Goal: Task Accomplishment & Management: Manage account settings

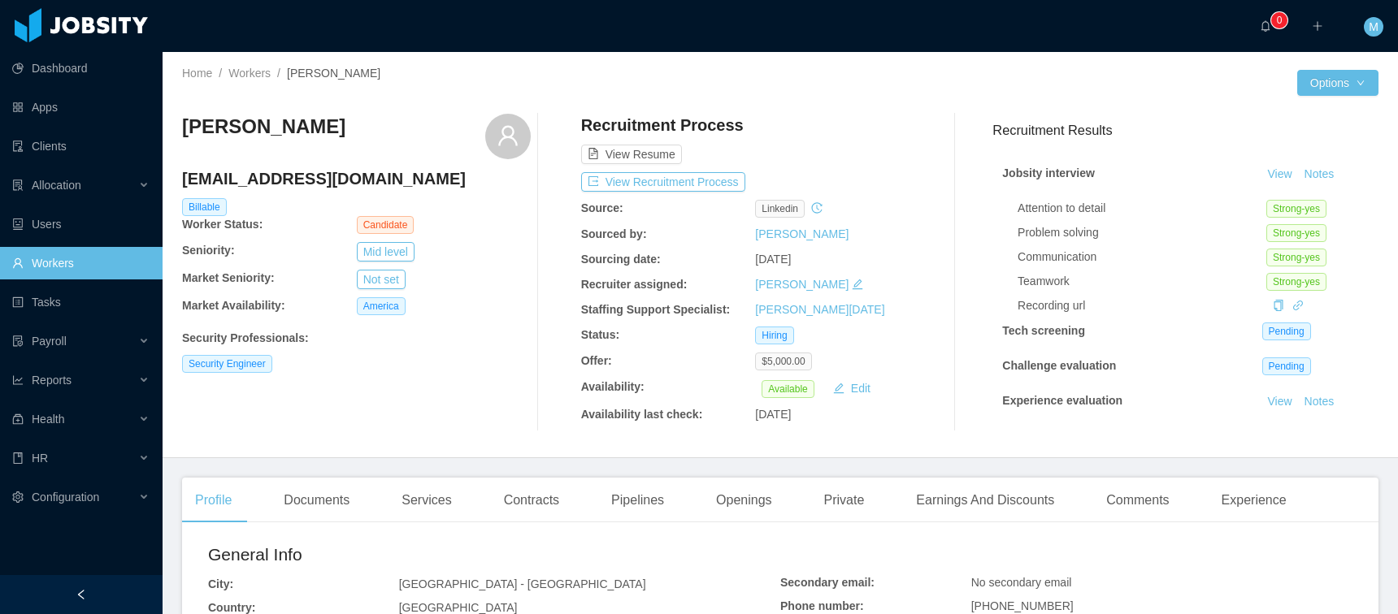
scroll to position [388, 0]
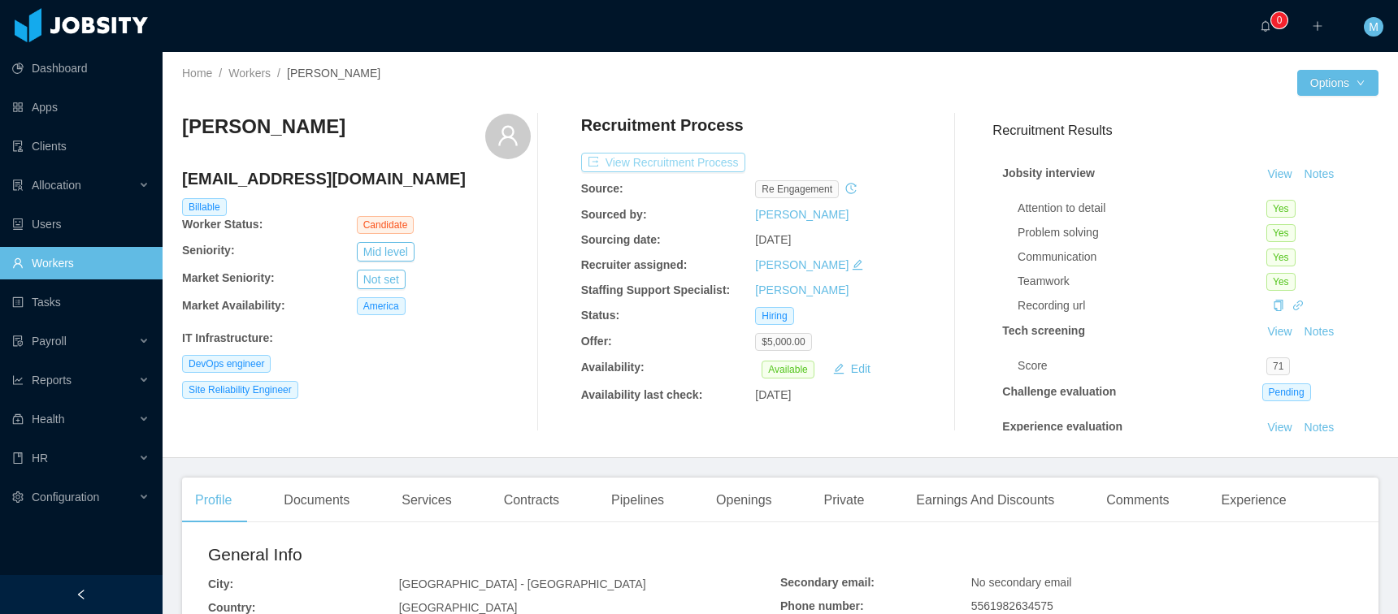
scroll to position [305, 0]
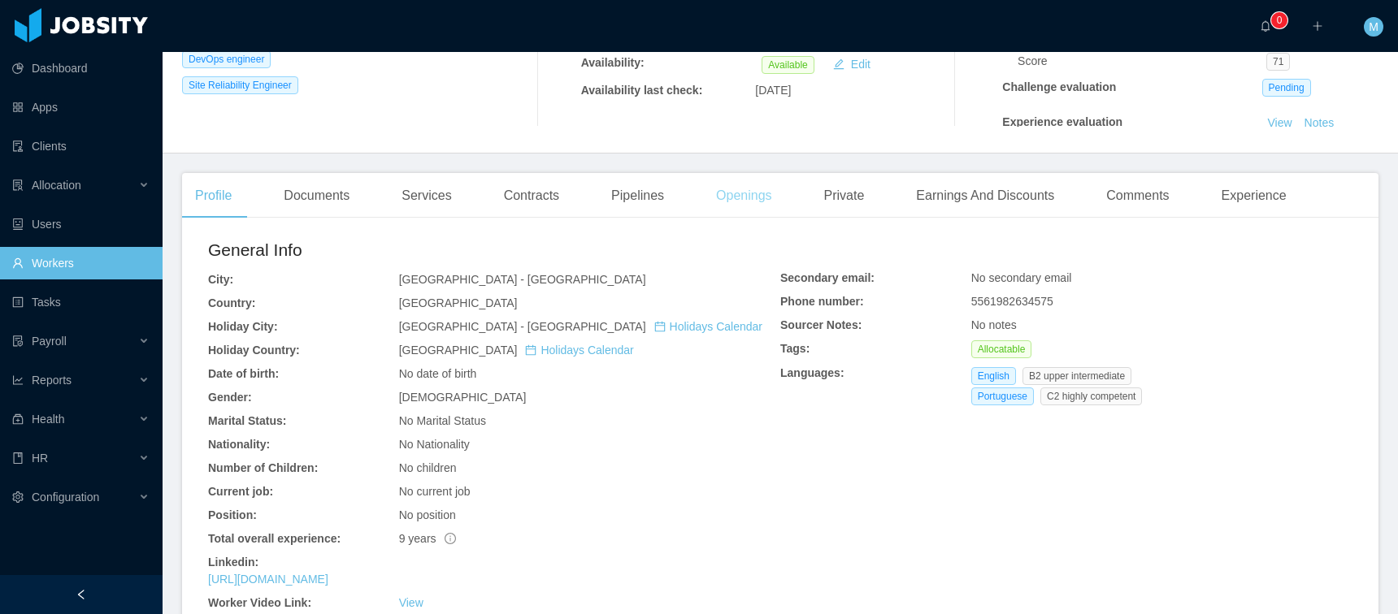
click at [740, 194] on div "Openings" at bounding box center [744, 196] width 82 height 46
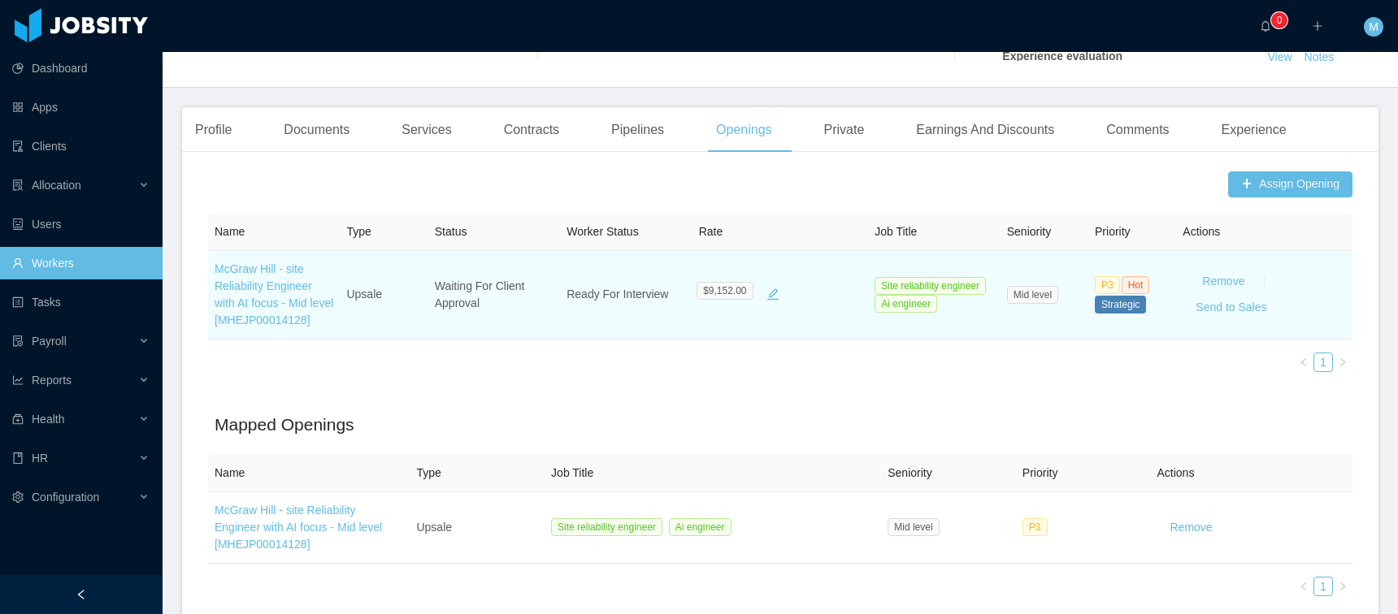
scroll to position [380, 0]
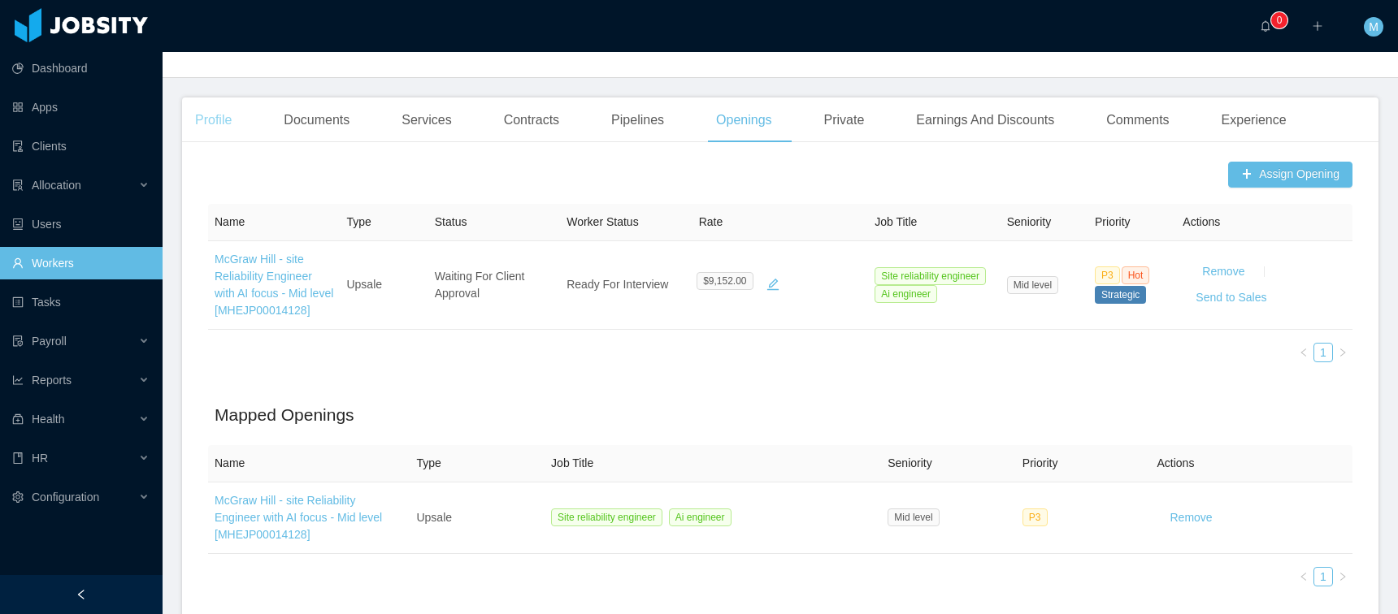
click at [217, 102] on div "Profile" at bounding box center [213, 121] width 63 height 46
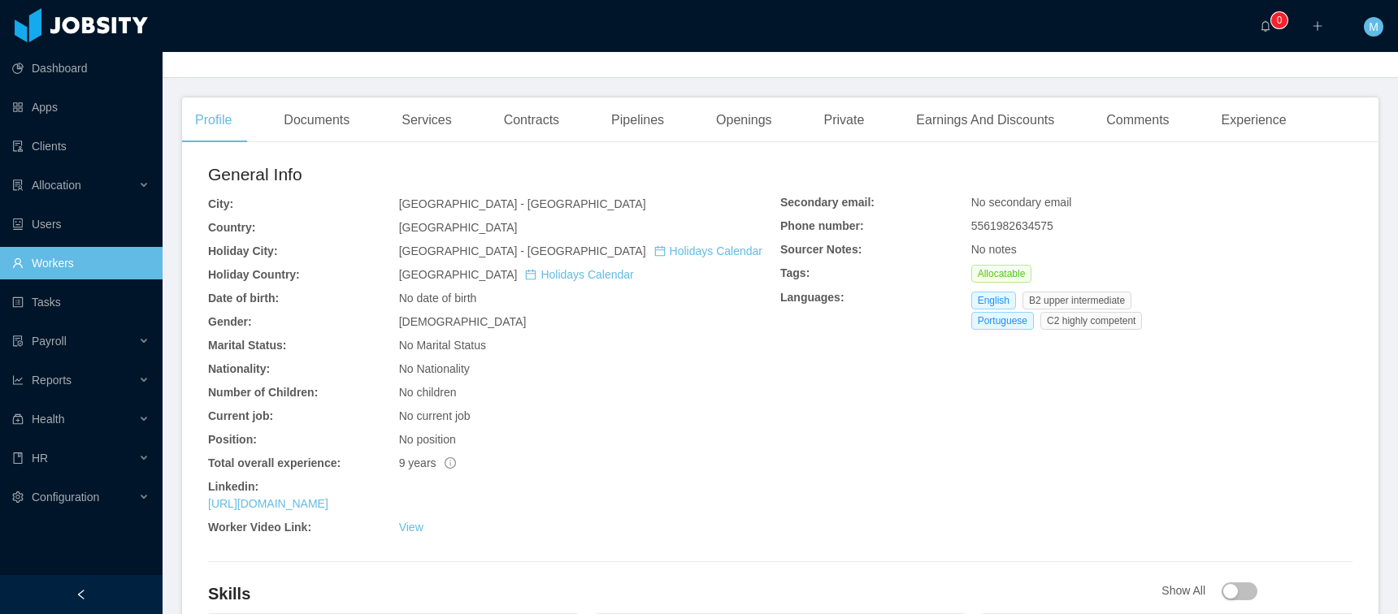
scroll to position [693, 0]
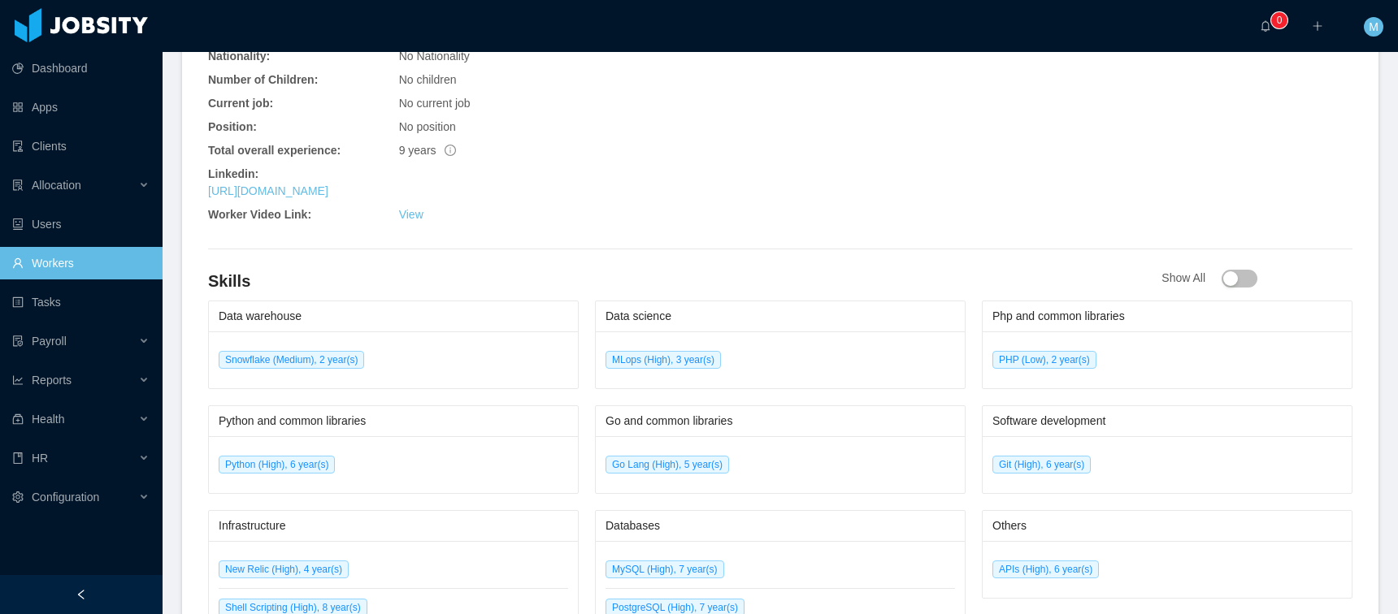
click at [423, 210] on div "View" at bounding box center [589, 214] width 381 height 17
click at [414, 217] on link "View" at bounding box center [411, 214] width 24 height 13
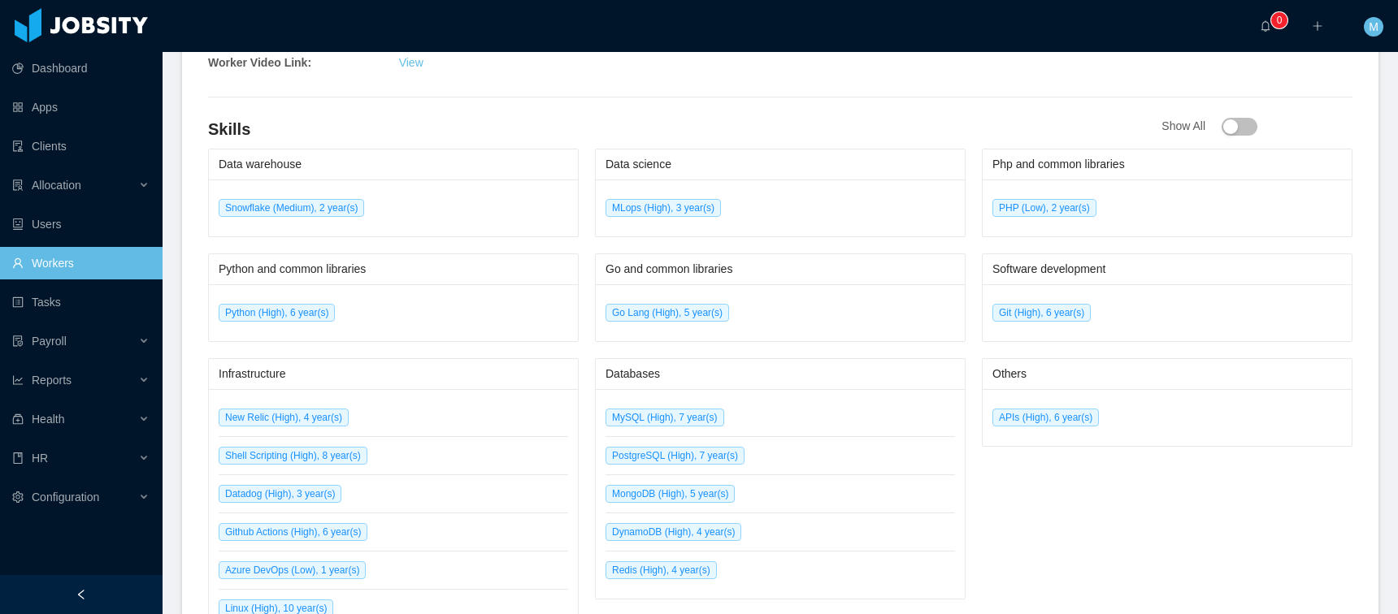
scroll to position [0, 0]
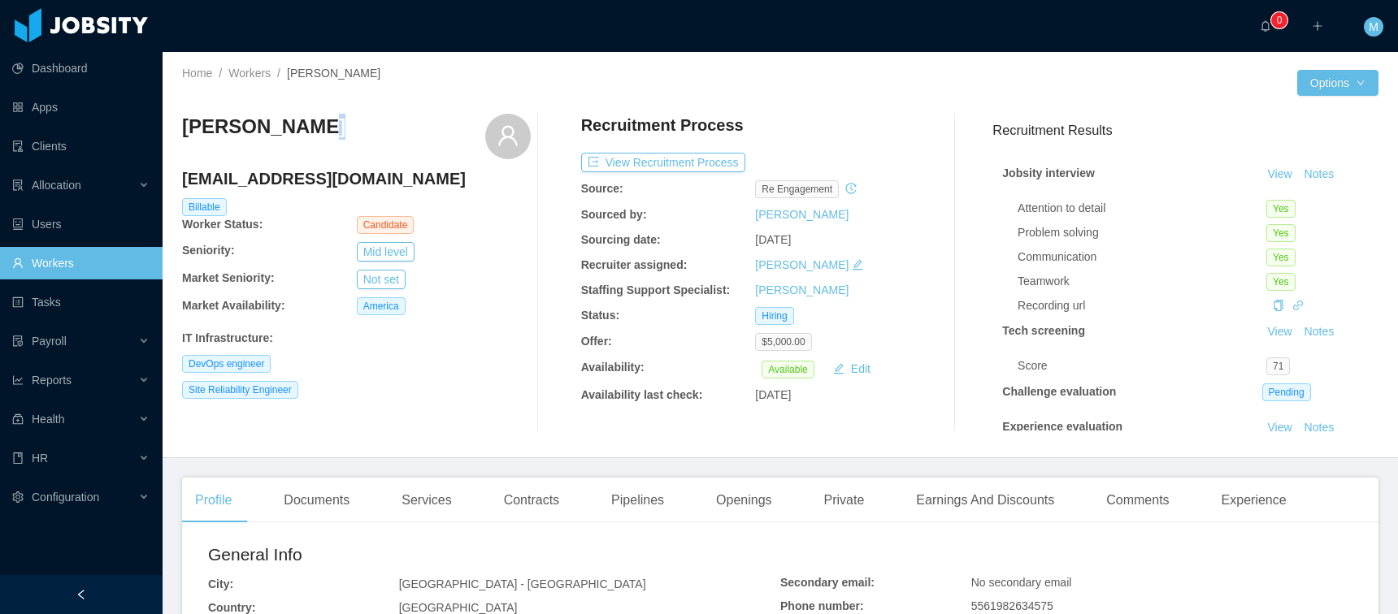
drag, startPoint x: 280, startPoint y: 124, endPoint x: 213, endPoint y: 19, distance: 124.9
click at [246, 117] on div "Julio Saraiva" at bounding box center [356, 137] width 349 height 46
click at [295, 133] on div "Julio Saraiva" at bounding box center [356, 137] width 349 height 46
click at [1354, 89] on button "Options" at bounding box center [1337, 83] width 81 height 26
click at [1027, 54] on div "Home / Workers / Julio Saraiva / Options Julio Saraiva contact@juliosaraiva.com…" at bounding box center [780, 255] width 1235 height 406
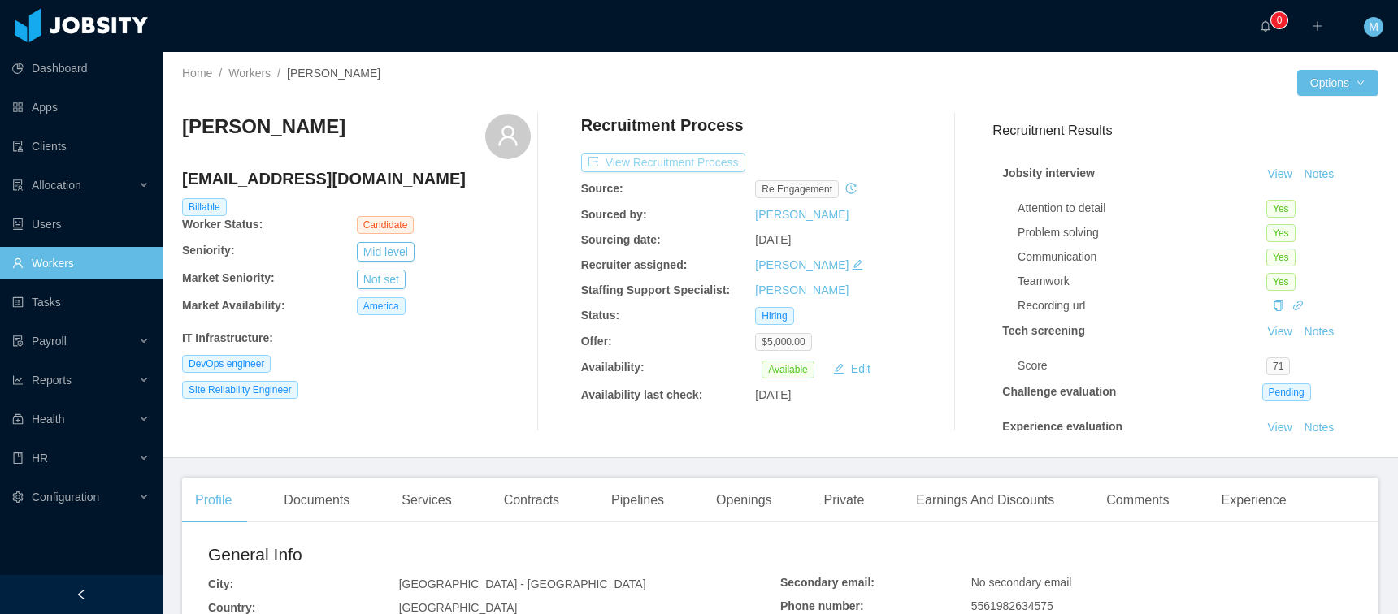
click at [662, 167] on button "View Recruitment Process" at bounding box center [663, 163] width 164 height 20
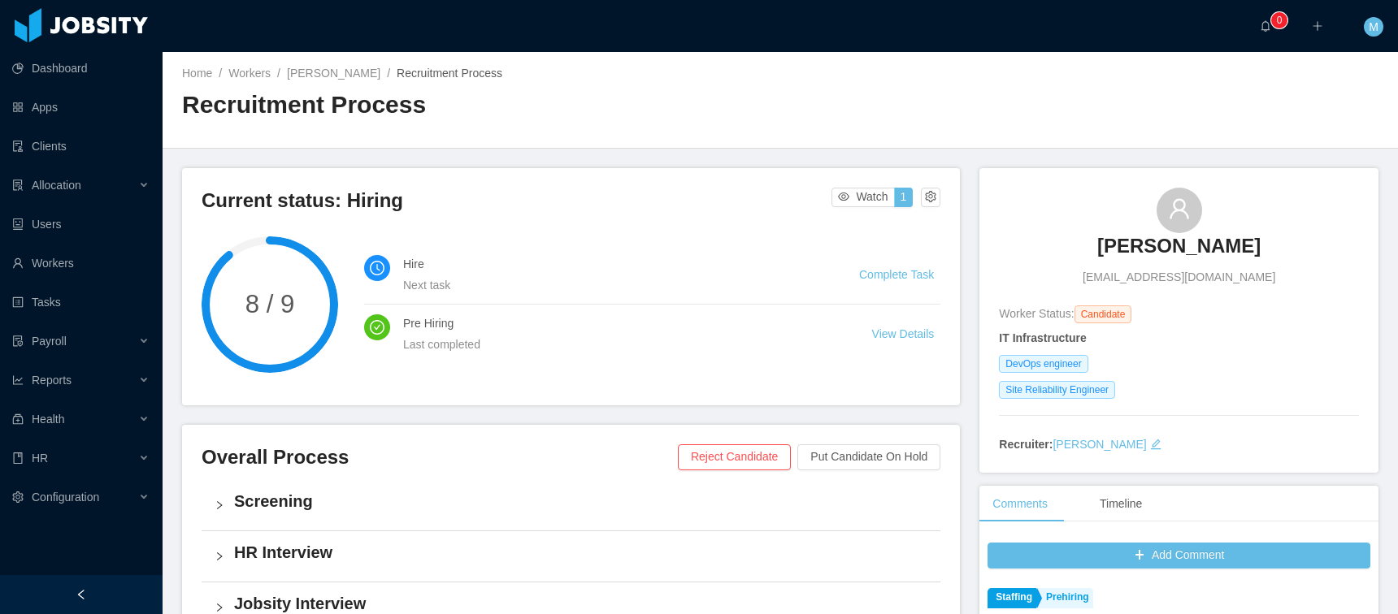
scroll to position [388, 0]
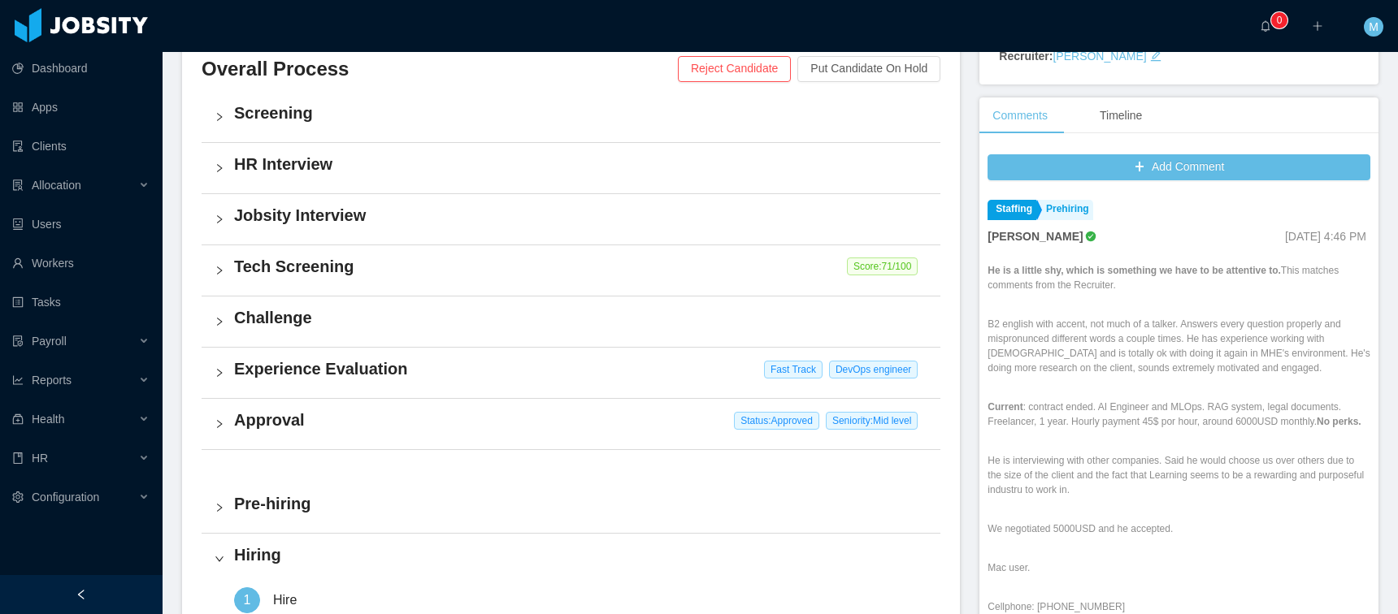
click at [299, 409] on h4 "Approval" at bounding box center [580, 420] width 693 height 23
drag, startPoint x: 326, startPoint y: 518, endPoint x: 352, endPoint y: 514, distance: 26.3
click at [327, 518] on button "View Details" at bounding box center [317, 517] width 89 height 26
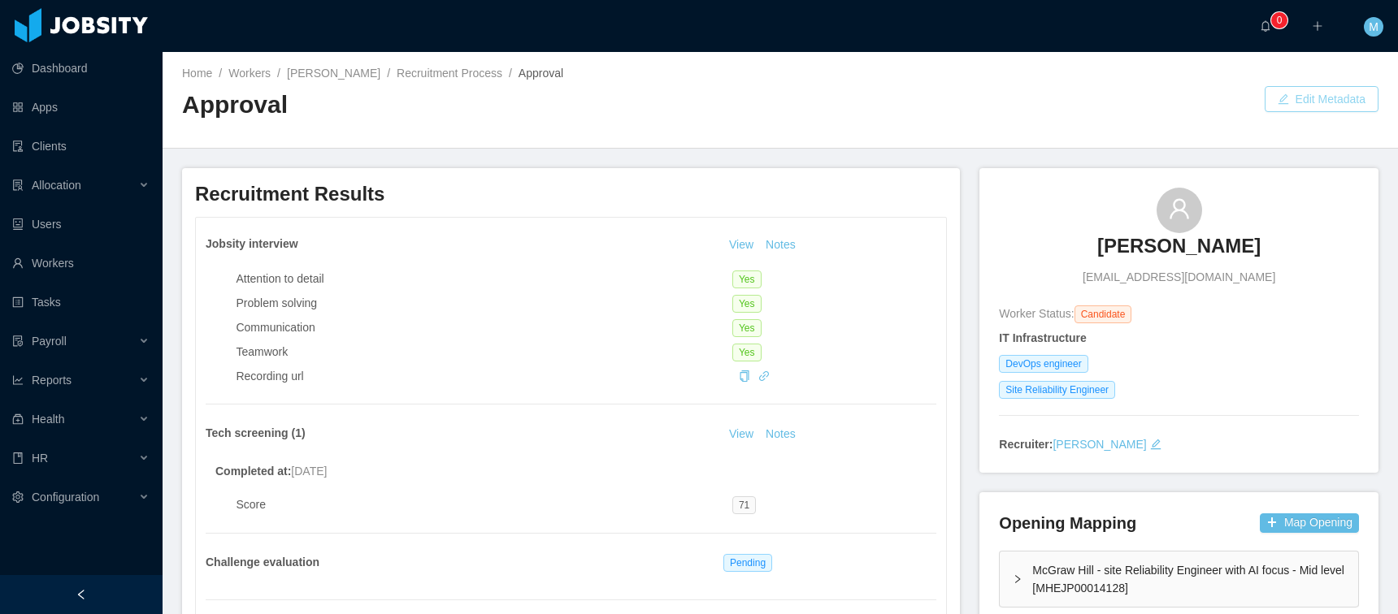
click at [1298, 94] on button "Edit Metadata" at bounding box center [1322, 99] width 114 height 26
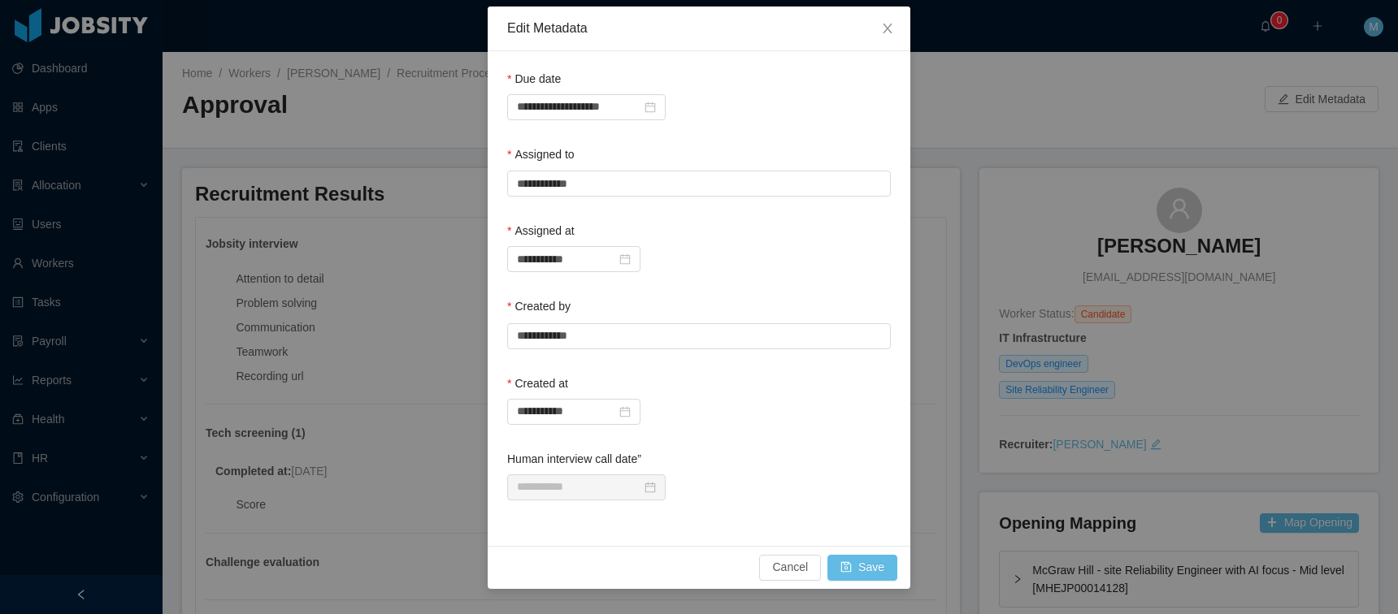
click at [623, 197] on div "**********" at bounding box center [699, 175] width 384 height 58
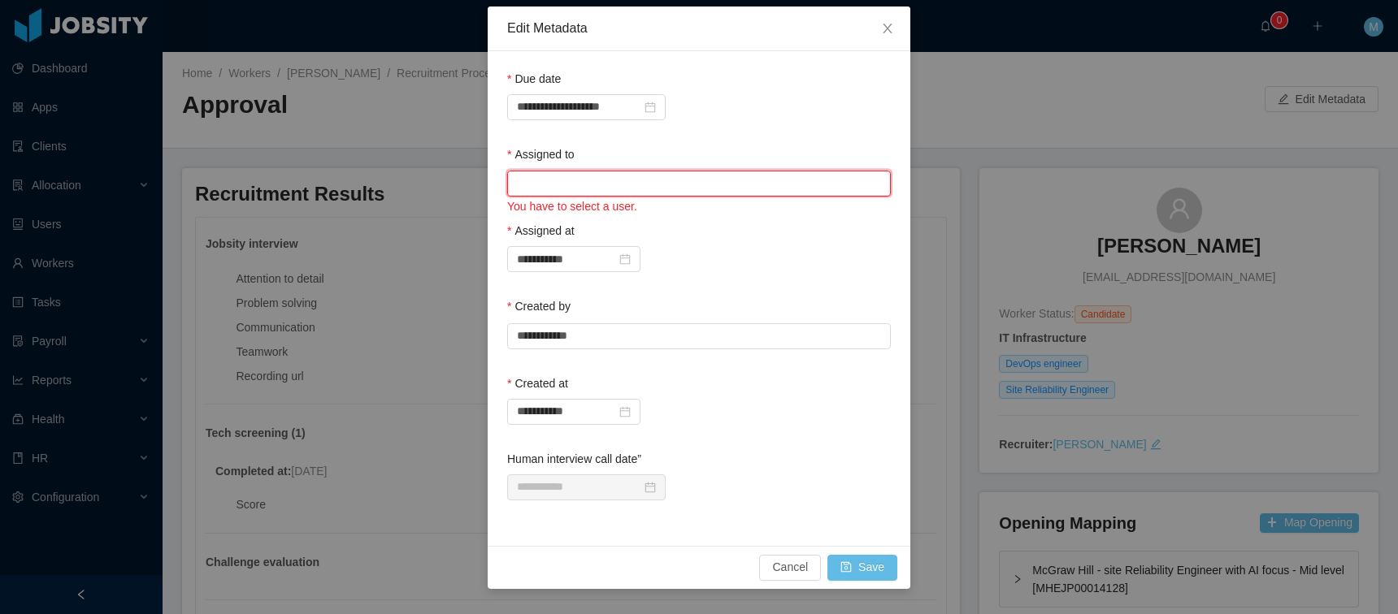
click at [613, 189] on input "text" at bounding box center [699, 184] width 384 height 26
click at [577, 228] on ul "[PERSON_NAME]" at bounding box center [698, 215] width 384 height 33
click at [578, 222] on li "[PERSON_NAME]" at bounding box center [698, 215] width 384 height 26
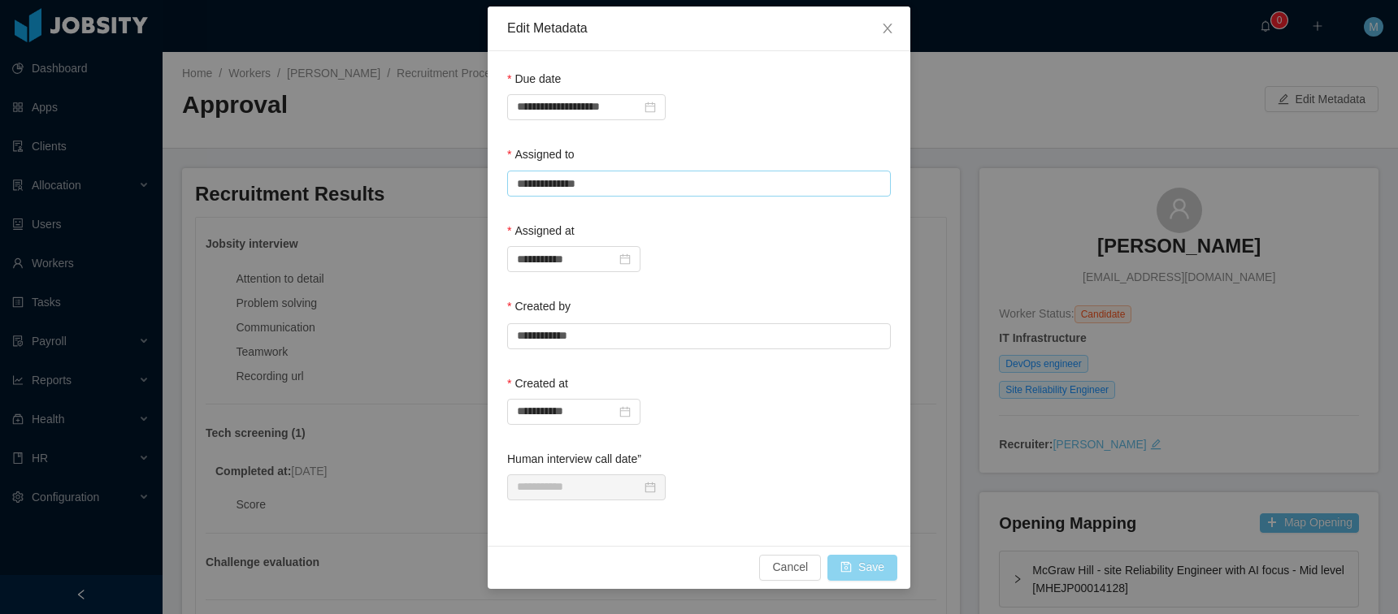
type input "**********"
click at [871, 564] on button "Save" at bounding box center [862, 568] width 70 height 26
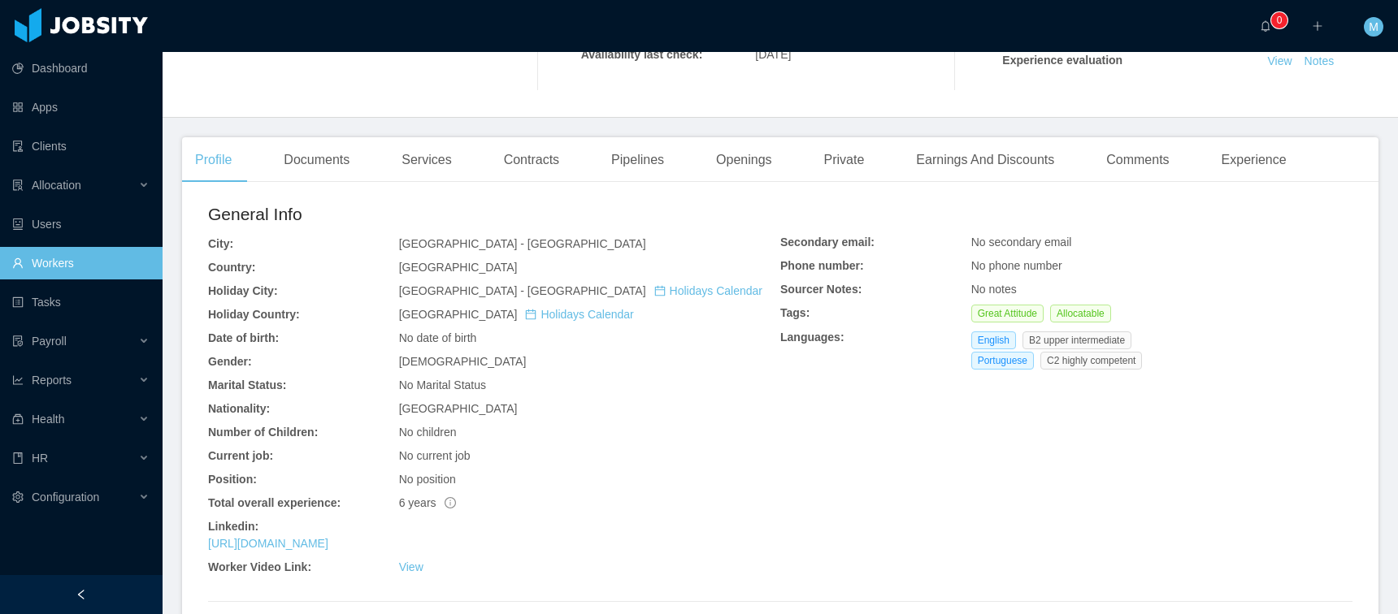
scroll to position [502, 0]
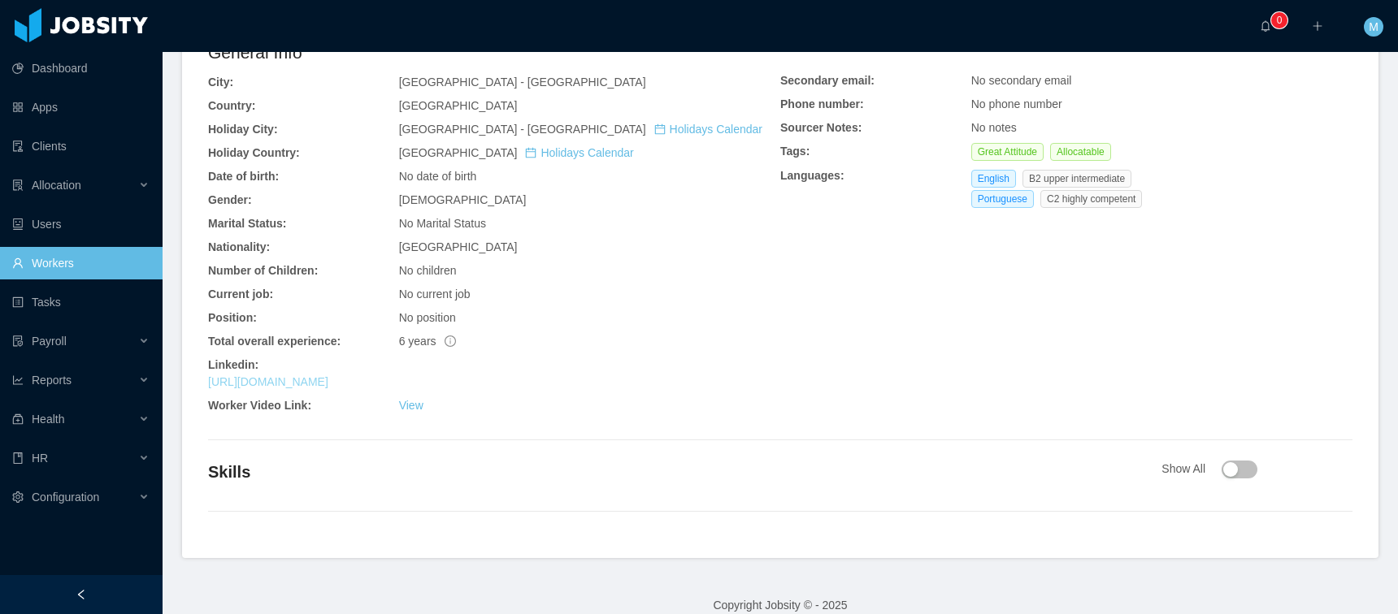
click at [325, 378] on link "https://www.linkedin.com/in/joaofassis" at bounding box center [268, 381] width 120 height 13
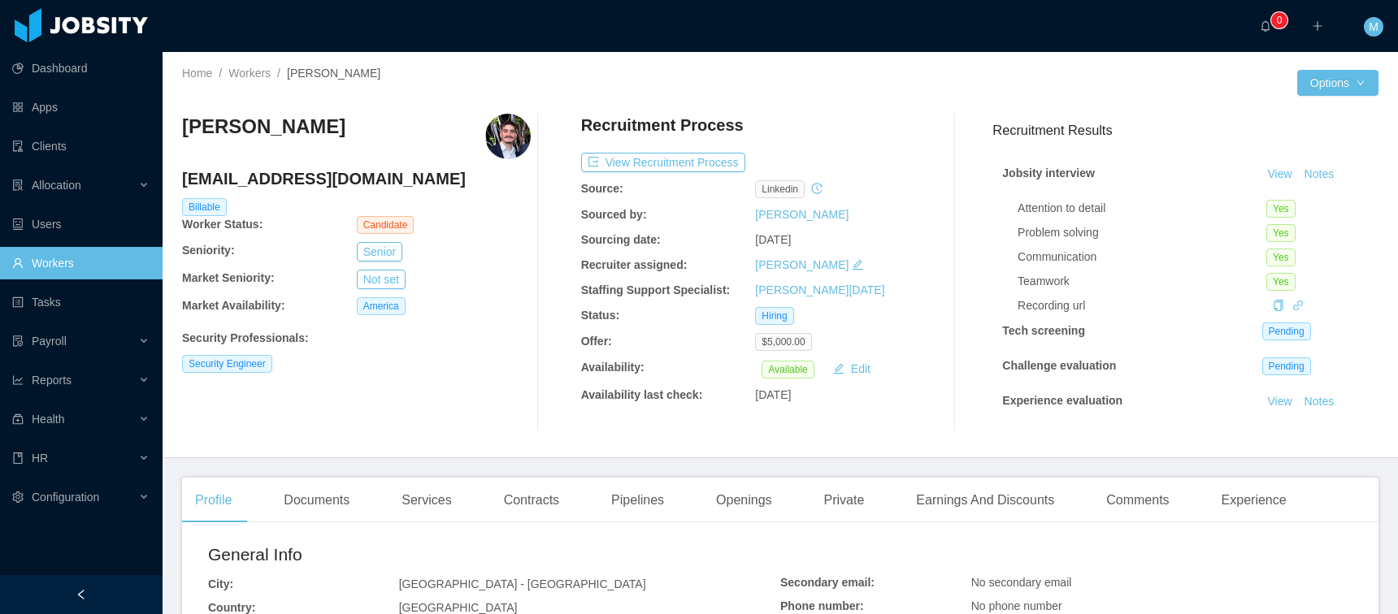
click at [765, 62] on div "Home / Workers / João Almeida / Options João Almeida joaofaassis@gmail.com Bill…" at bounding box center [780, 255] width 1235 height 406
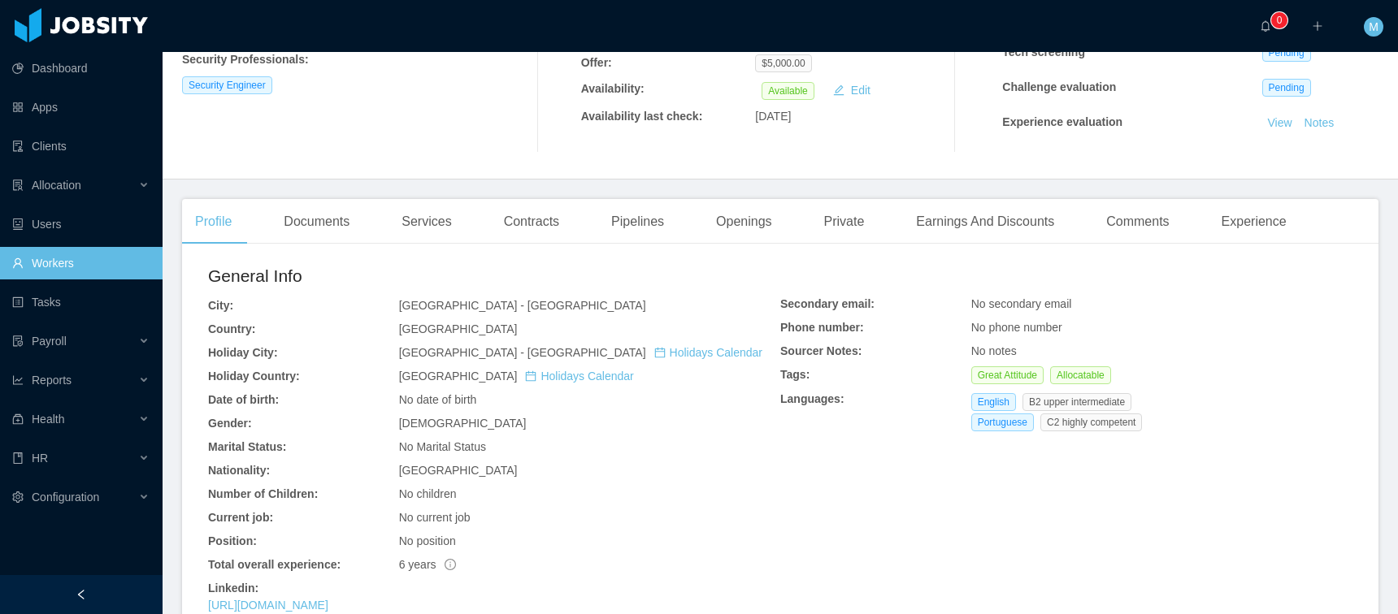
scroll to position [520, 0]
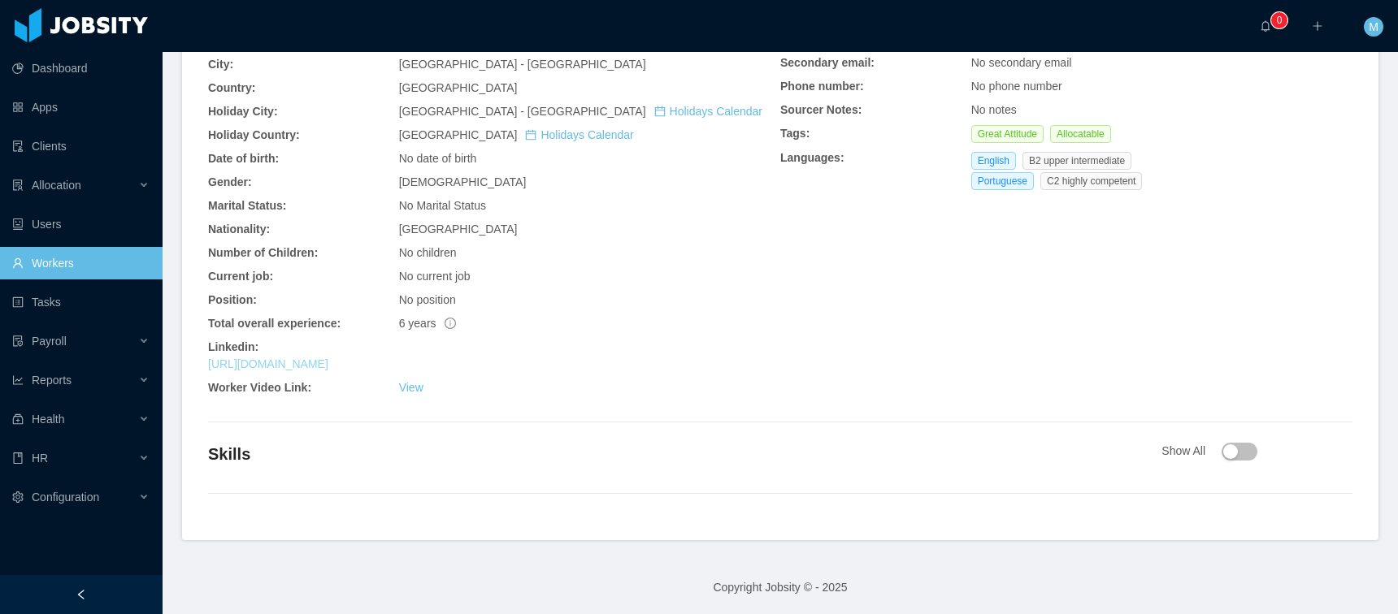
click at [328, 363] on link "https://www.linkedin.com/in/joaofassis" at bounding box center [268, 364] width 120 height 13
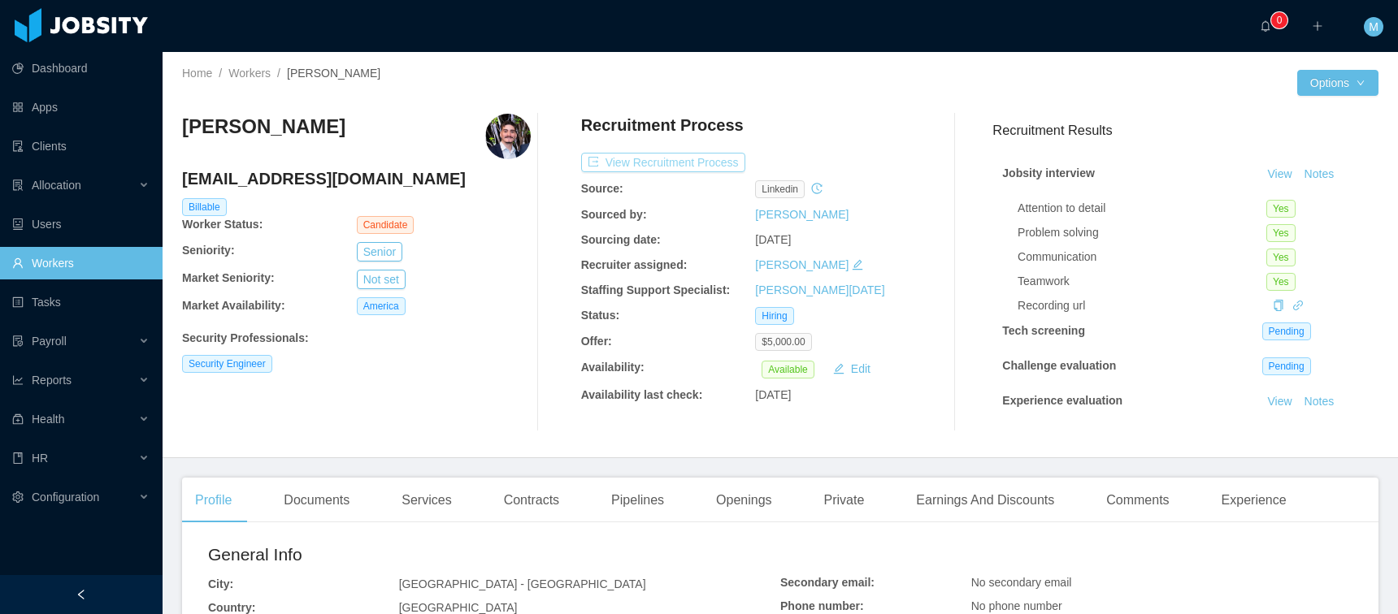
click at [647, 161] on button "View Recruitment Process" at bounding box center [663, 163] width 164 height 20
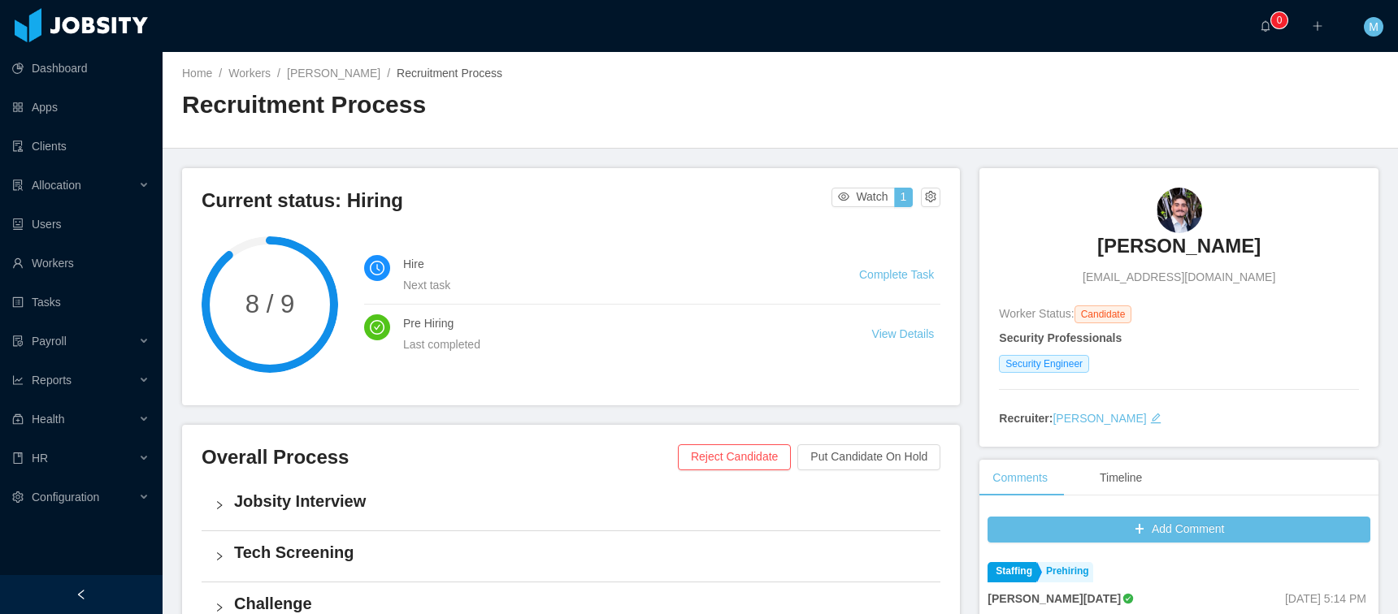
scroll to position [566, 0]
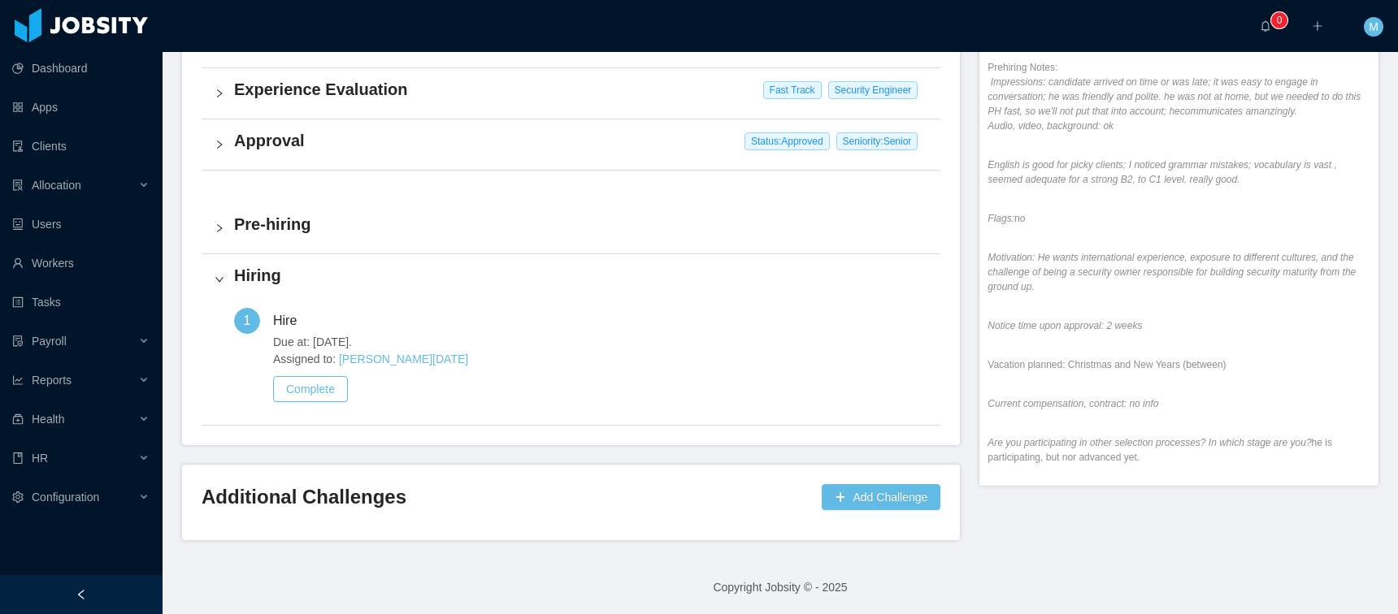
click at [298, 154] on div "Approval Status: Approved Seniority: Senior" at bounding box center [571, 144] width 739 height 50
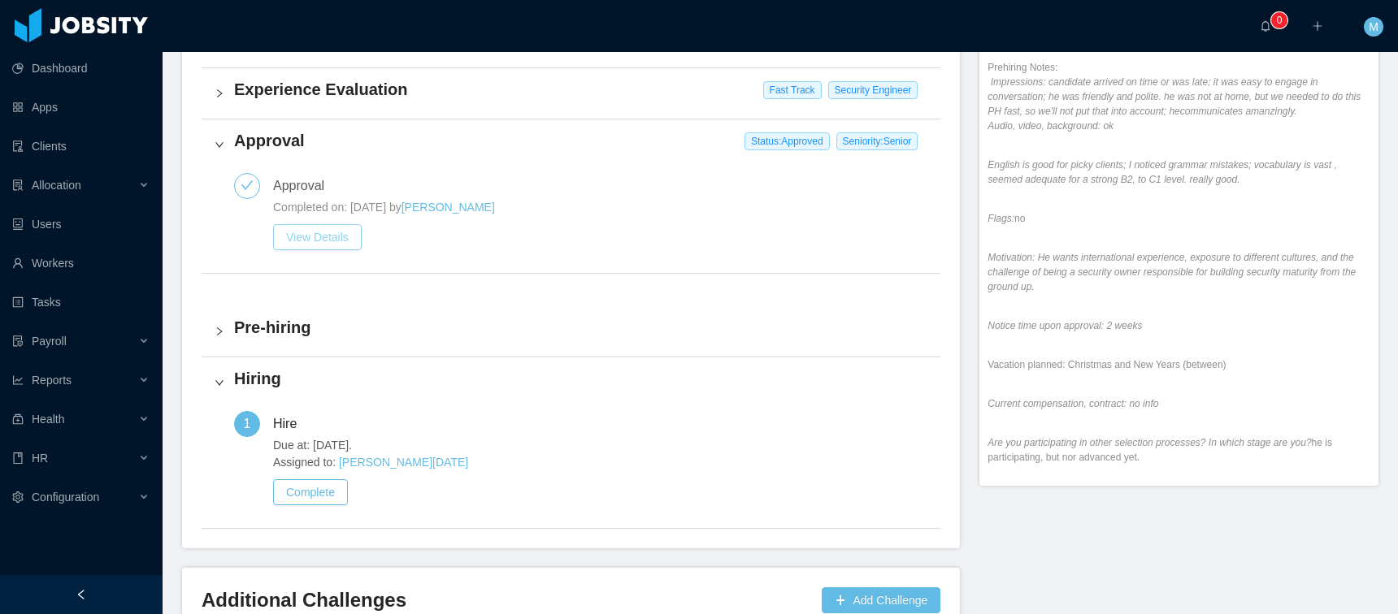
click at [334, 238] on button "View Details" at bounding box center [317, 237] width 89 height 26
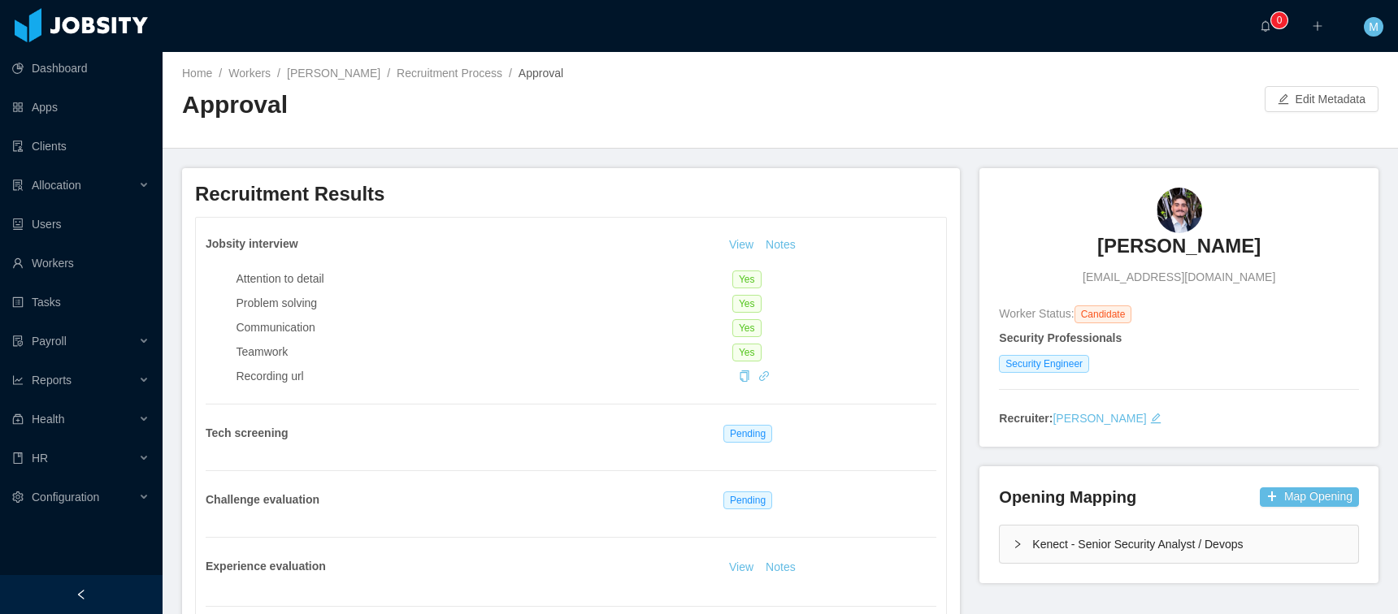
click at [1305, 112] on div "Home / Workers / João Almeida / Recruitment Process / Approval / Approval Edit …" at bounding box center [780, 100] width 1235 height 97
click at [1298, 101] on button "Edit Metadata" at bounding box center [1322, 99] width 114 height 26
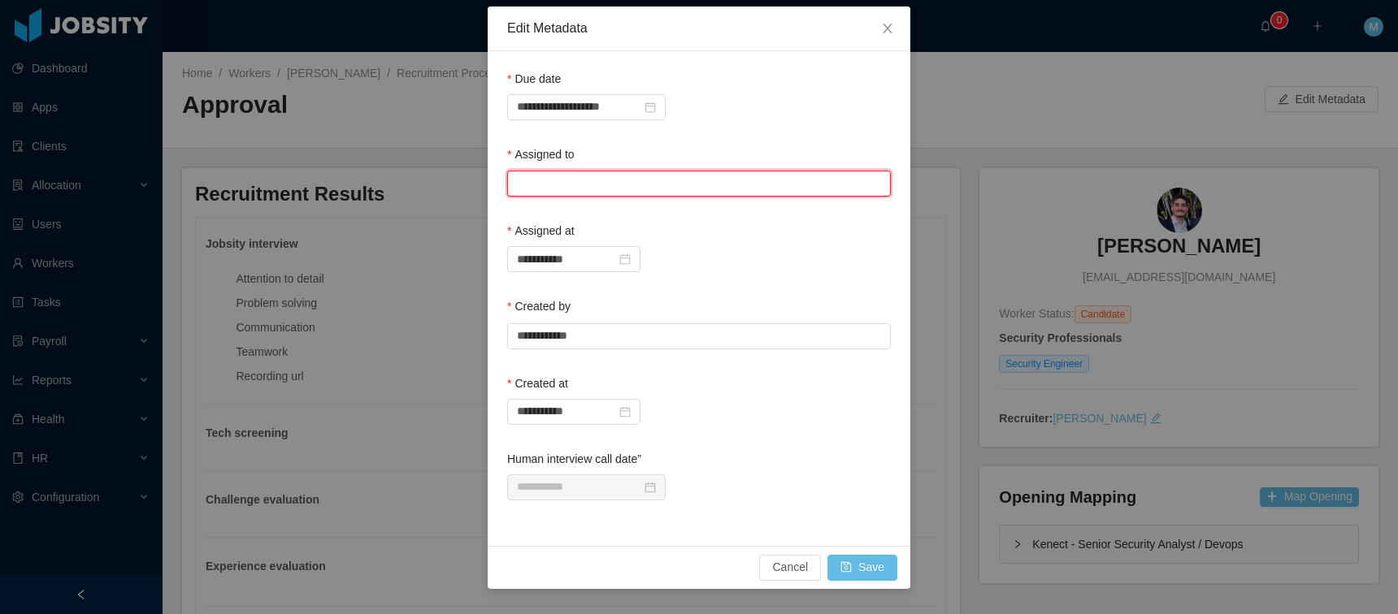
click at [569, 187] on input "text" at bounding box center [699, 184] width 384 height 26
type input "*"
click at [567, 210] on li "[PERSON_NAME]" at bounding box center [698, 215] width 384 height 26
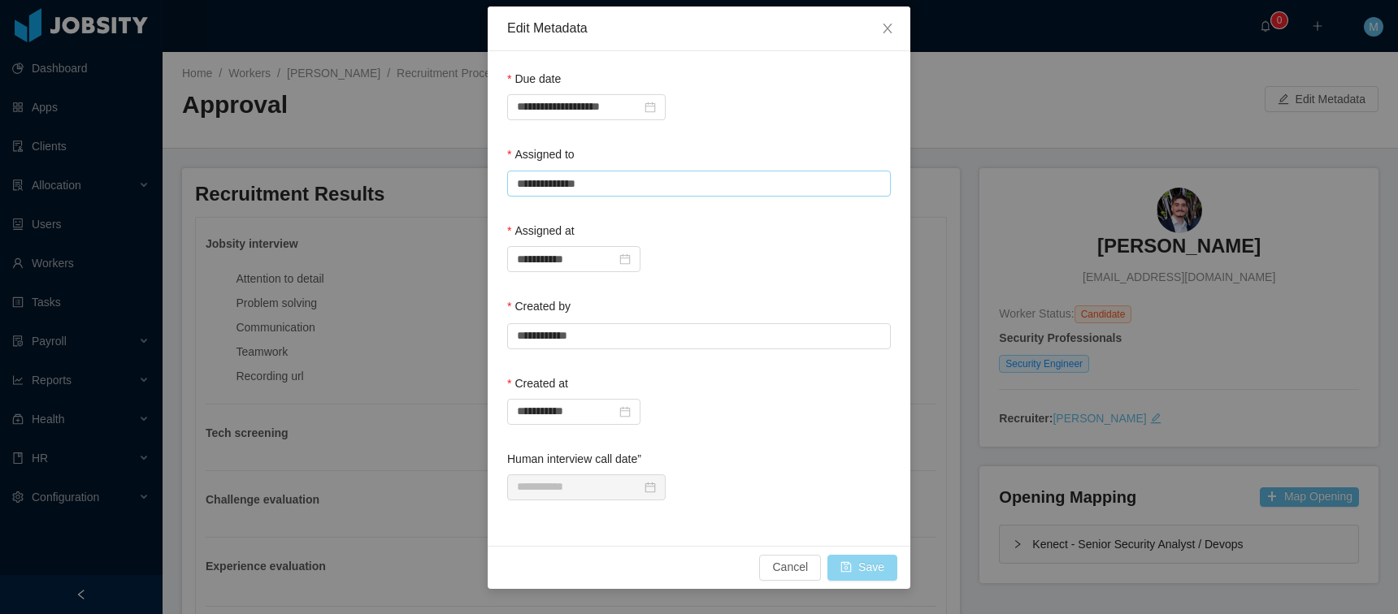
type input "**********"
click at [859, 560] on button "Save" at bounding box center [862, 568] width 70 height 26
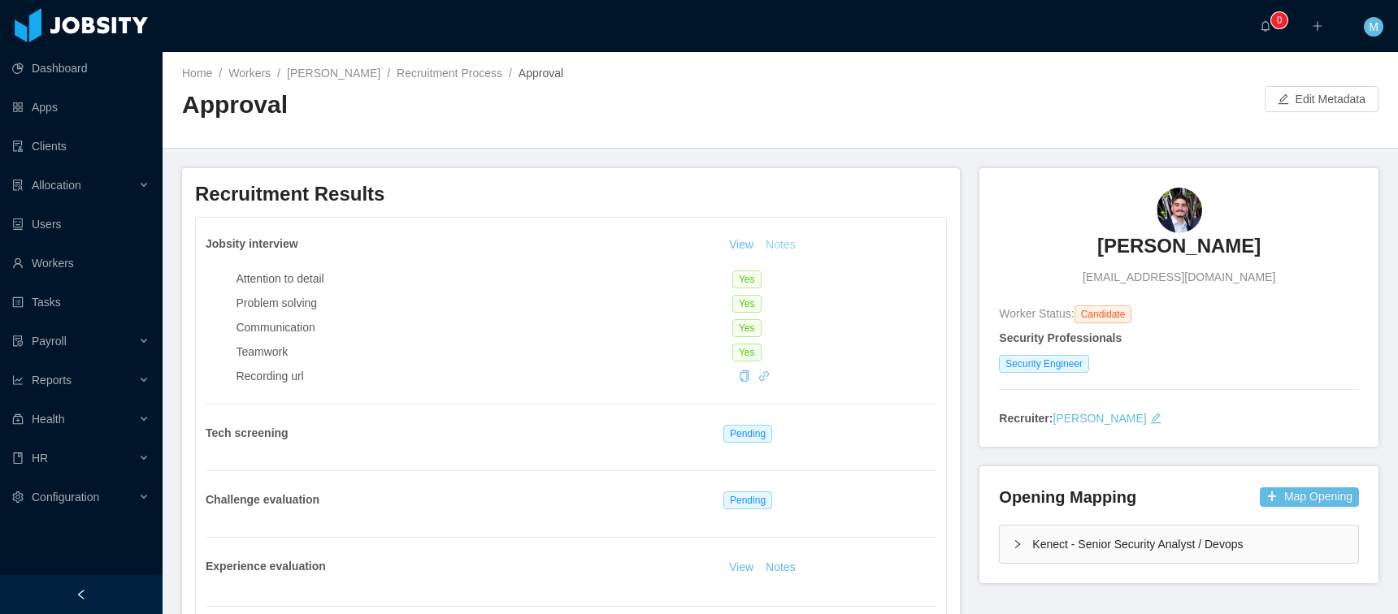
click at [773, 242] on button "Notes" at bounding box center [780, 246] width 43 height 20
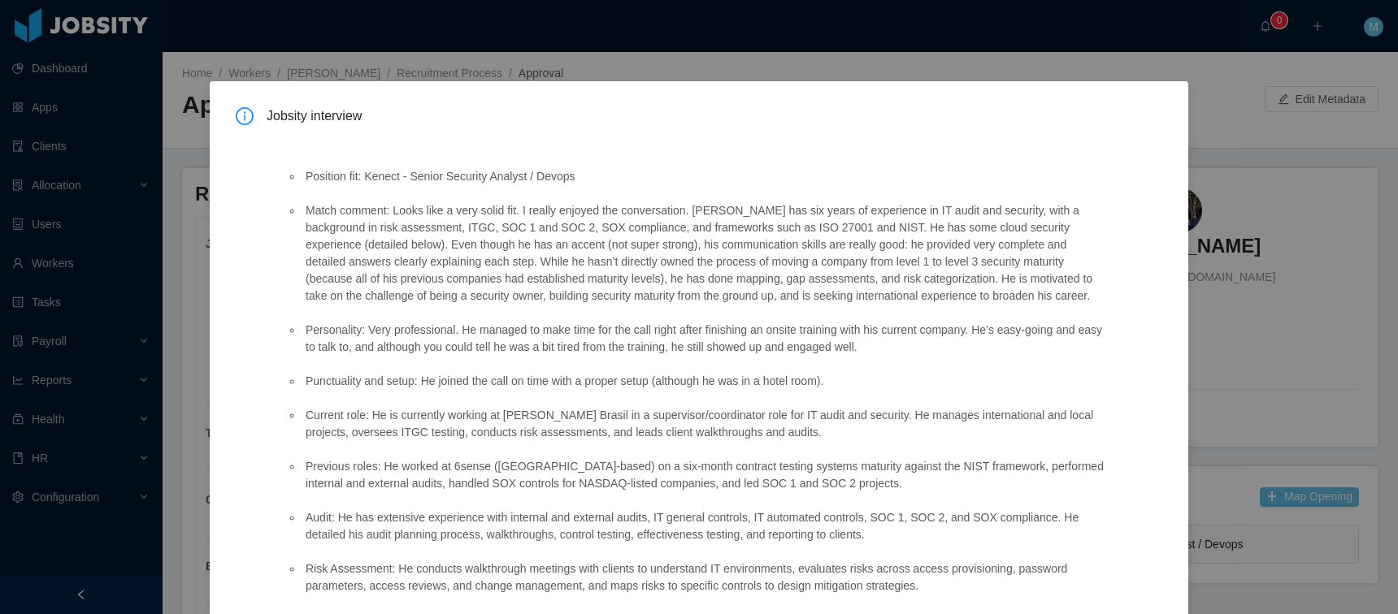
click at [1183, 116] on div "Jobsity interview Position fit: Kenect - Senior Security Analyst / Devops Match…" at bounding box center [699, 307] width 1398 height 614
click at [890, 76] on div "Jobsity interview Position fit: Kenect - Senior Security Analyst / Devops Match…" at bounding box center [699, 307] width 1398 height 614
click at [449, 59] on div "Jobsity interview Position fit: Kenect - Senior Security Analyst / Devops Match…" at bounding box center [699, 307] width 1398 height 614
click at [150, 128] on div "Jobsity interview Position fit: Kenect - Senior Security Analyst / Devops Match…" at bounding box center [699, 307] width 1398 height 614
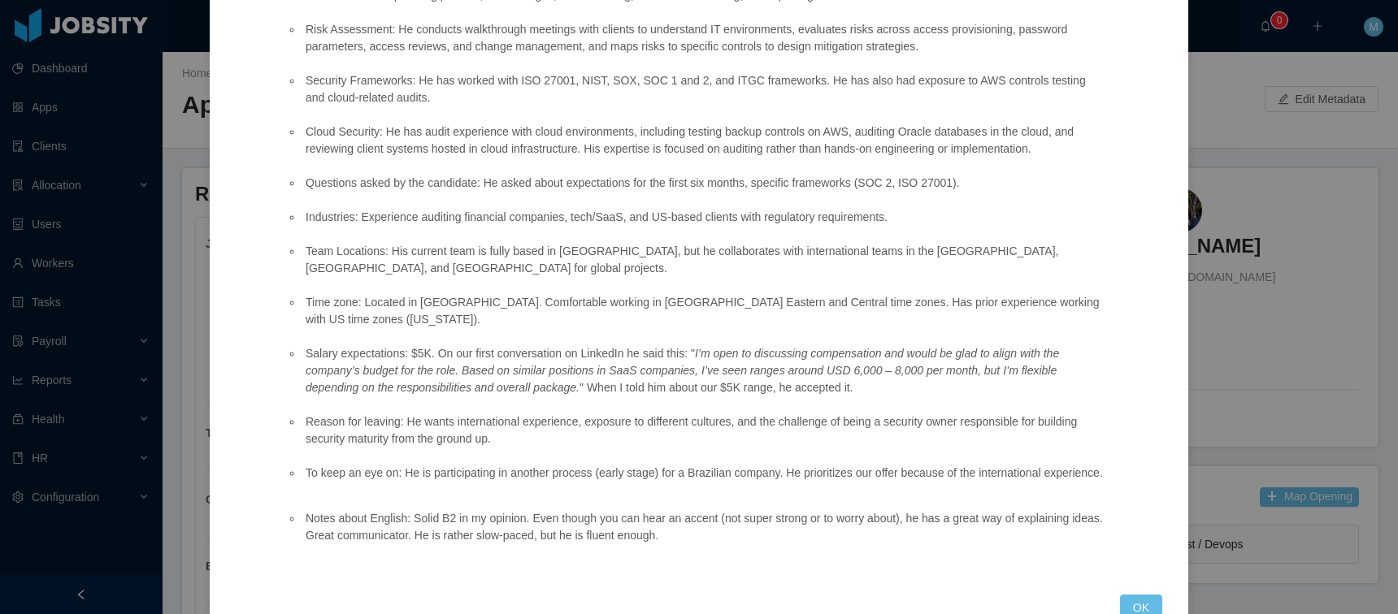
scroll to position [585, 0]
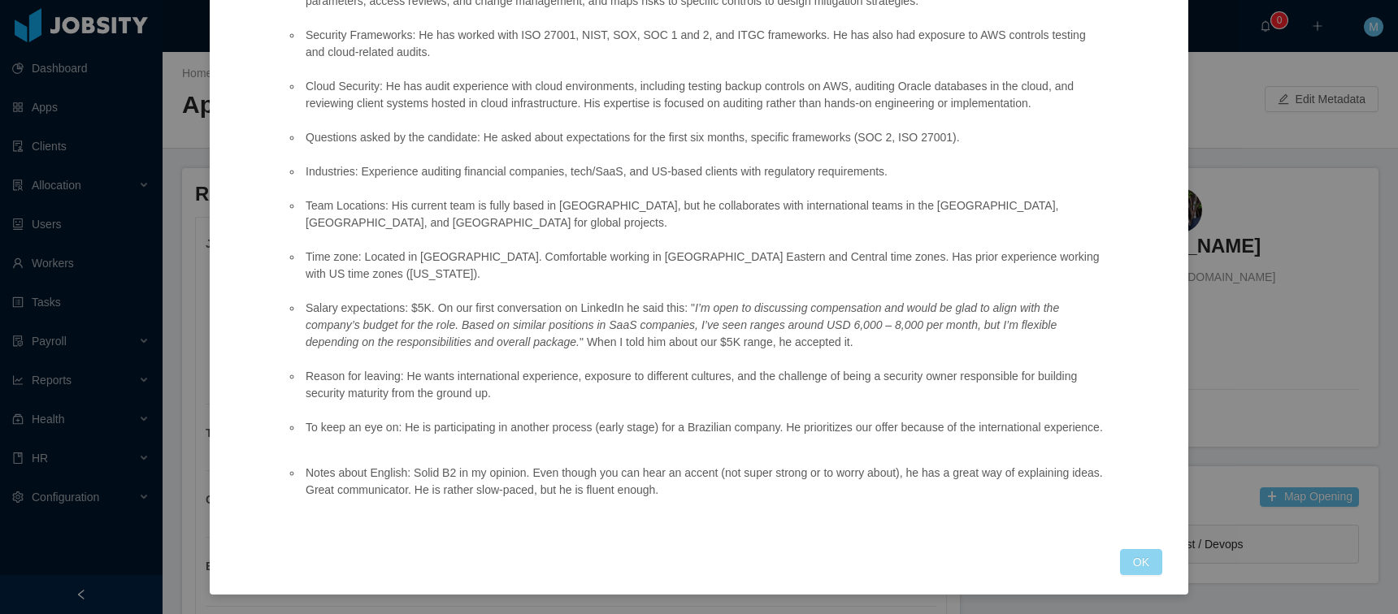
click at [1122, 549] on div "Jobsity interview Position fit: Kenect - Senior Security Analyst / Devops Match…" at bounding box center [699, 48] width 927 height 1053
click at [1131, 559] on button "OK" at bounding box center [1141, 562] width 42 height 26
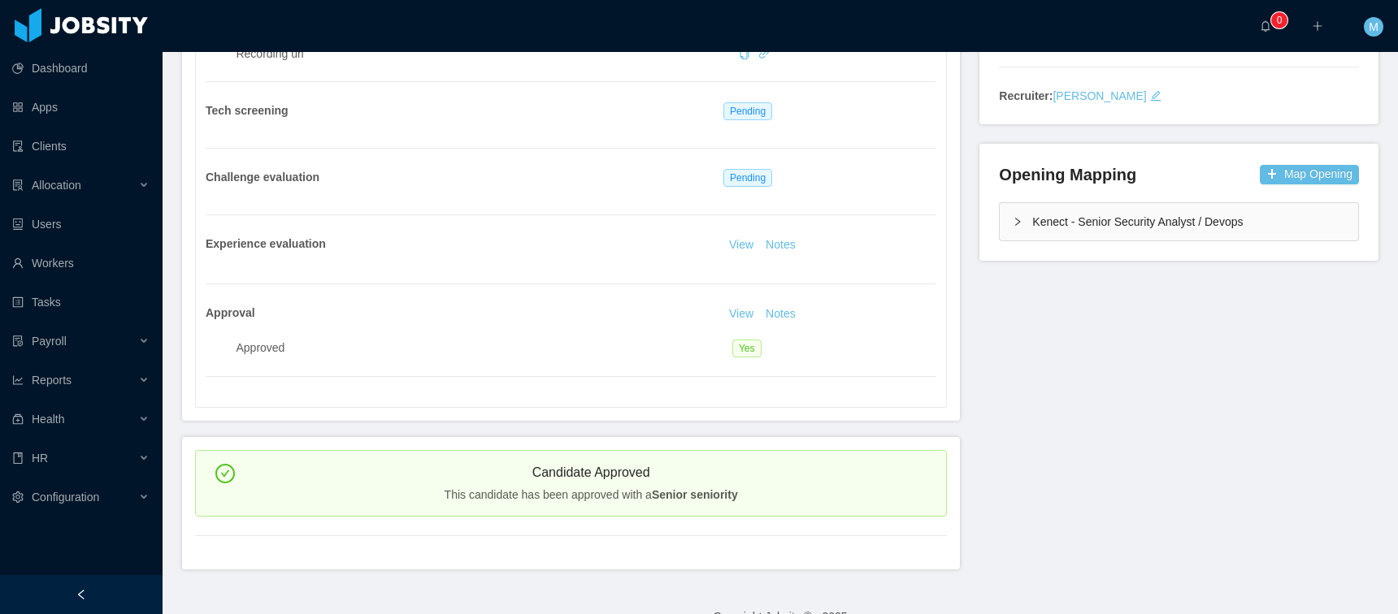
scroll to position [0, 0]
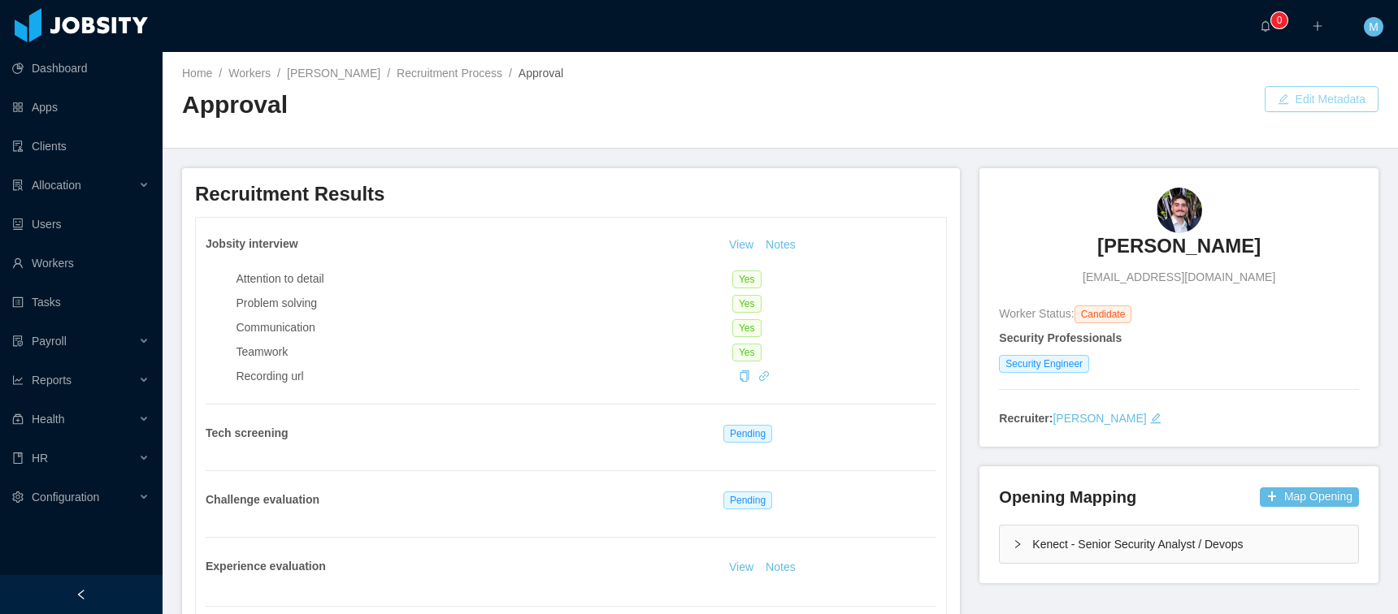
click at [1300, 98] on button "Edit Metadata" at bounding box center [1322, 99] width 114 height 26
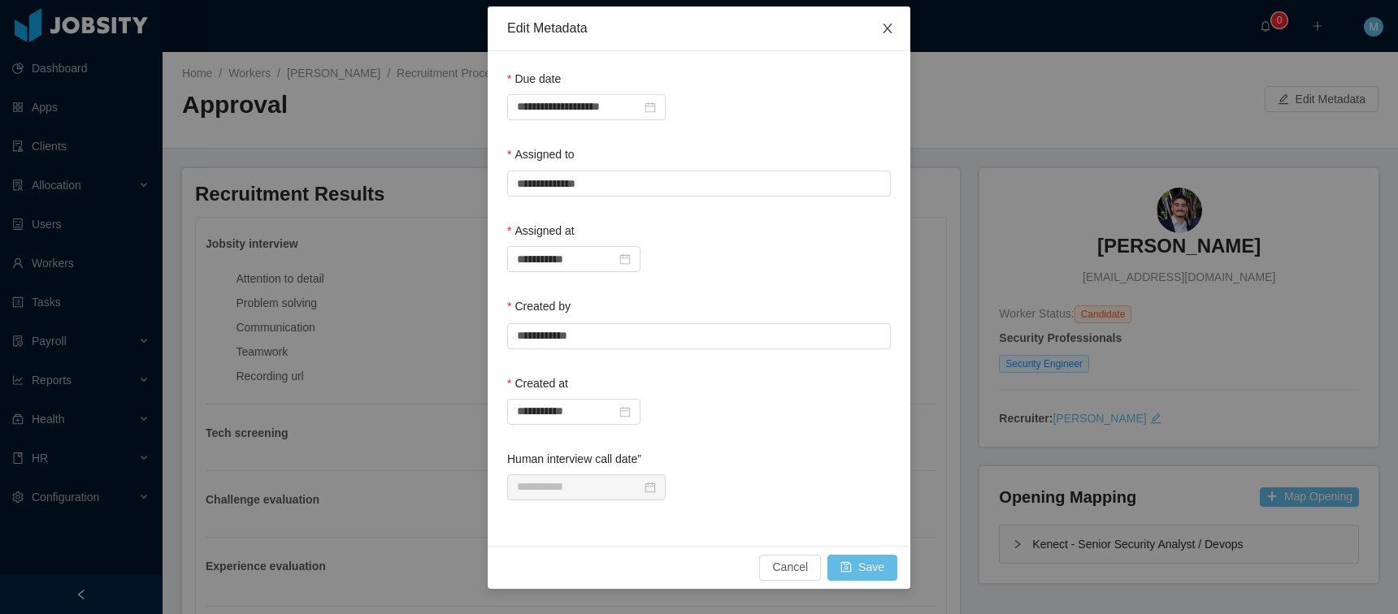
click at [889, 33] on icon "icon: close" at bounding box center [887, 28] width 13 height 13
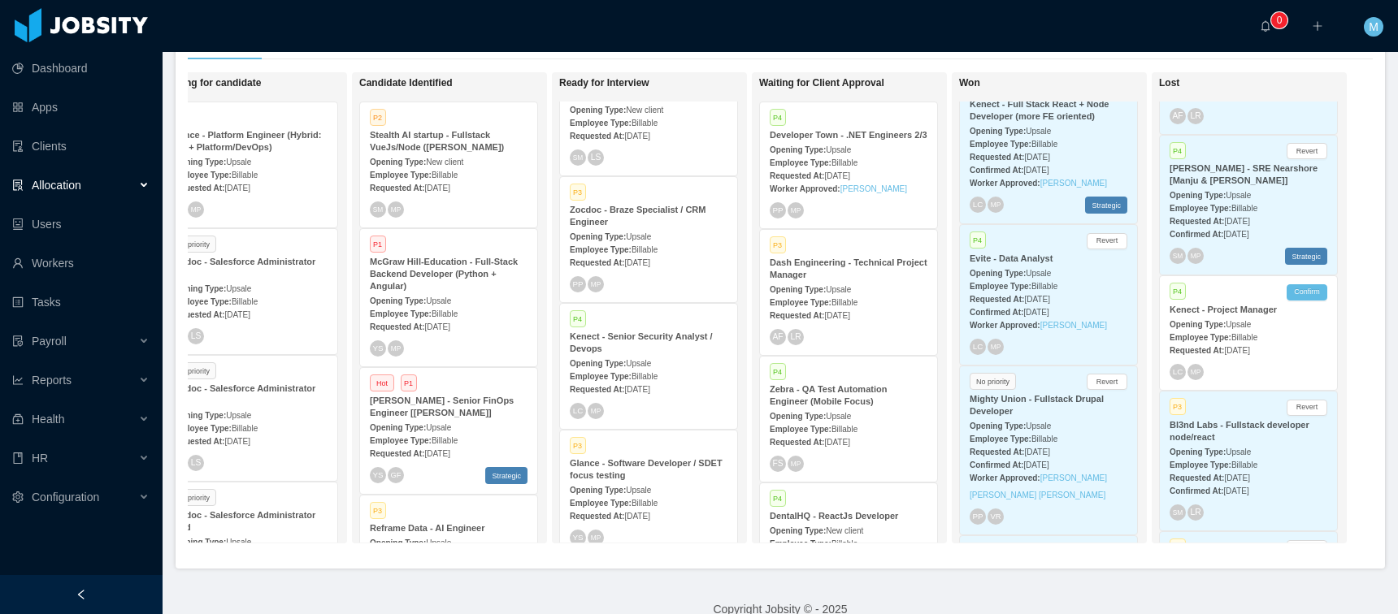
scroll to position [18452, 0]
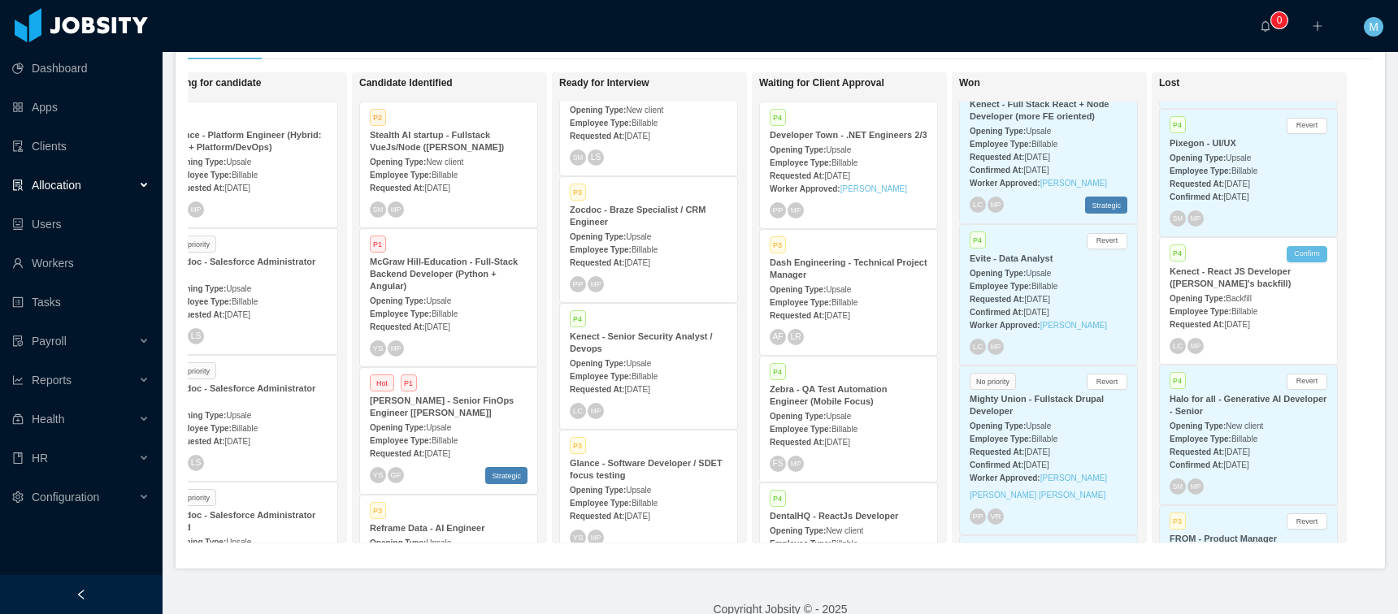
click at [610, 332] on strong "Kenect - Senior Security Analyst / Devops" at bounding box center [641, 343] width 143 height 22
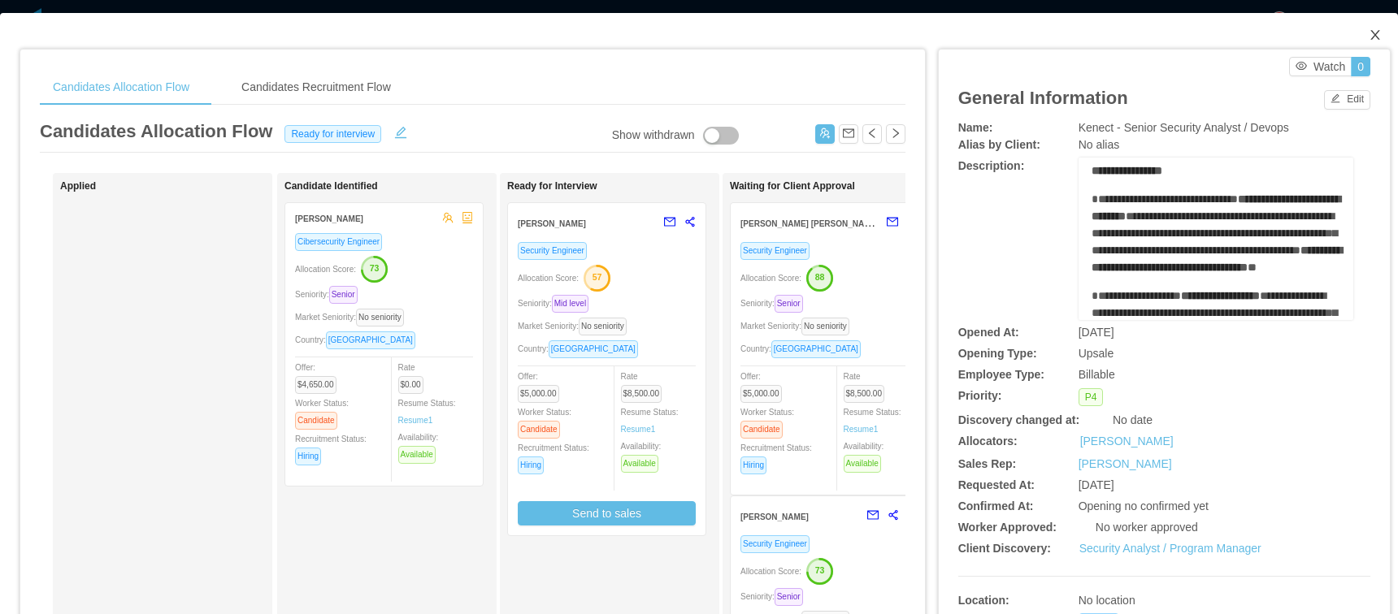
click at [1365, 27] on span "Close" at bounding box center [1375, 36] width 46 height 46
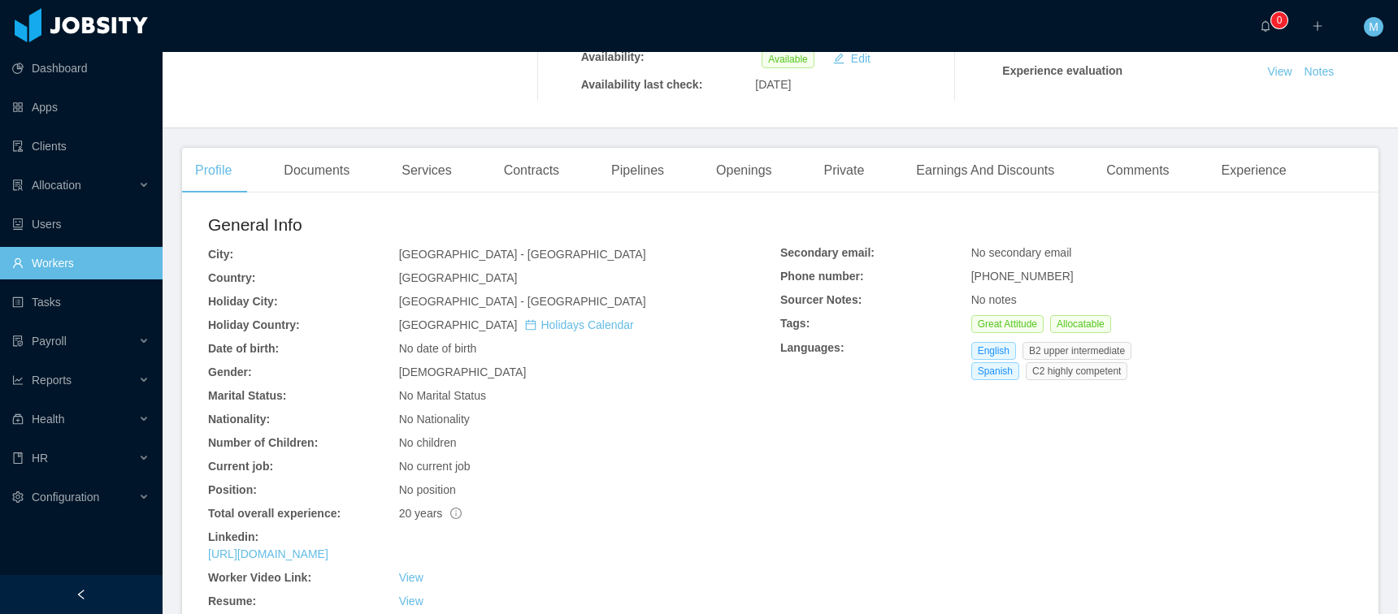
scroll to position [561, 0]
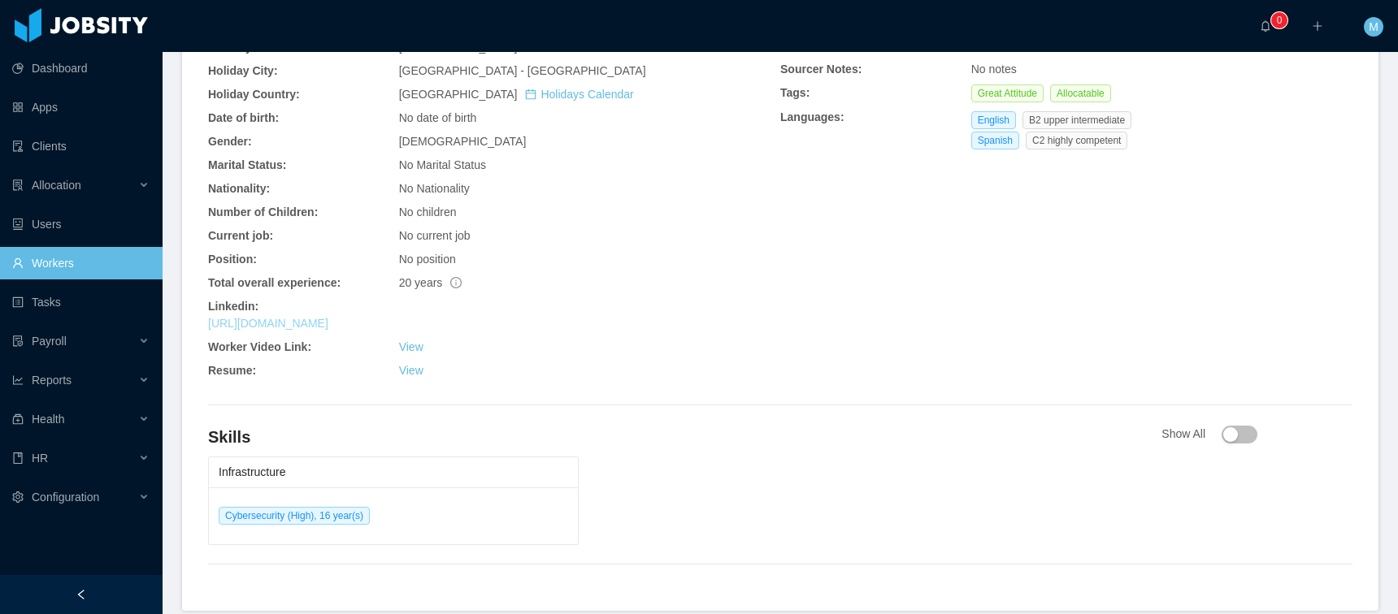
click at [328, 323] on link "[URL][DOMAIN_NAME]" at bounding box center [268, 323] width 120 height 13
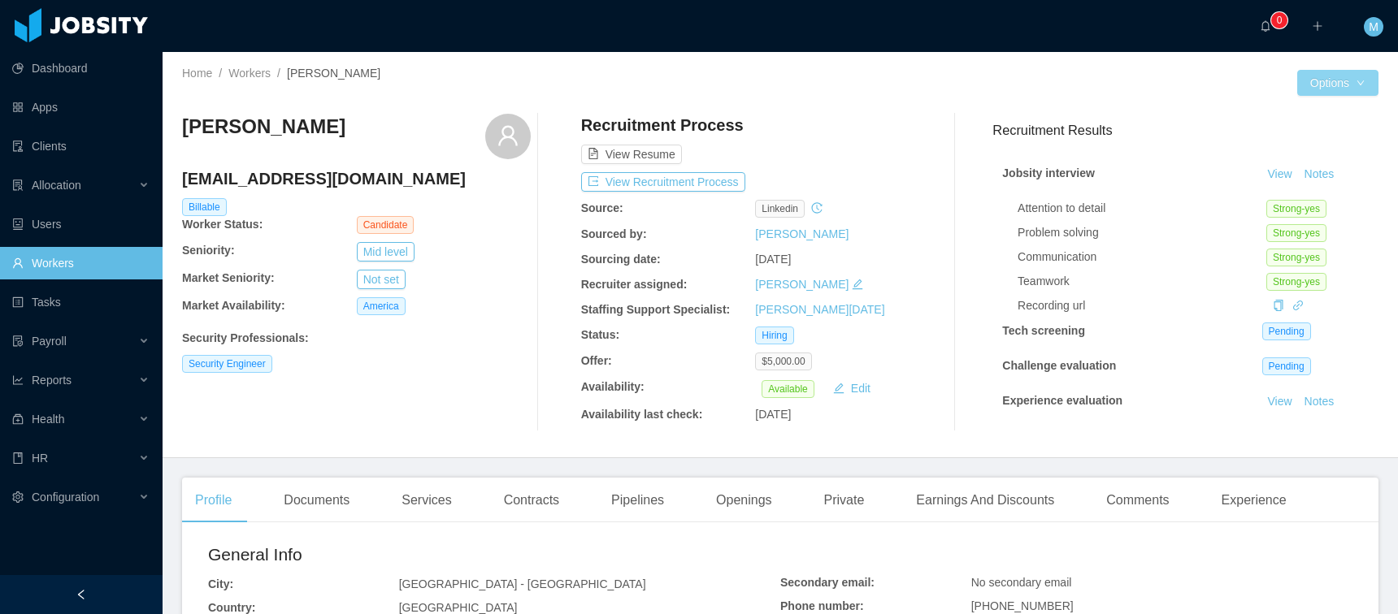
click at [1347, 84] on button "Options" at bounding box center [1337, 83] width 81 height 26
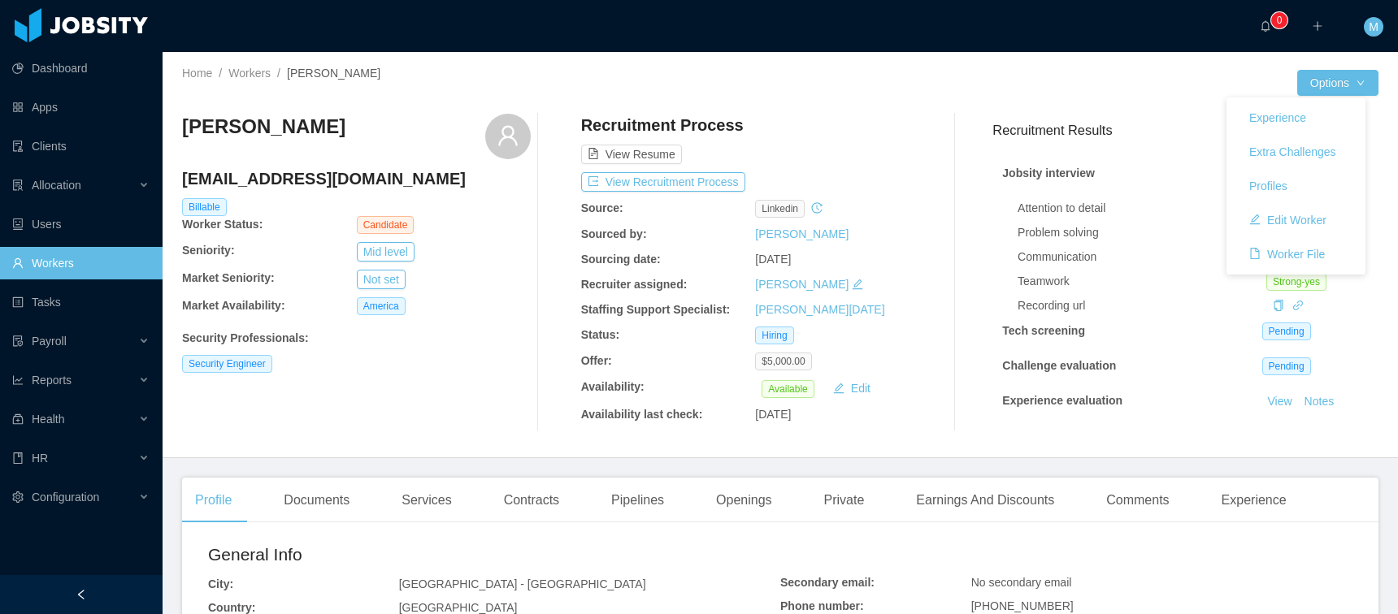
click at [1208, 89] on div at bounding box center [1038, 83] width 517 height 26
click at [1313, 101] on div "[PERSON_NAME] [EMAIL_ADDRESS][DOMAIN_NAME] Billable Worker Status: Candidate Se…" at bounding box center [780, 273] width 1196 height 344
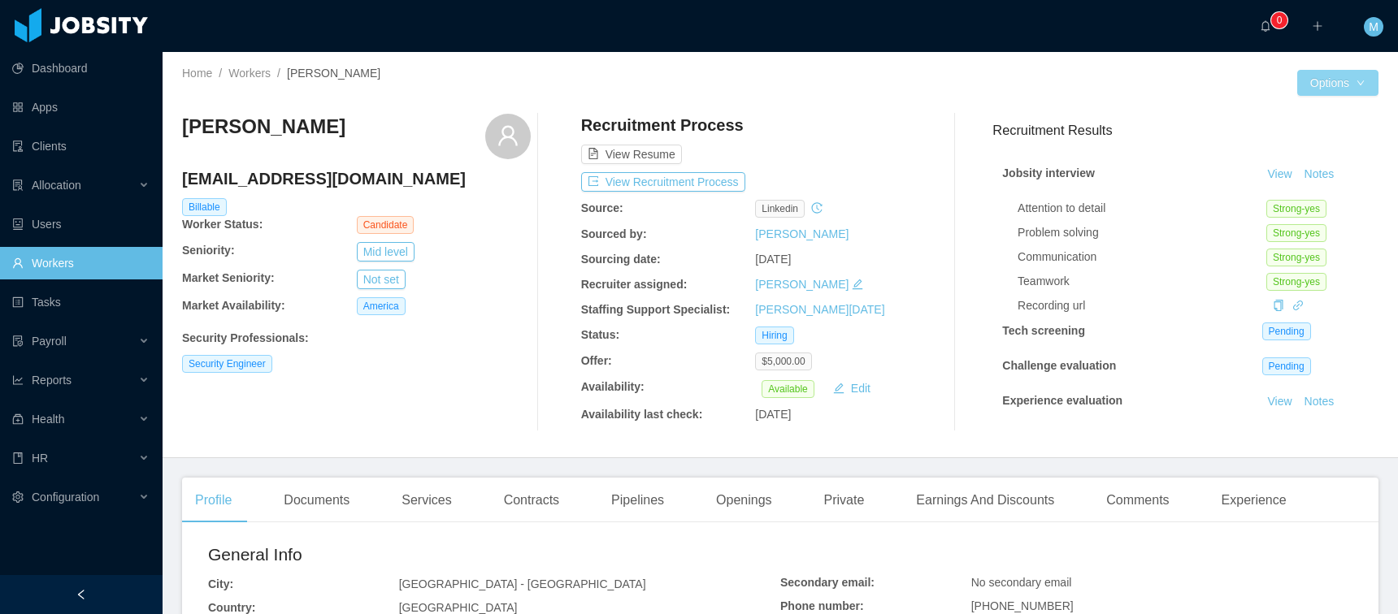
click at [1319, 85] on button "Options" at bounding box center [1337, 83] width 81 height 26
click at [1141, 81] on div at bounding box center [1038, 83] width 517 height 26
click at [656, 183] on button "View Recruitment Process" at bounding box center [663, 182] width 164 height 20
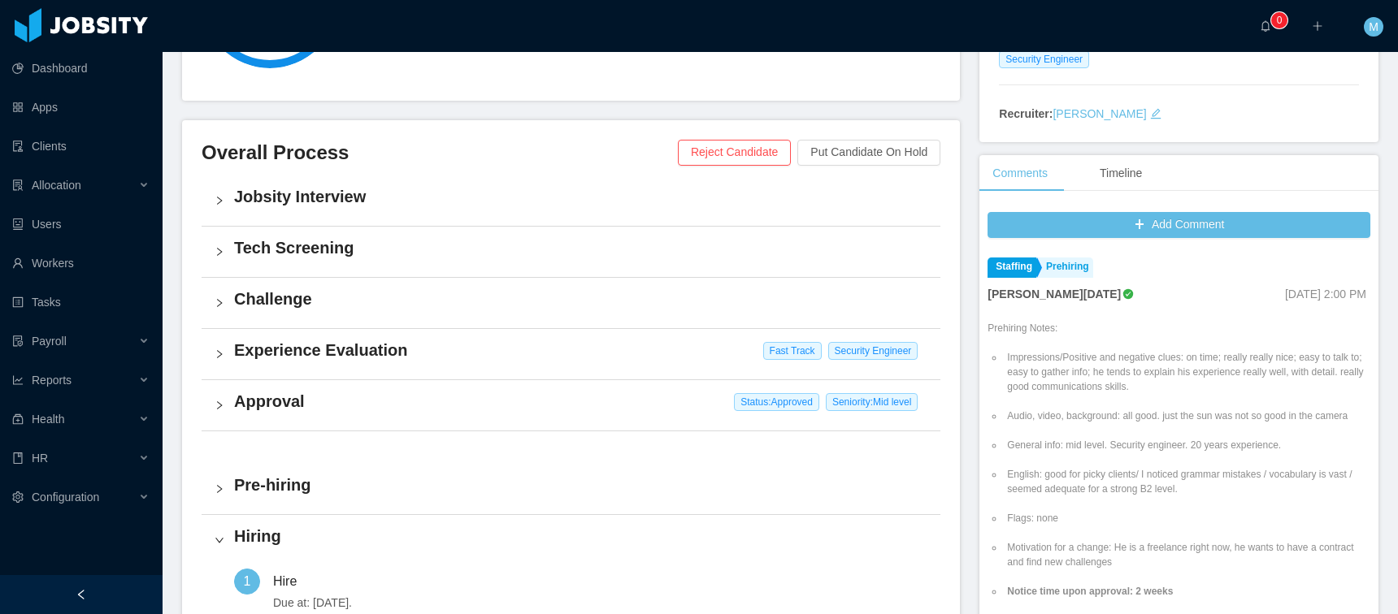
scroll to position [566, 0]
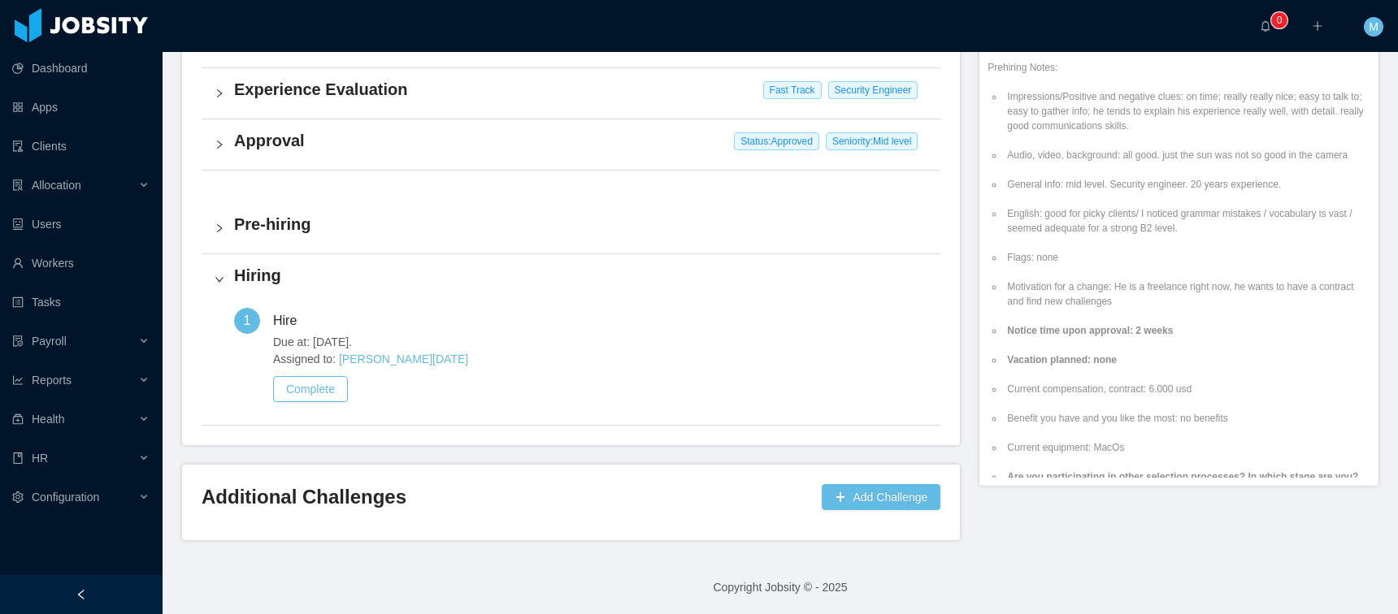
click at [277, 147] on h4 "Approval" at bounding box center [580, 140] width 693 height 23
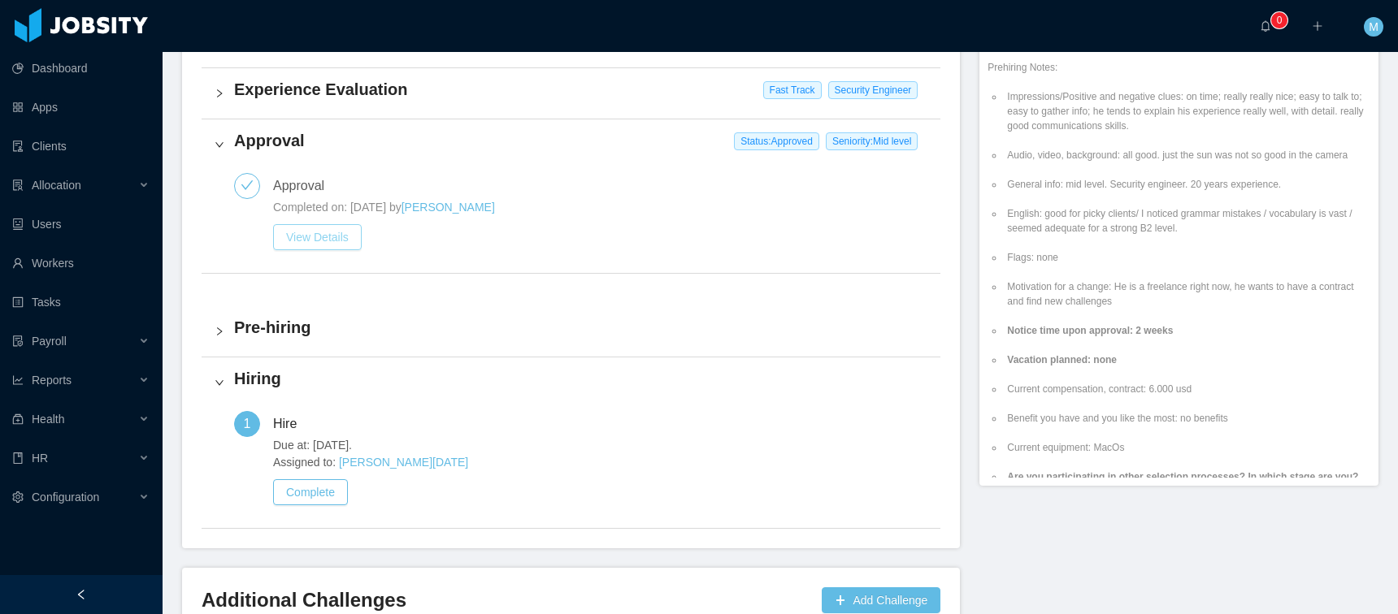
click at [323, 233] on button "View Details" at bounding box center [317, 237] width 89 height 26
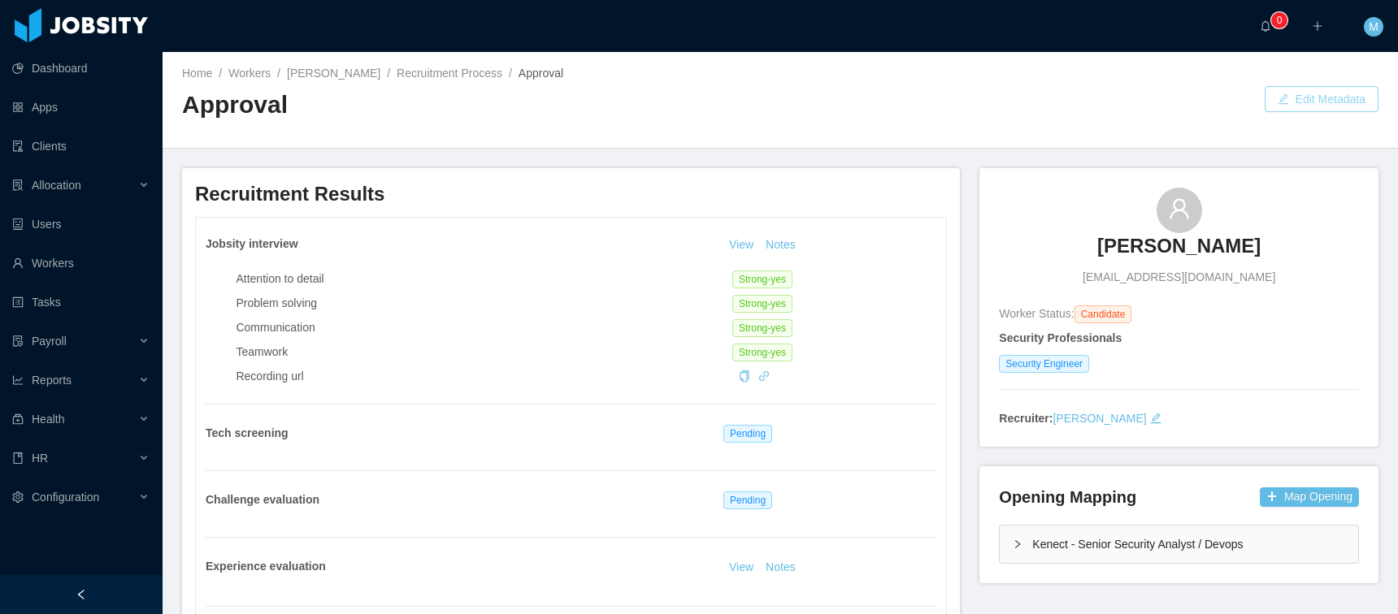
click at [1304, 92] on button "Edit Metadata" at bounding box center [1322, 99] width 114 height 26
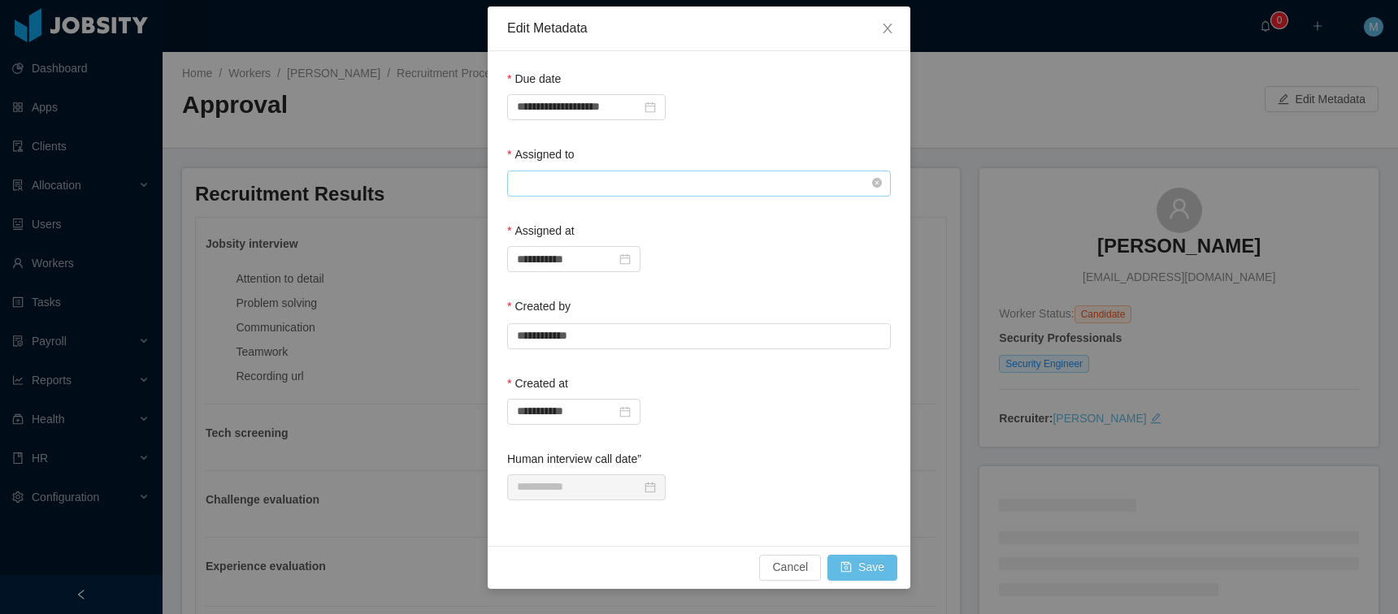
click at [600, 182] on input "text" at bounding box center [699, 184] width 384 height 26
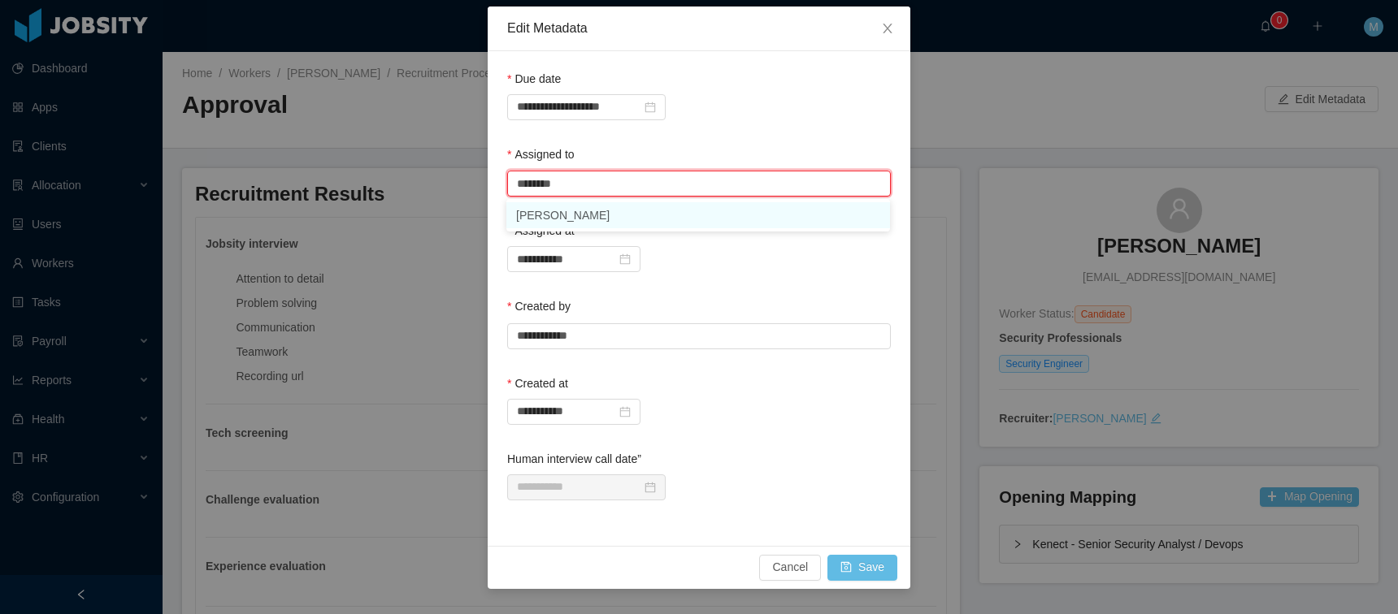
click at [571, 214] on li "[PERSON_NAME]" at bounding box center [698, 215] width 384 height 26
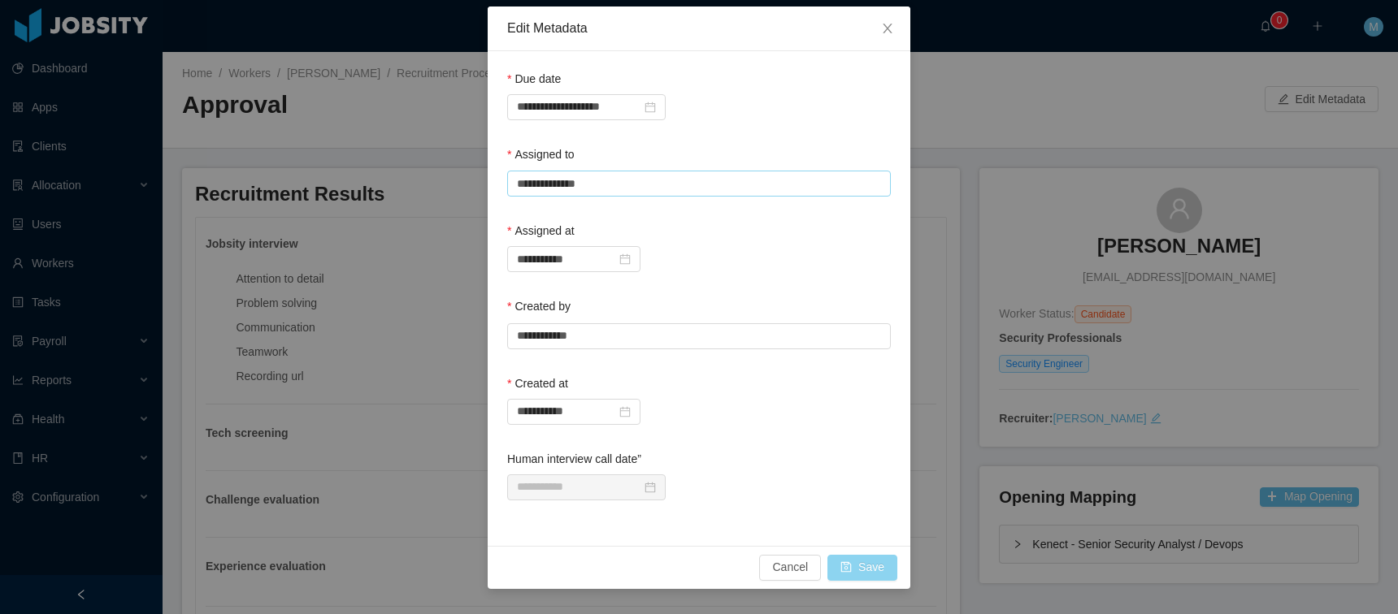
type input "**********"
click at [879, 569] on button "Save" at bounding box center [862, 568] width 70 height 26
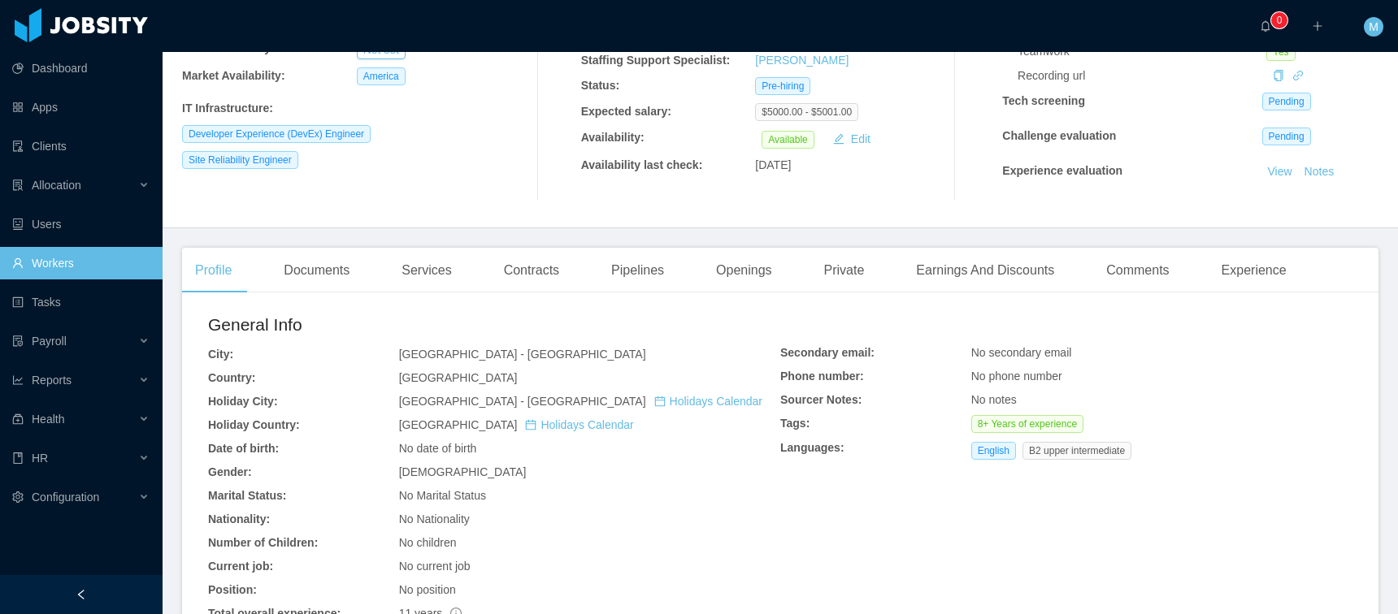
scroll to position [520, 0]
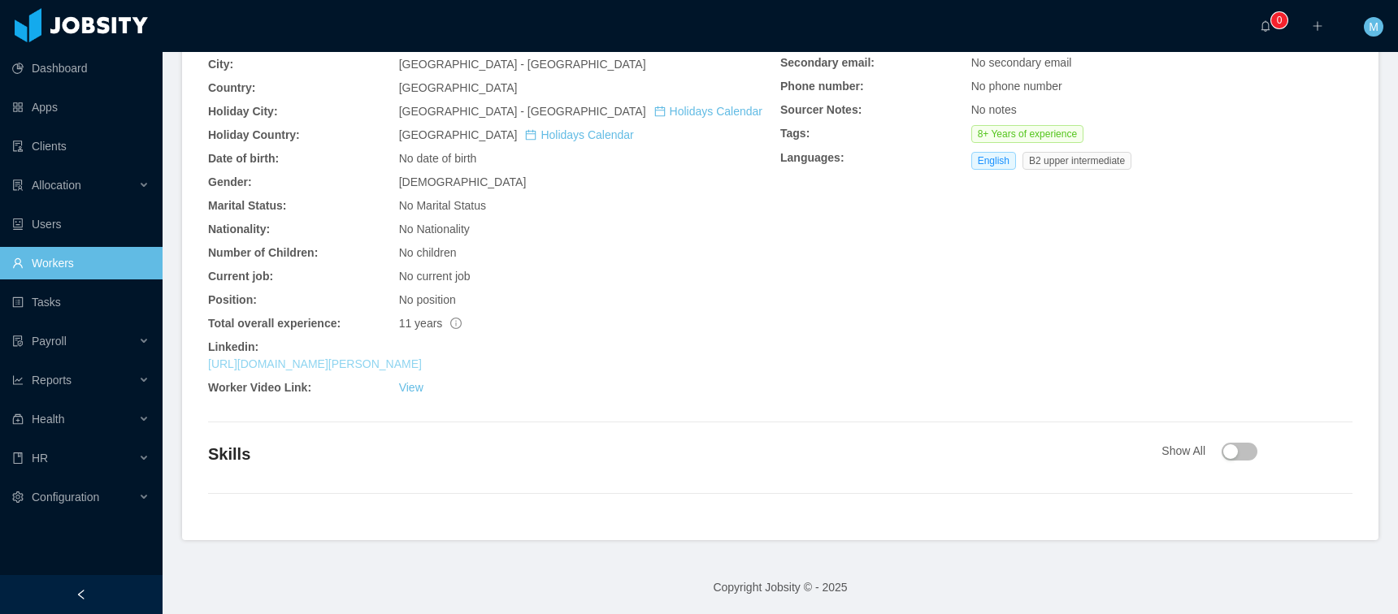
click at [362, 361] on link "[URL][DOMAIN_NAME][PERSON_NAME]" at bounding box center [315, 364] width 214 height 13
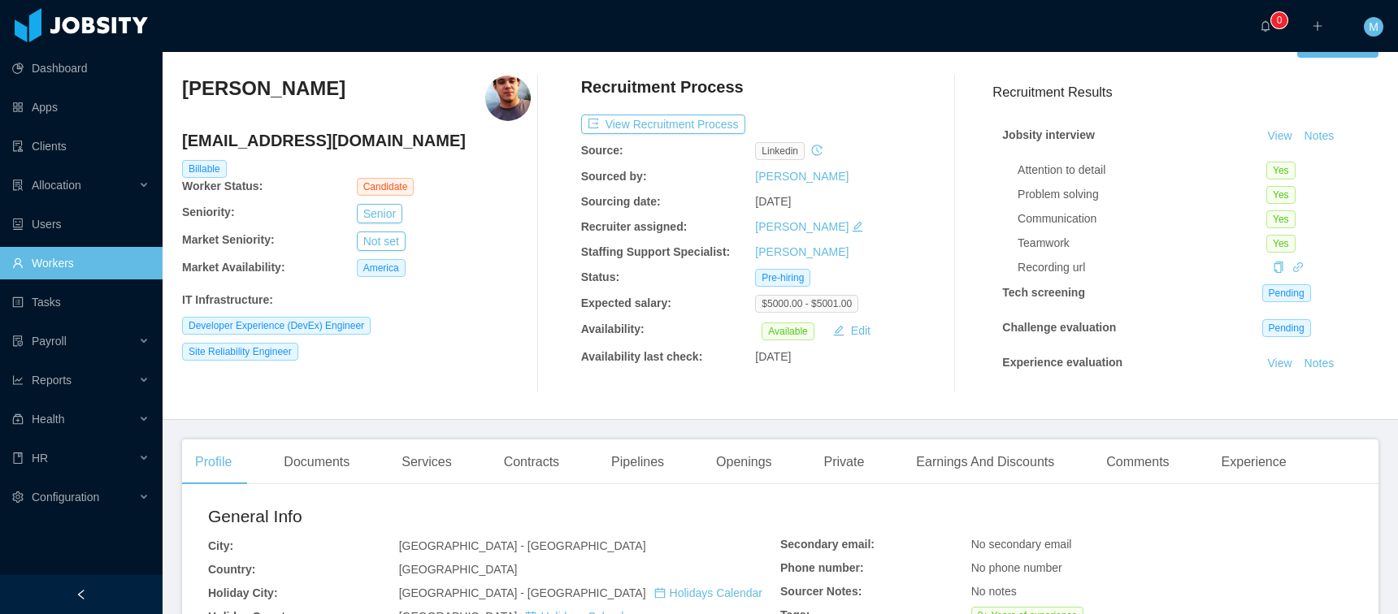
scroll to position [0, 0]
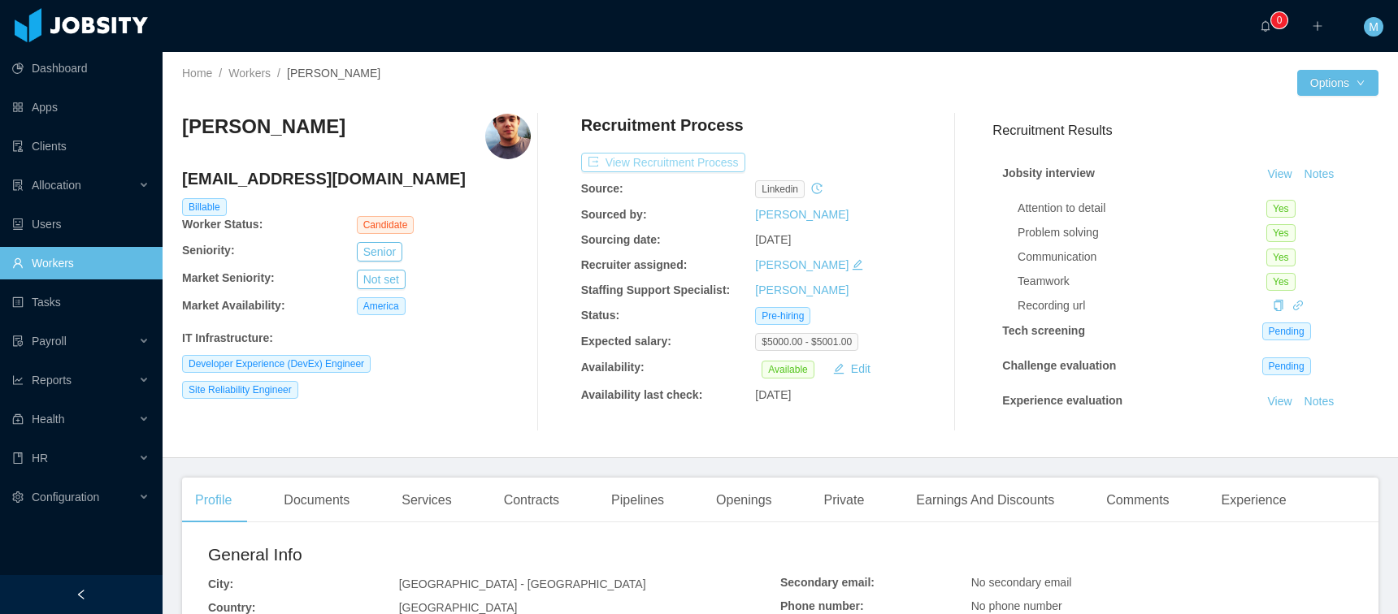
click at [666, 155] on button "View Recruitment Process" at bounding box center [663, 163] width 164 height 20
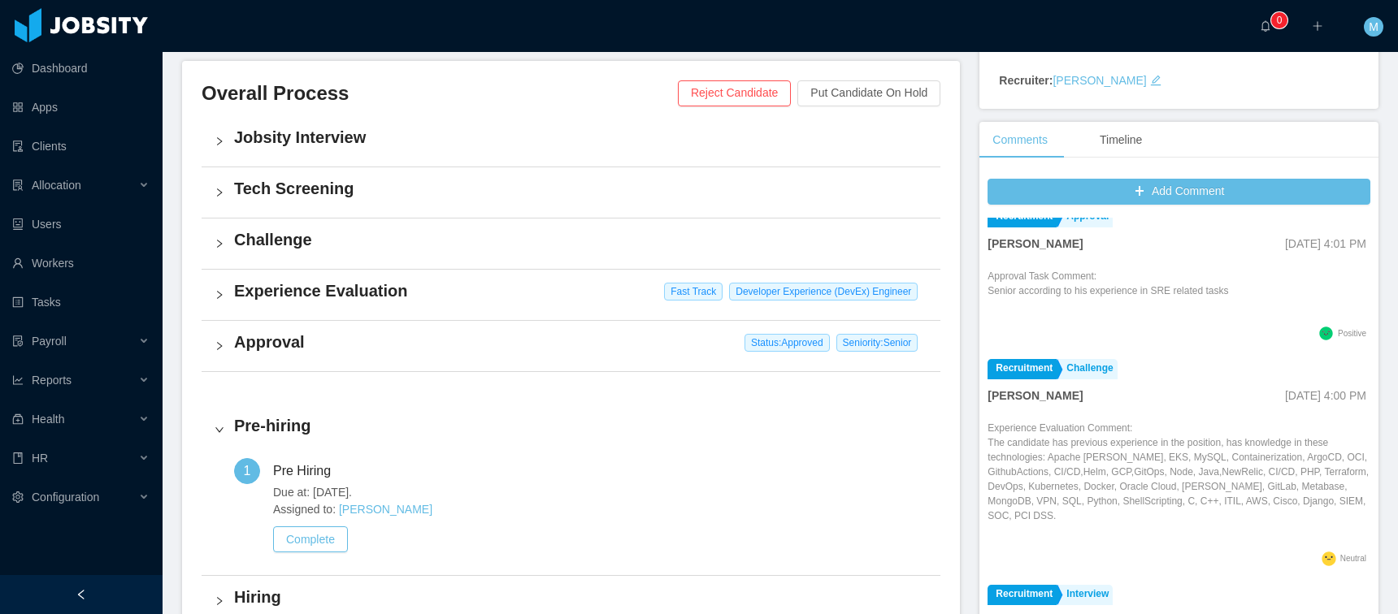
scroll to position [449, 0]
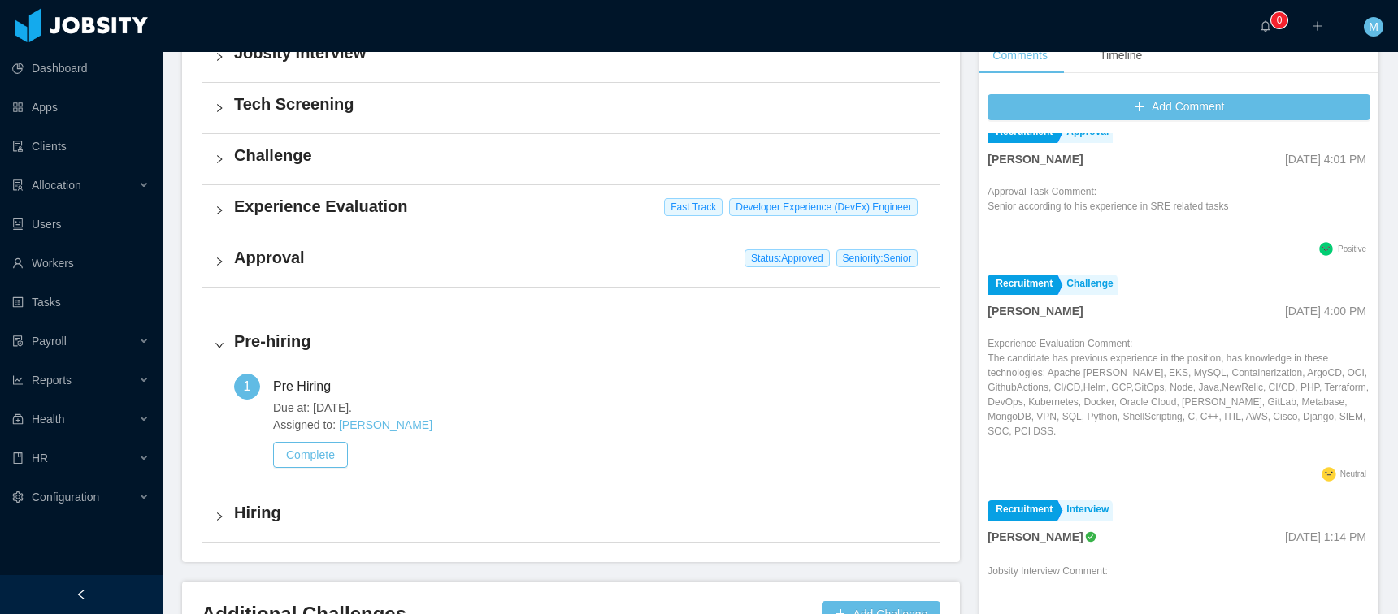
click at [359, 268] on div "Approval Status: Approved Seniority: Senior" at bounding box center [571, 262] width 739 height 50
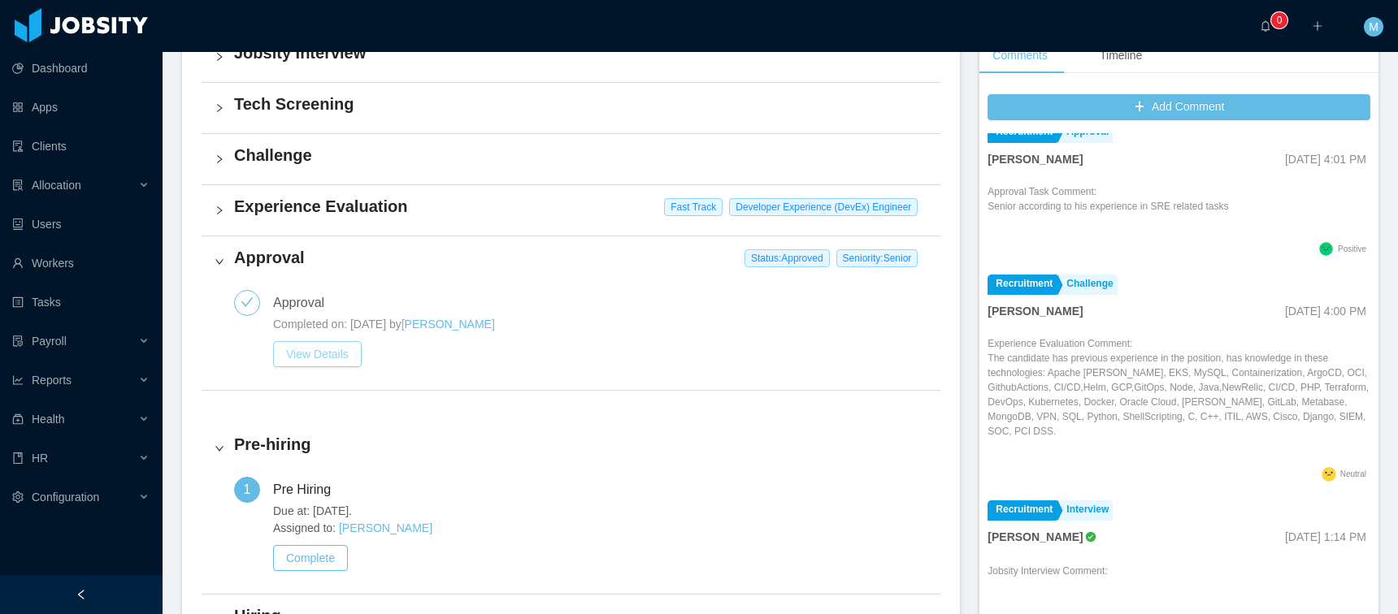
click at [327, 349] on button "View Details" at bounding box center [317, 354] width 89 height 26
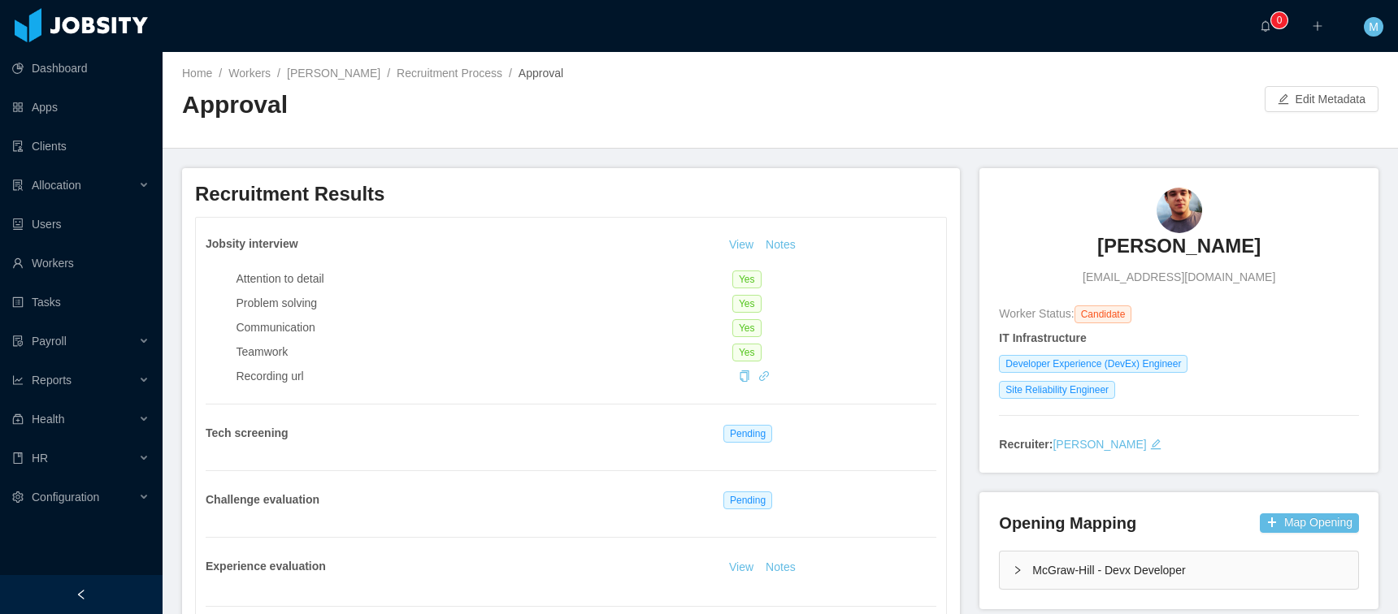
click at [1302, 114] on div "Home / Workers / [PERSON_NAME] / Recruitment Process / Approval / Approval Edit…" at bounding box center [780, 100] width 1235 height 97
click at [1308, 102] on button "Edit Metadata" at bounding box center [1322, 99] width 114 height 26
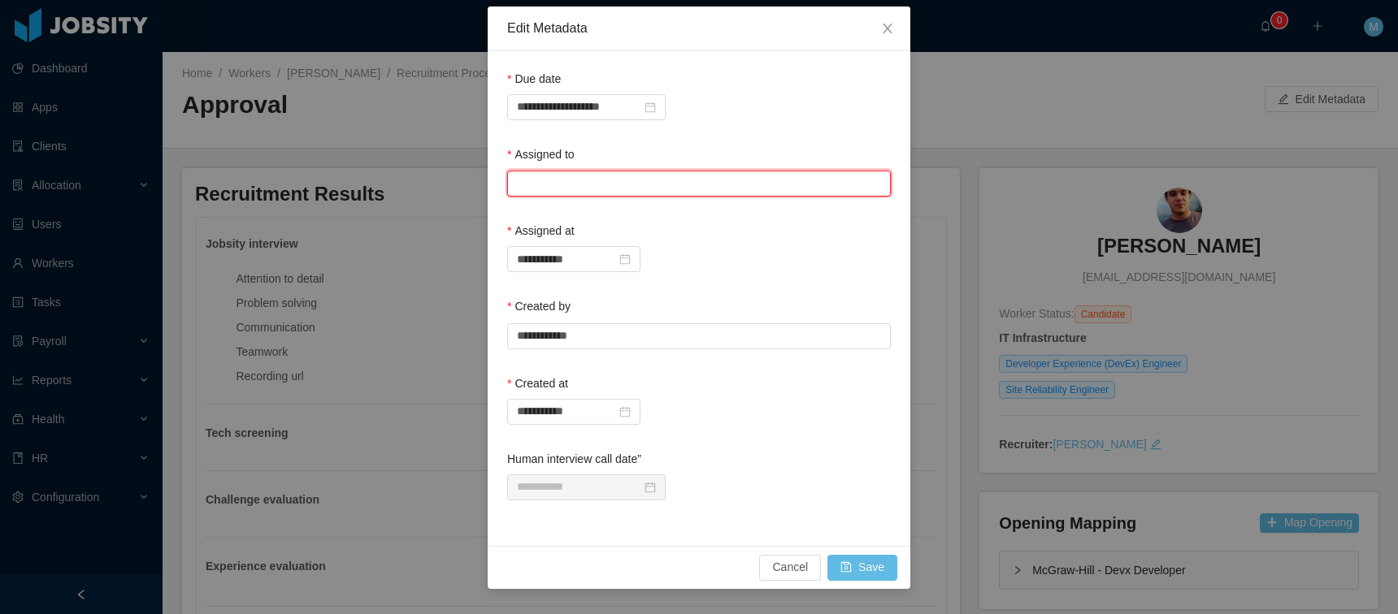
click at [595, 196] on input "text" at bounding box center [699, 184] width 384 height 26
click at [606, 216] on li "[PERSON_NAME]" at bounding box center [698, 215] width 384 height 26
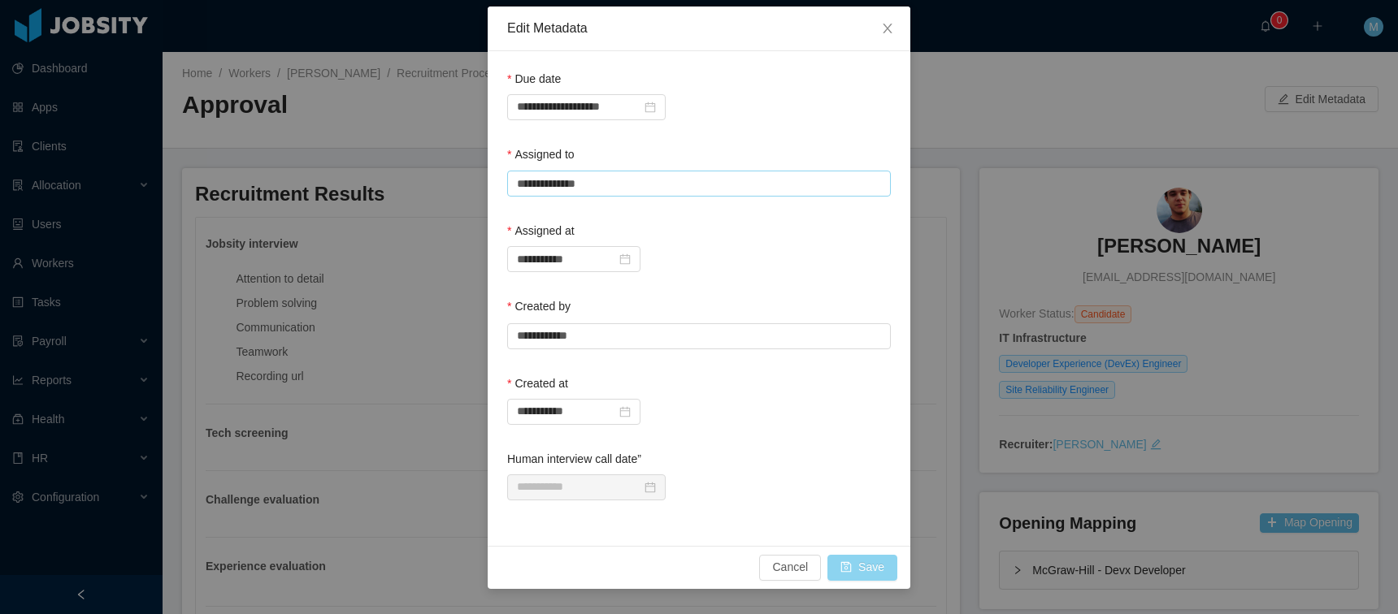
type input "**********"
click at [853, 568] on button "Save" at bounding box center [862, 568] width 70 height 26
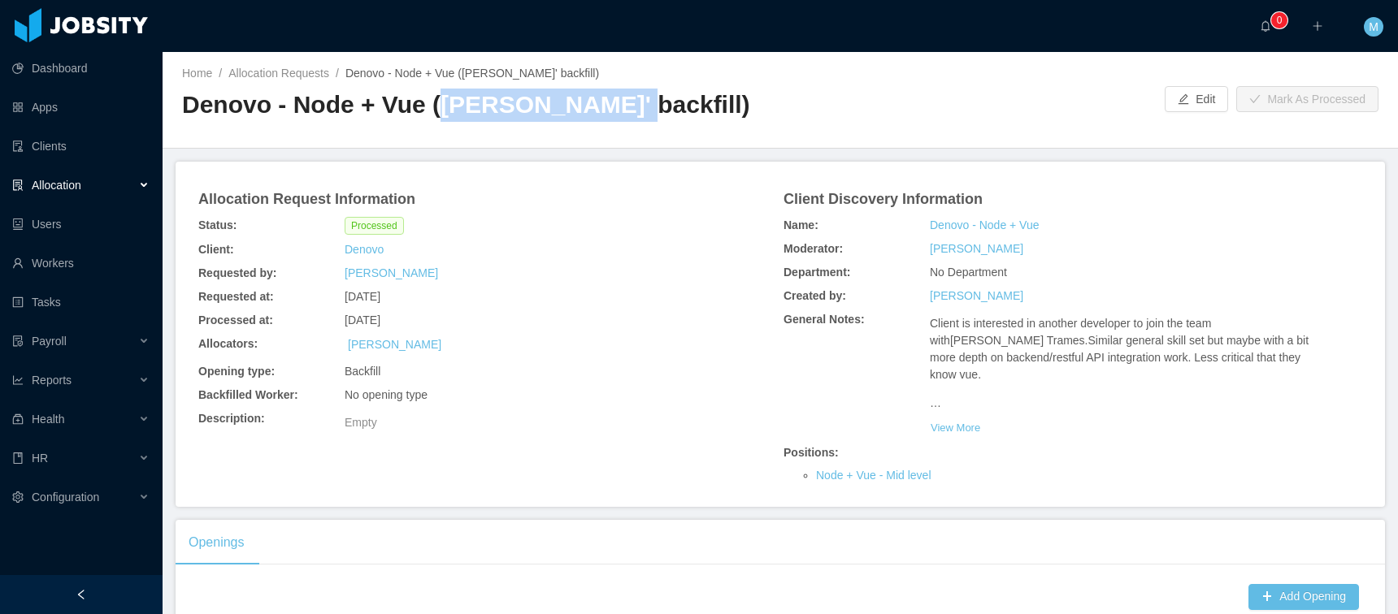
drag, startPoint x: 614, startPoint y: 106, endPoint x: 438, endPoint y: 112, distance: 175.7
click at [438, 112] on h2 "Denovo - Node + Vue ([PERSON_NAME]' backfill)" at bounding box center [481, 105] width 598 height 33
copy h2 "[PERSON_NAME]"
click at [50, 266] on link "Workers" at bounding box center [80, 263] width 137 height 33
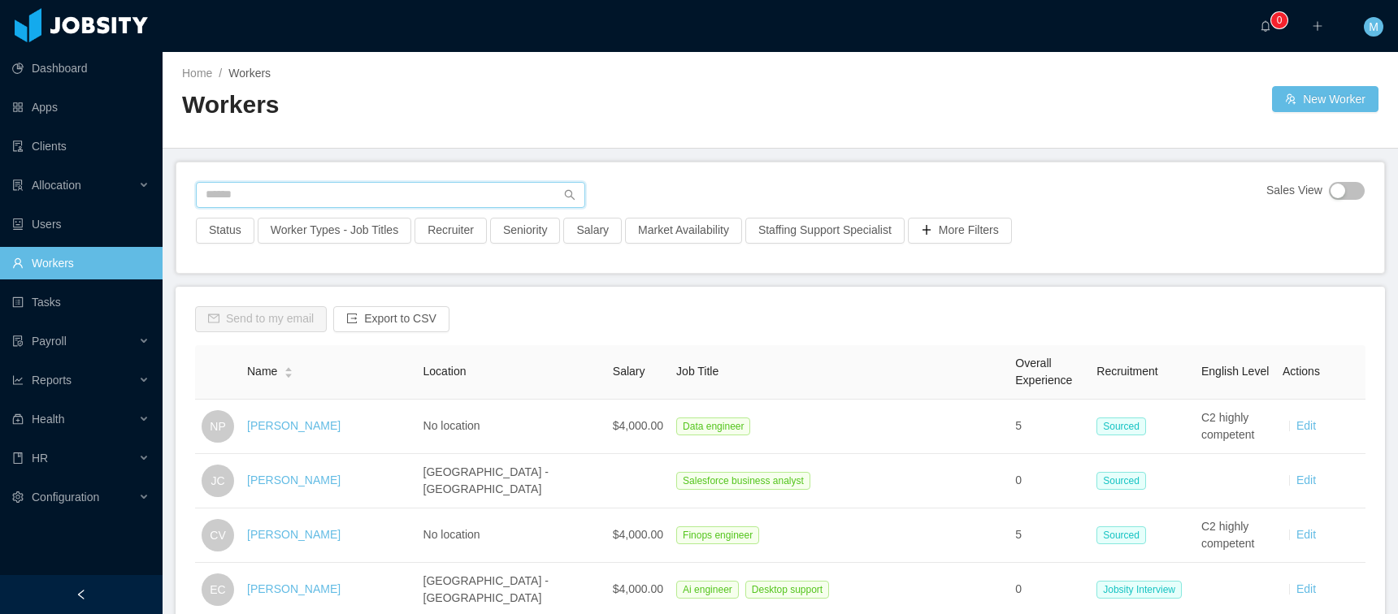
click at [258, 193] on input "text" at bounding box center [390, 195] width 389 height 26
paste input "**********"
type input "**********"
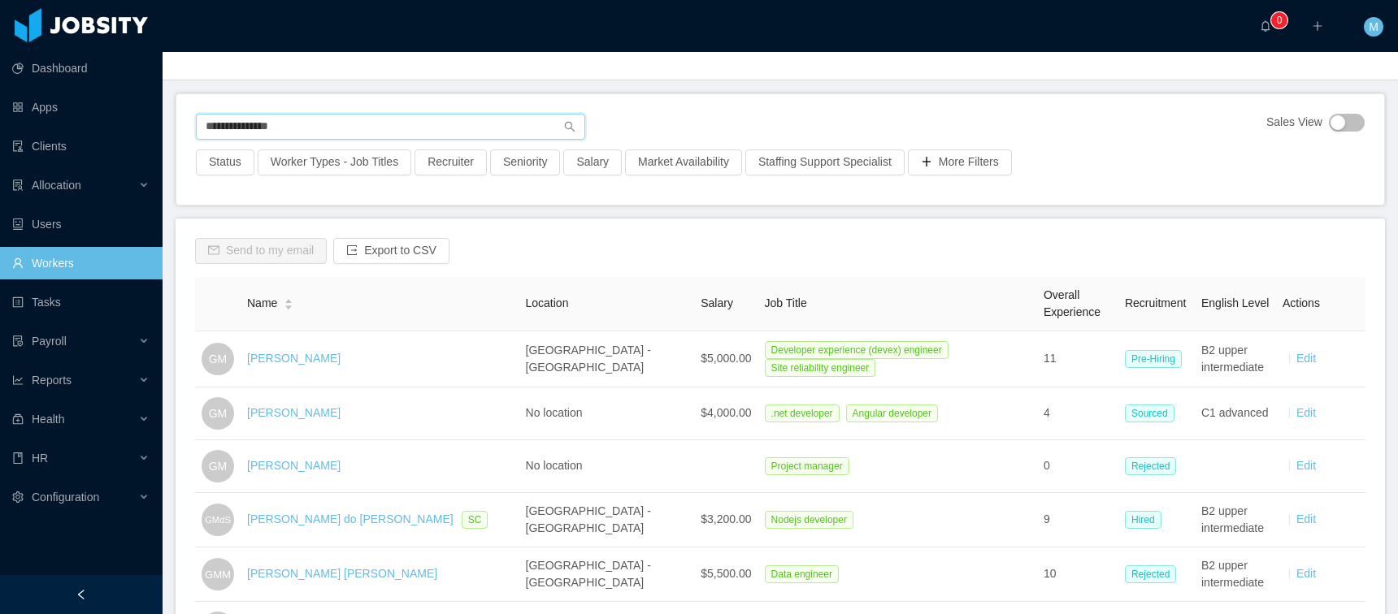
scroll to position [238, 0]
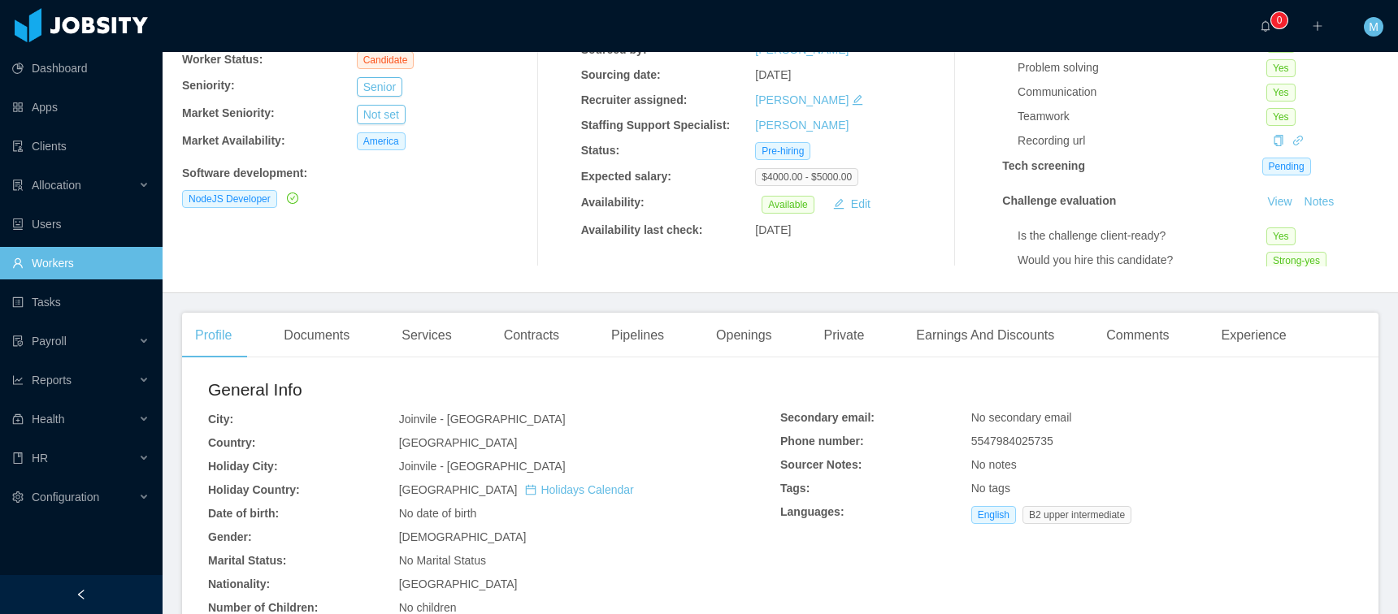
scroll to position [471, 0]
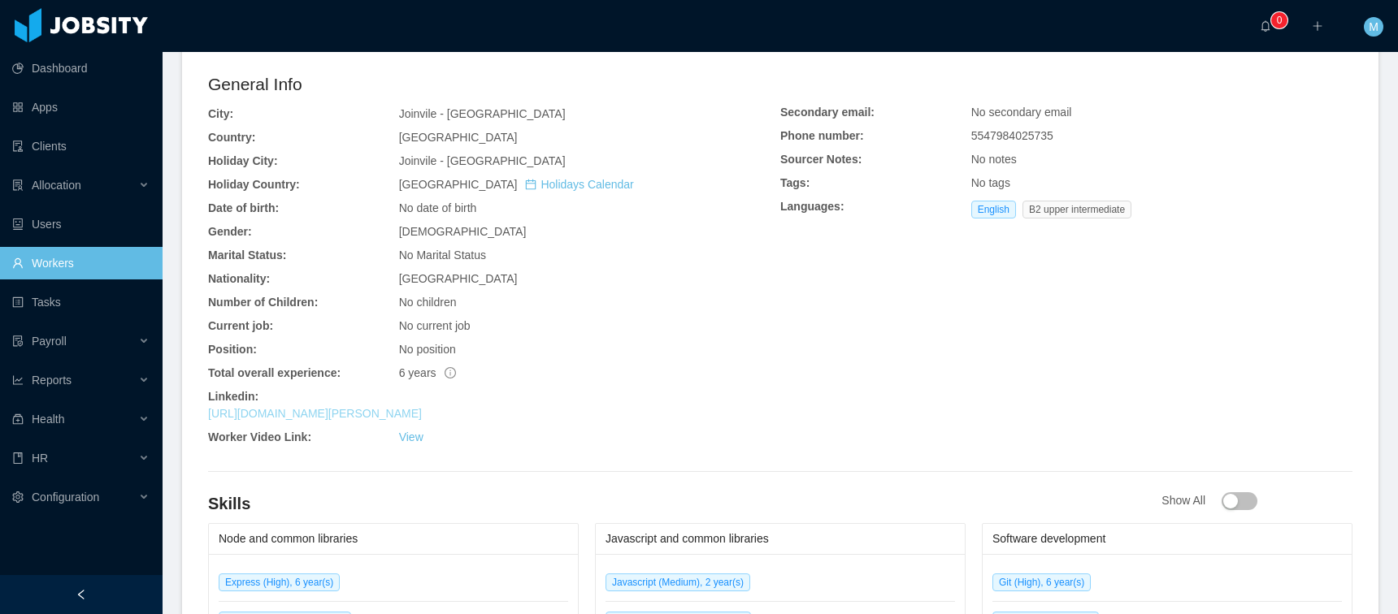
click at [391, 409] on link "[URL][DOMAIN_NAME][PERSON_NAME]" at bounding box center [315, 413] width 214 height 13
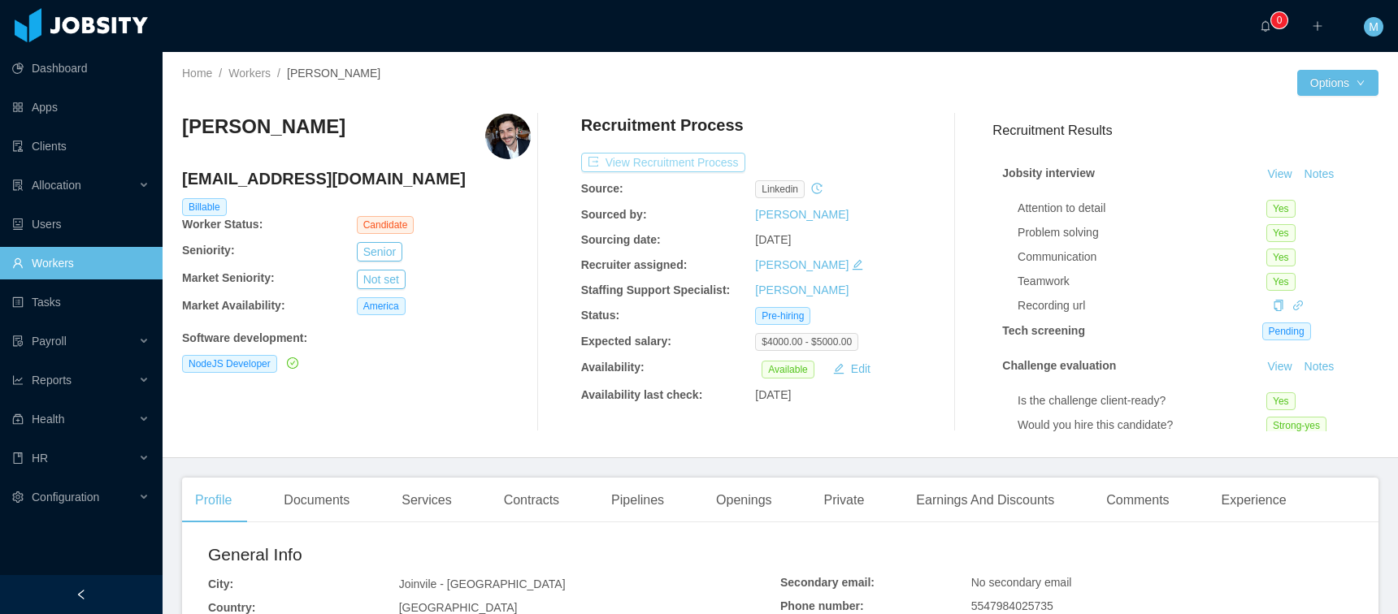
click at [668, 167] on button "View Recruitment Process" at bounding box center [663, 163] width 164 height 20
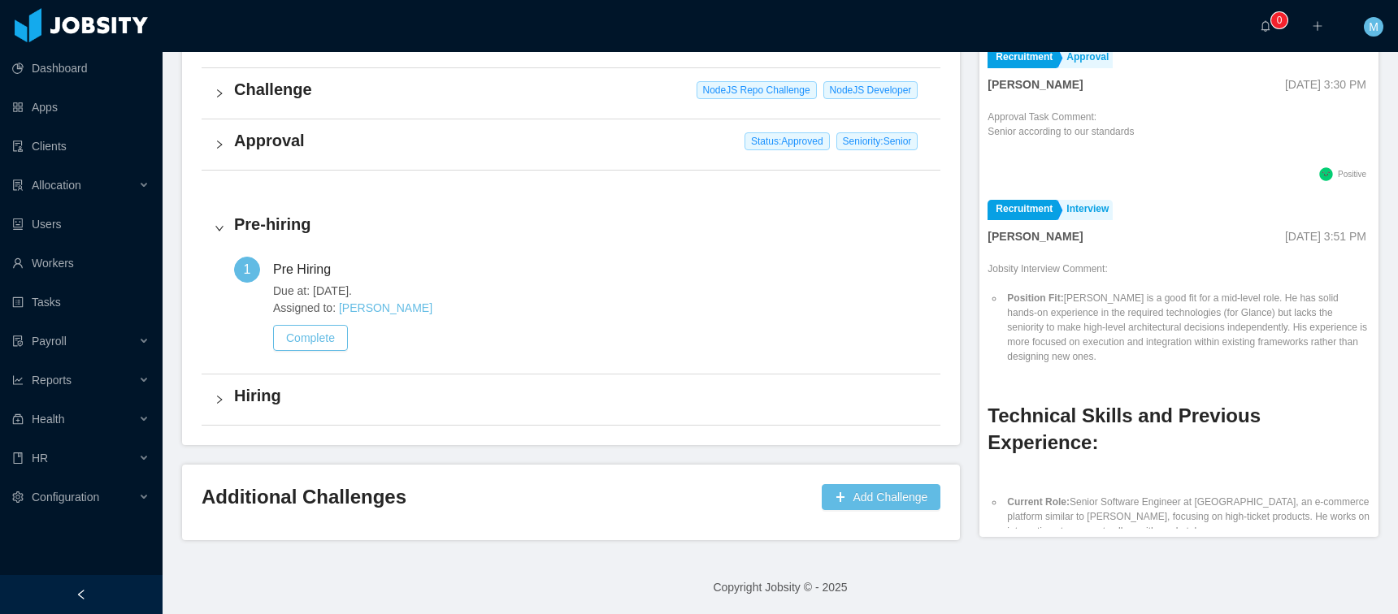
scroll to position [333, 0]
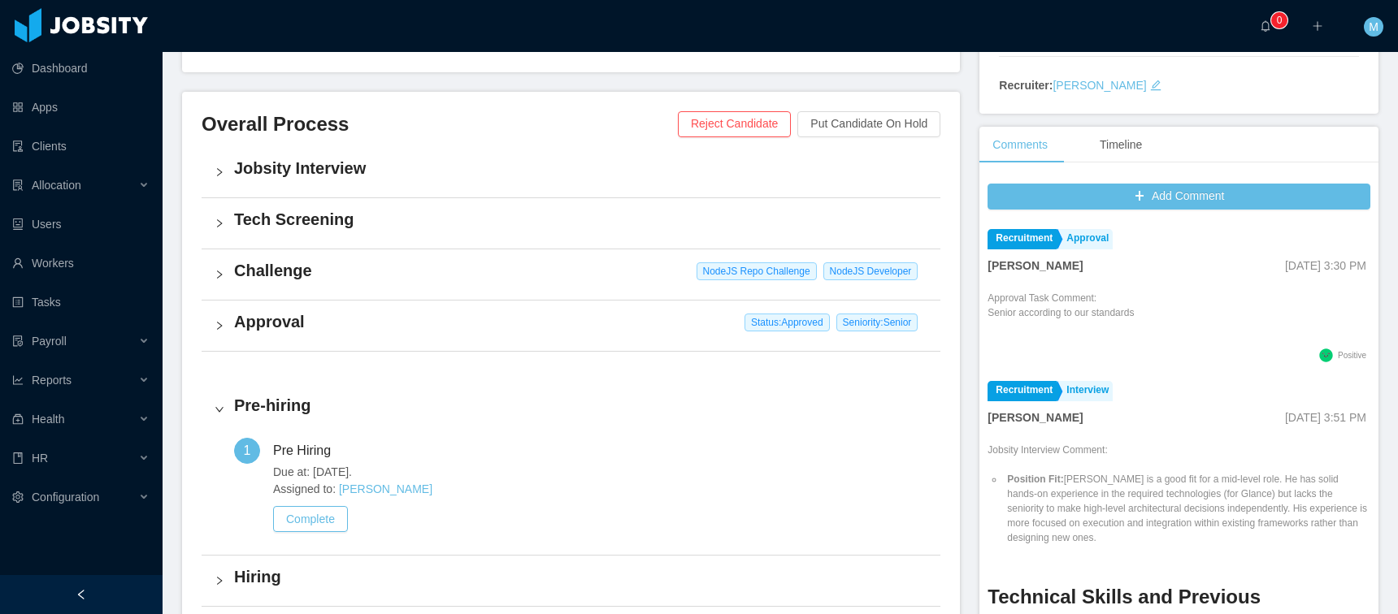
click at [296, 317] on h4 "Approval" at bounding box center [580, 321] width 693 height 23
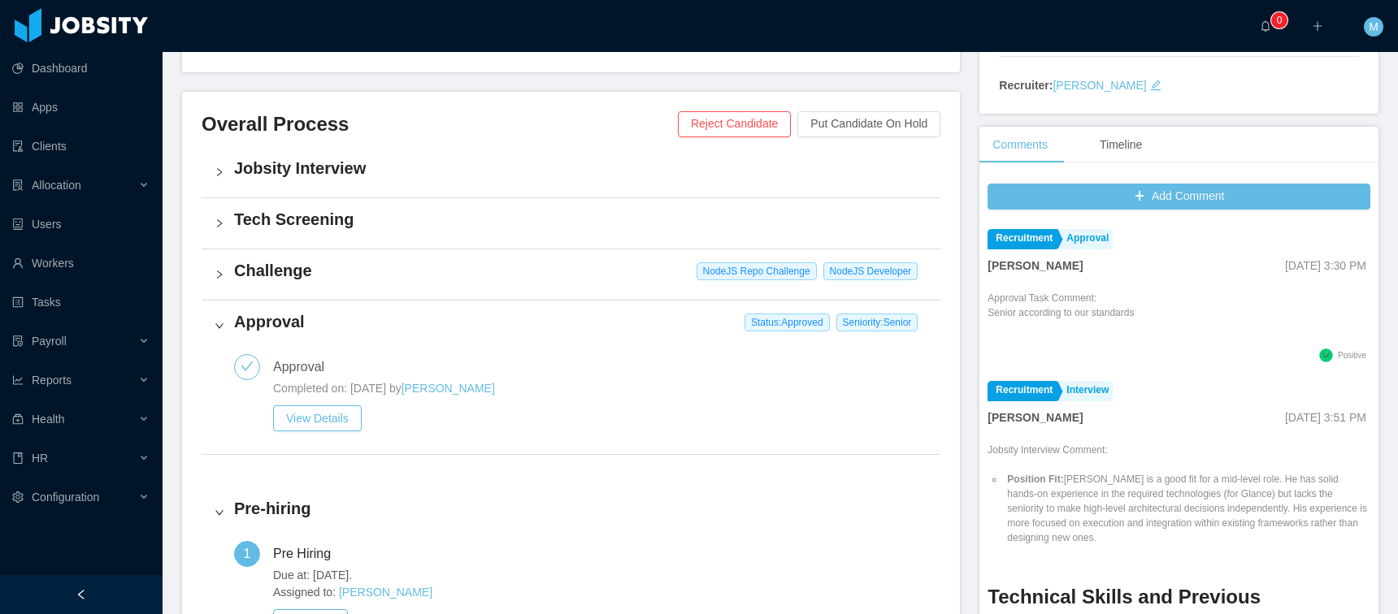
click at [287, 280] on h4 "Challenge" at bounding box center [580, 270] width 693 height 23
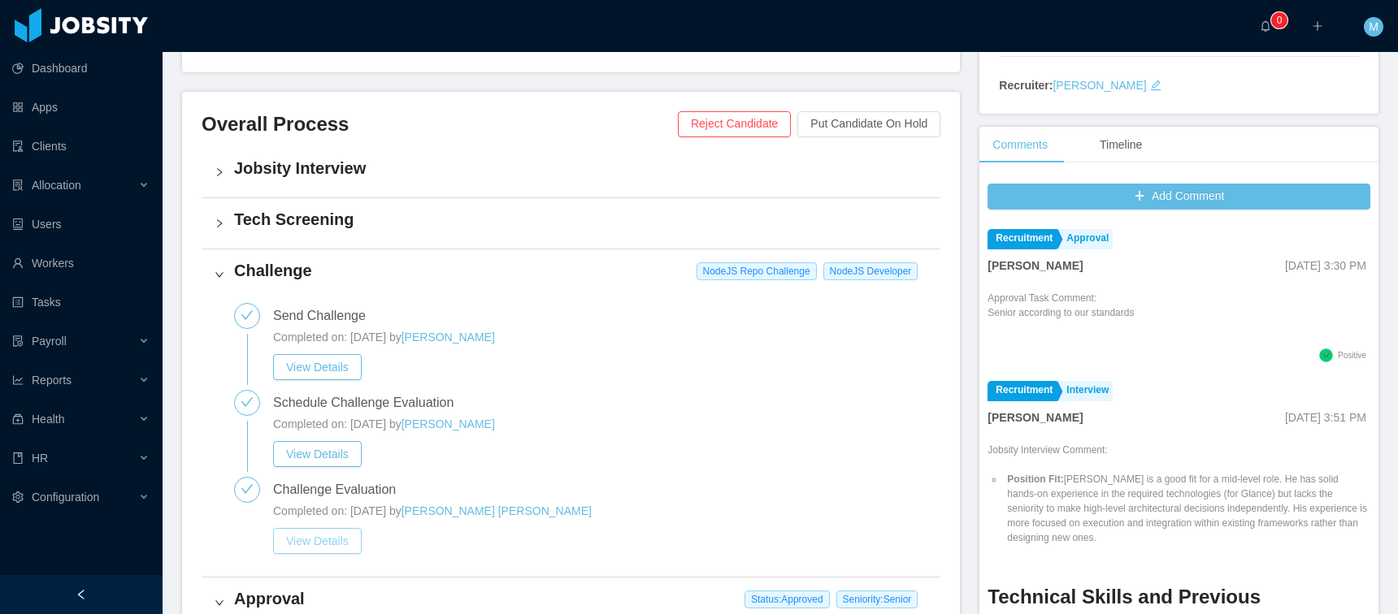
click at [328, 534] on button "View Details" at bounding box center [317, 541] width 89 height 26
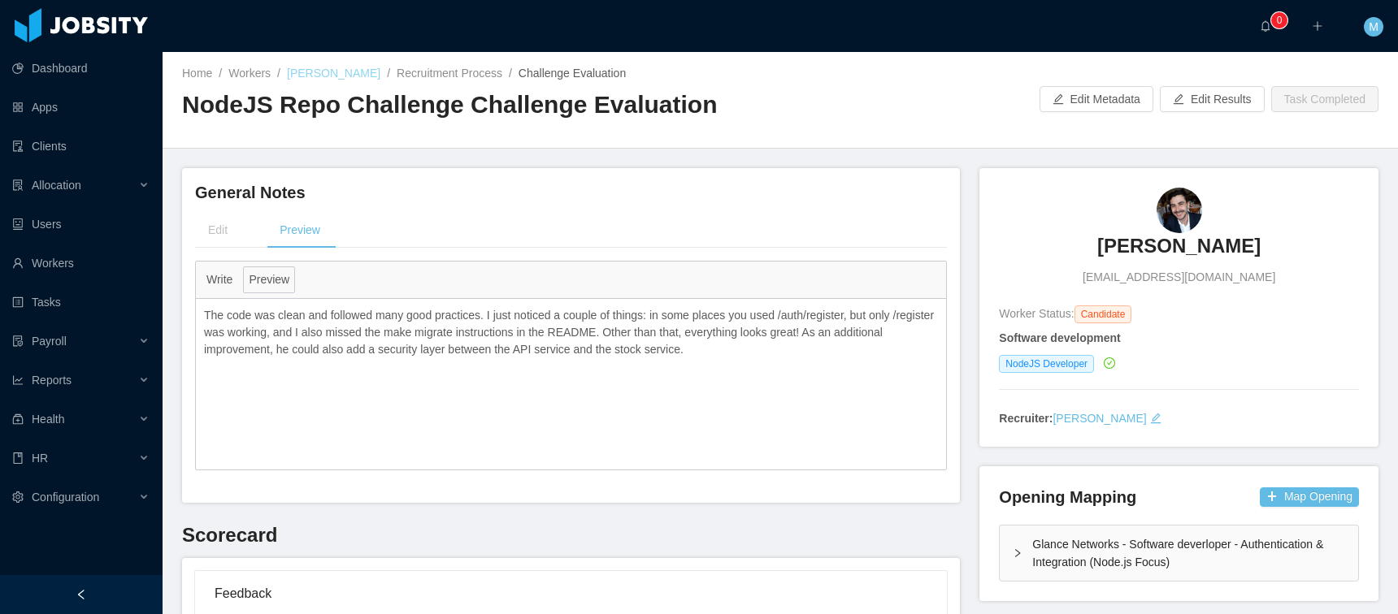
click at [380, 77] on link "Rodrigo Moreira de Matos" at bounding box center [333, 73] width 93 height 13
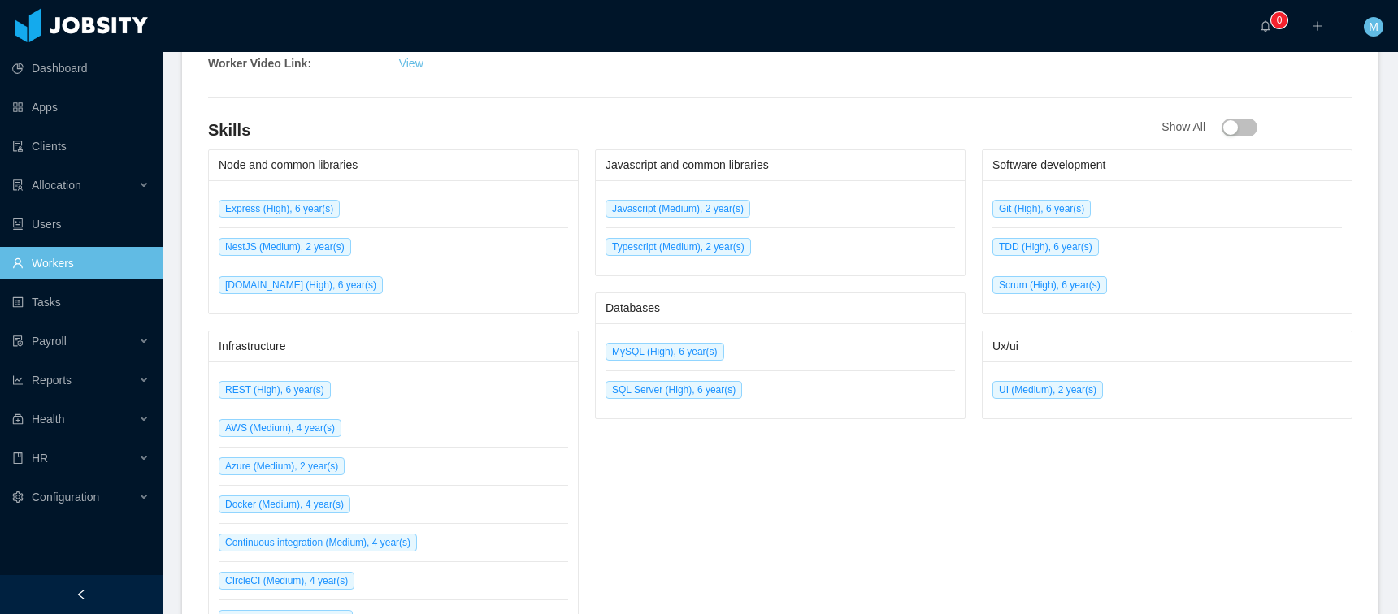
scroll to position [586, 0]
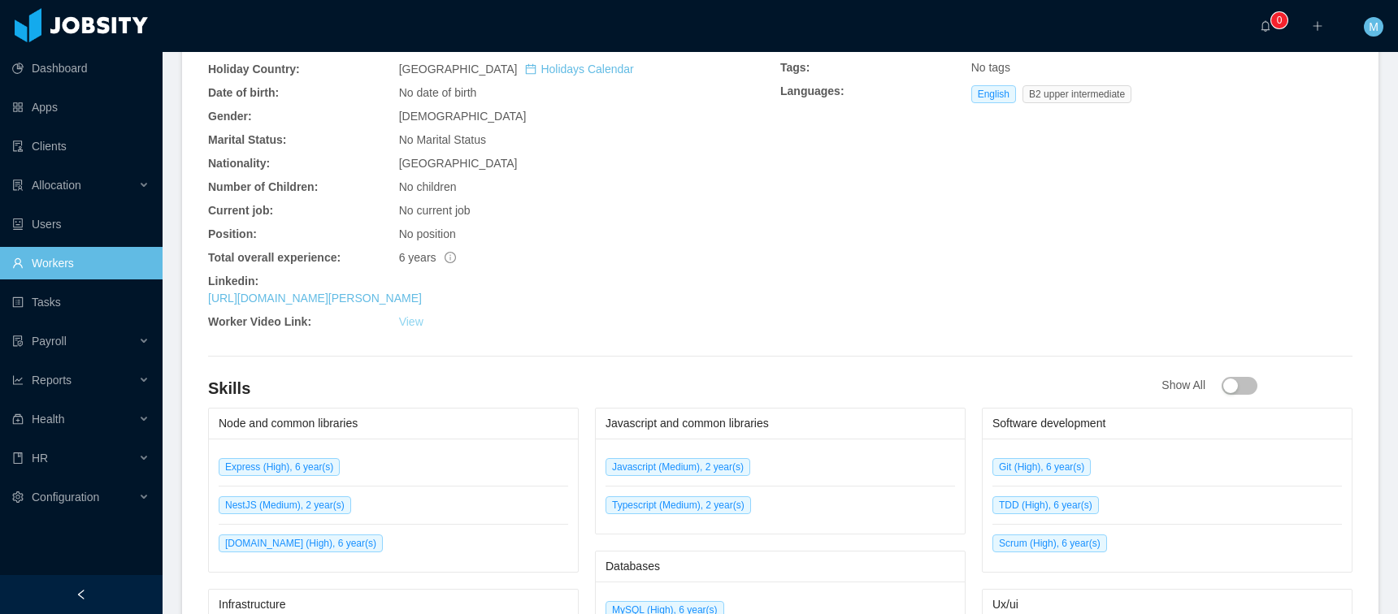
click at [410, 328] on div "View" at bounding box center [589, 322] width 381 height 17
click at [413, 319] on link "View" at bounding box center [411, 321] width 24 height 13
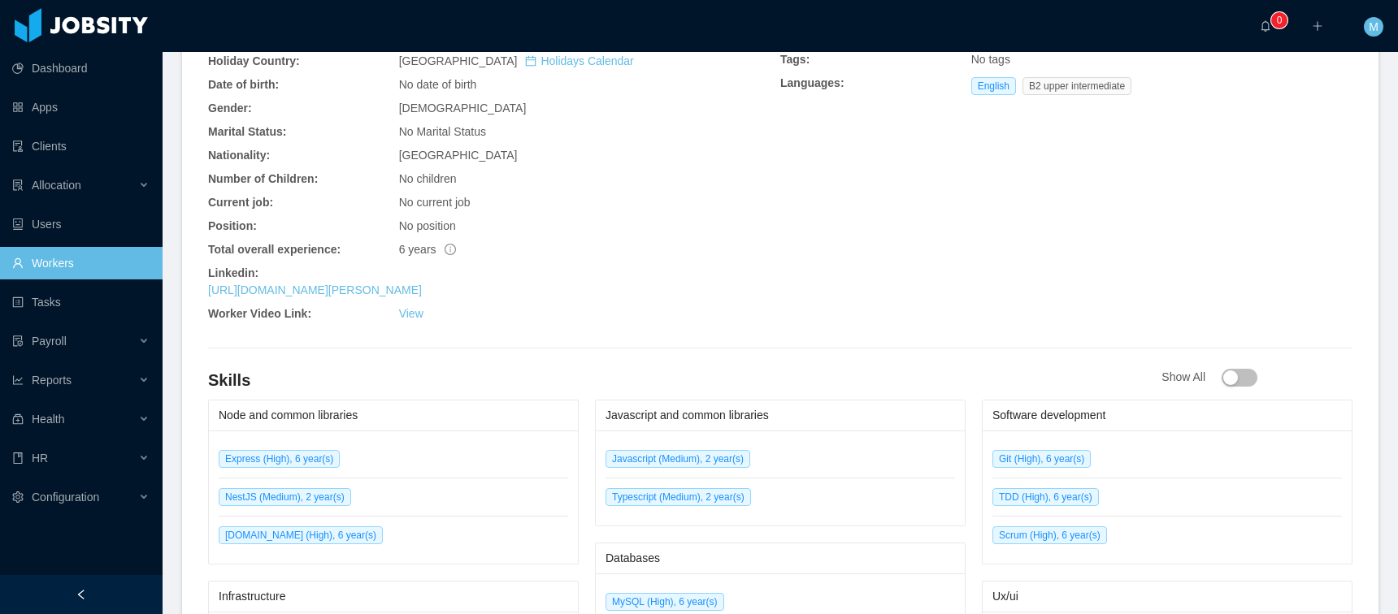
scroll to position [441, 0]
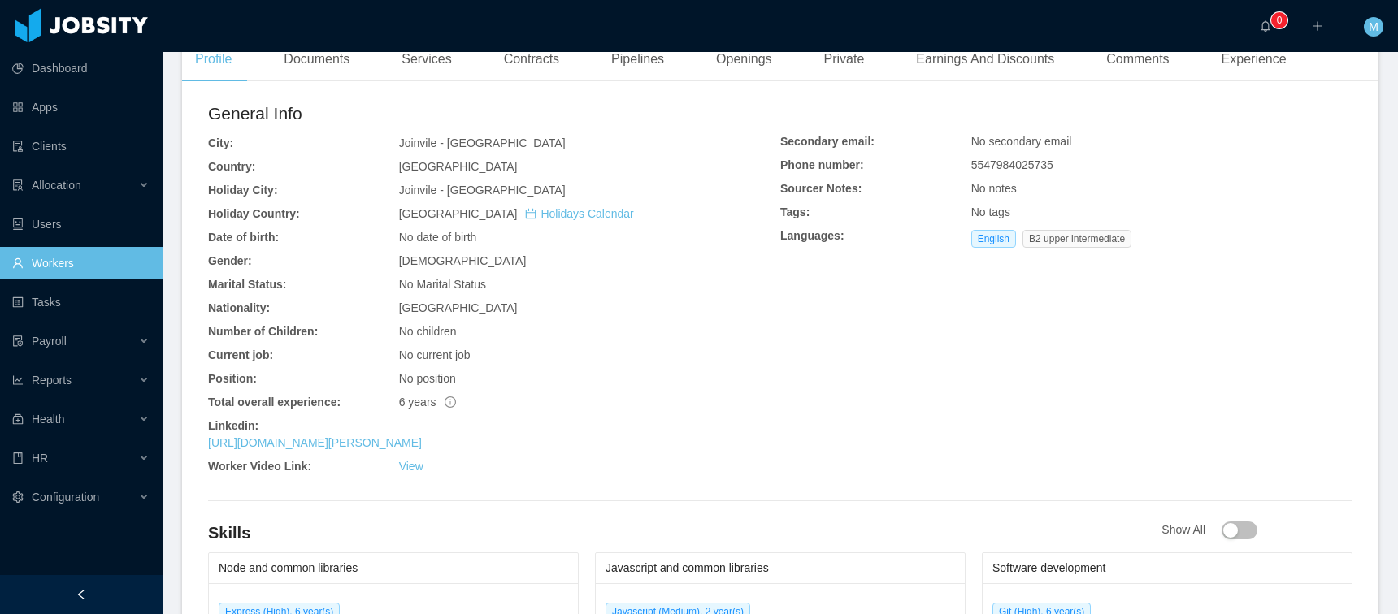
click at [454, 449] on div "https://www.linkedin.com/in/rodrigo-moreira-de-matos" at bounding box center [494, 443] width 572 height 17
click at [422, 443] on link "https://www.linkedin.com/in/rodrigo-moreira-de-matos" at bounding box center [315, 442] width 214 height 13
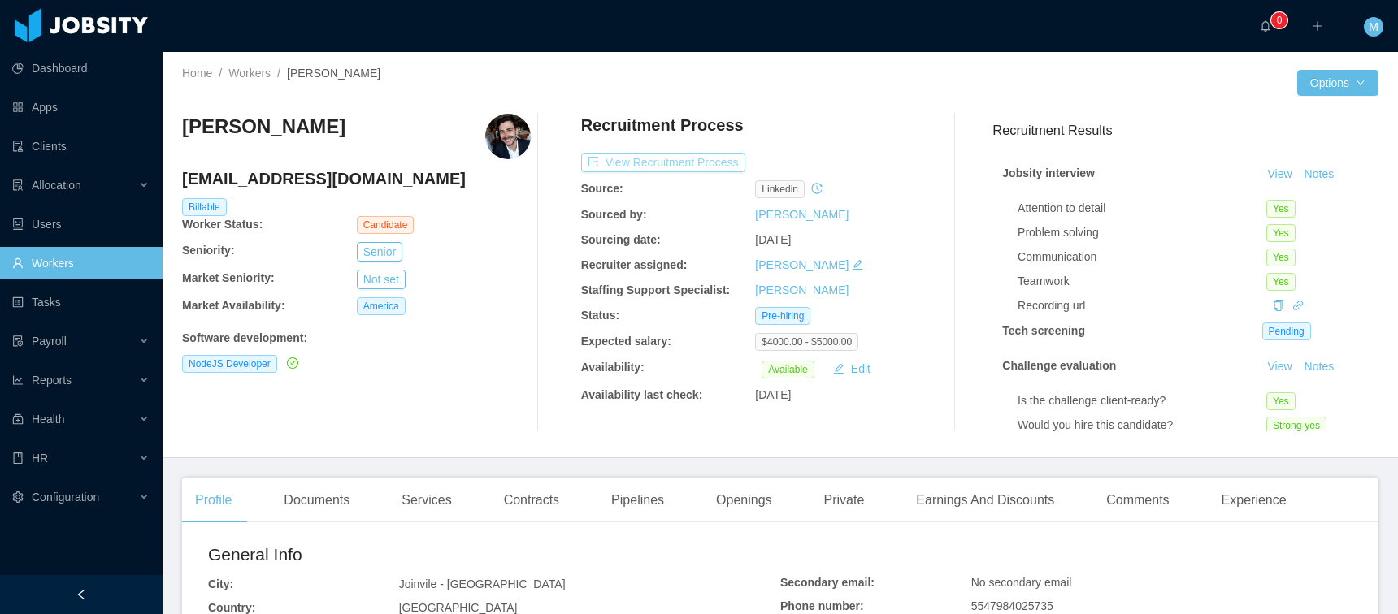
click at [642, 163] on button "View Recruitment Process" at bounding box center [663, 163] width 164 height 20
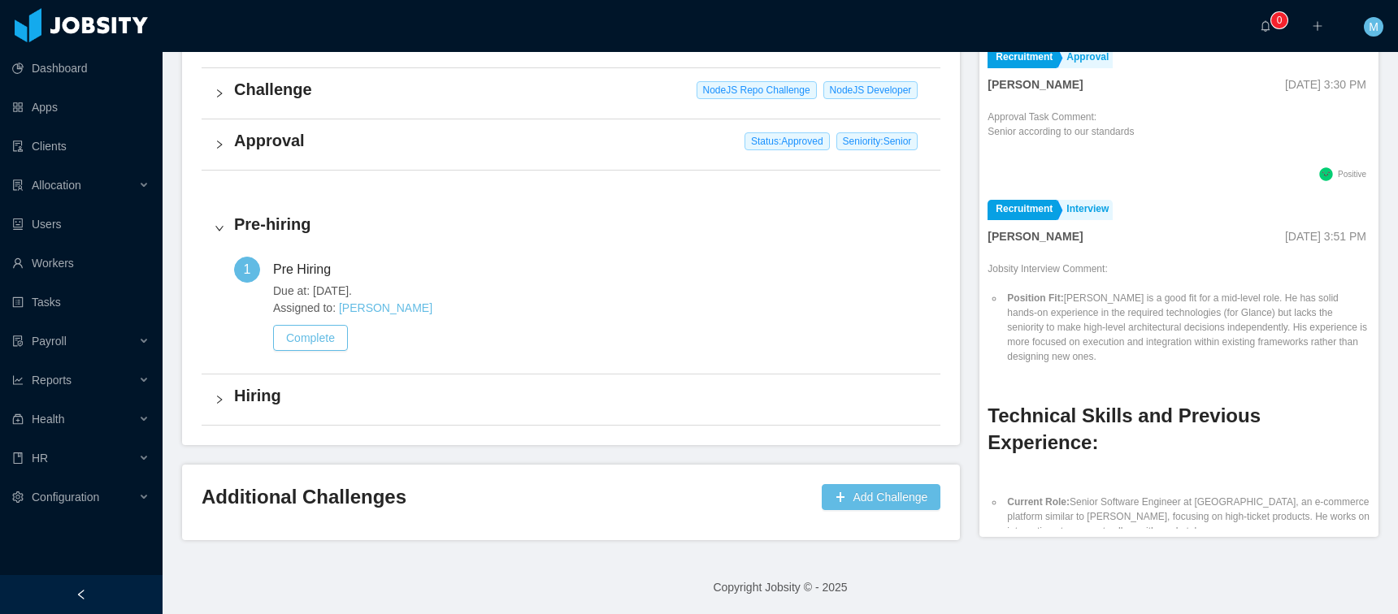
scroll to position [345, 0]
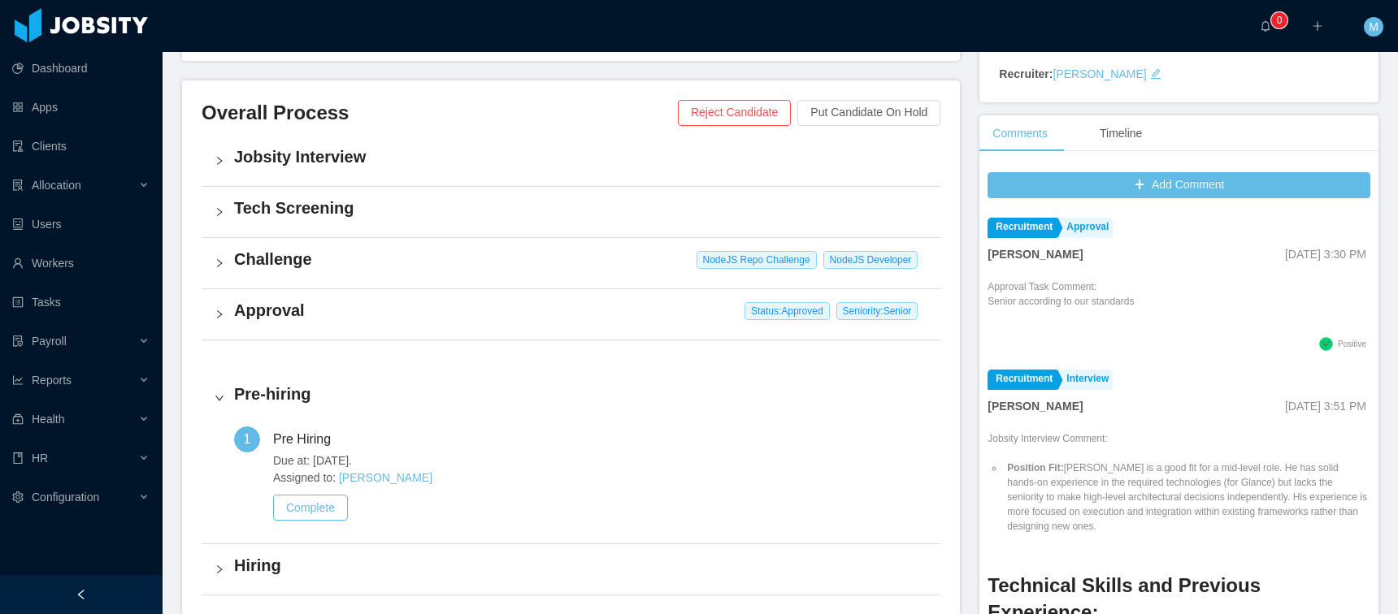
click at [289, 321] on h4 "Approval" at bounding box center [580, 310] width 693 height 23
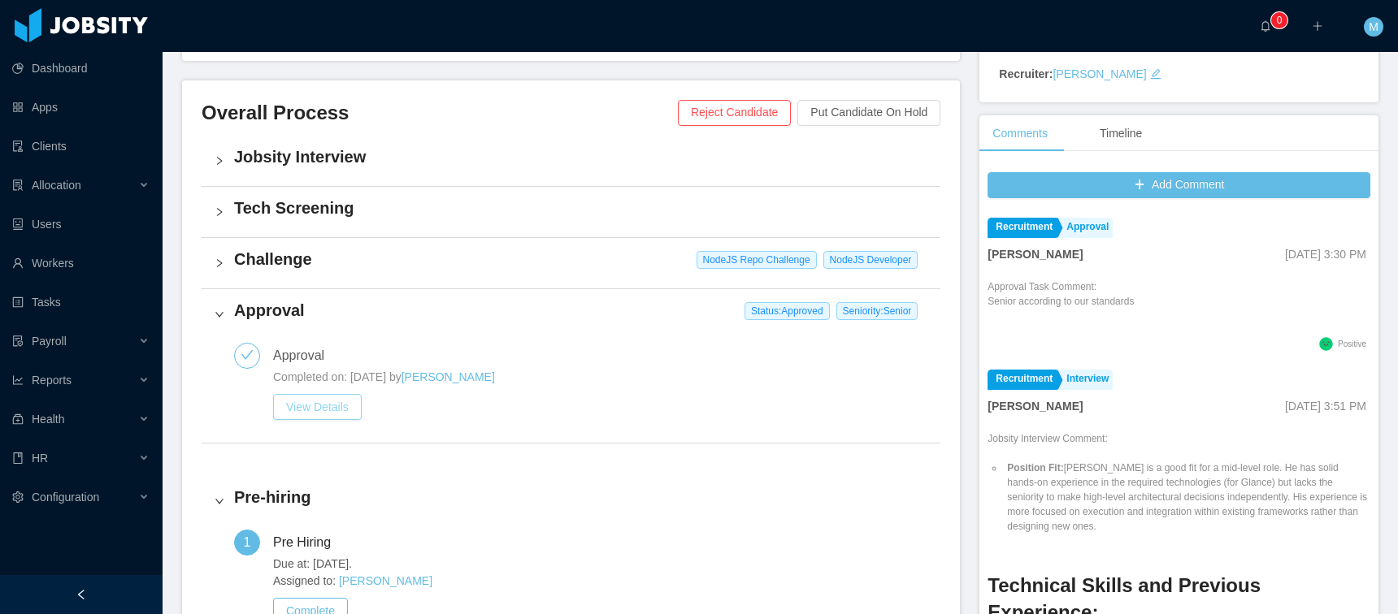
click at [320, 405] on button "View Details" at bounding box center [317, 407] width 89 height 26
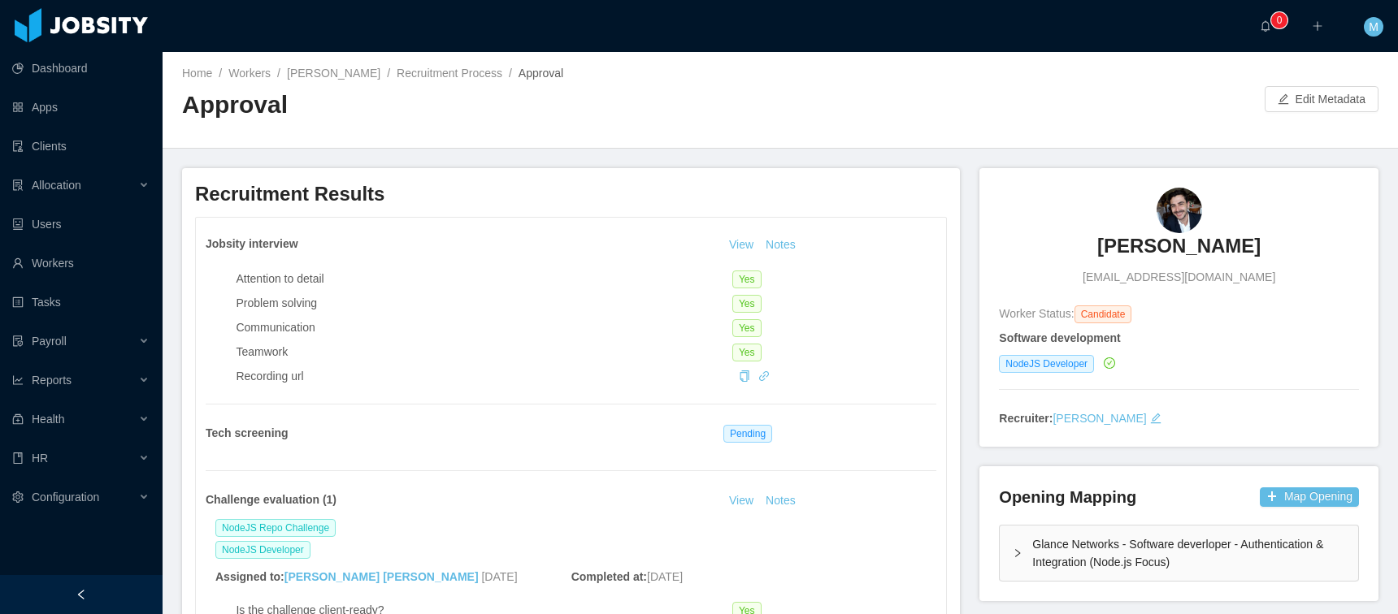
click at [1315, 124] on div "Home / Workers / Rodrigo Moreira de Matos / Recruitment Process / Approval / Ap…" at bounding box center [780, 100] width 1235 height 97
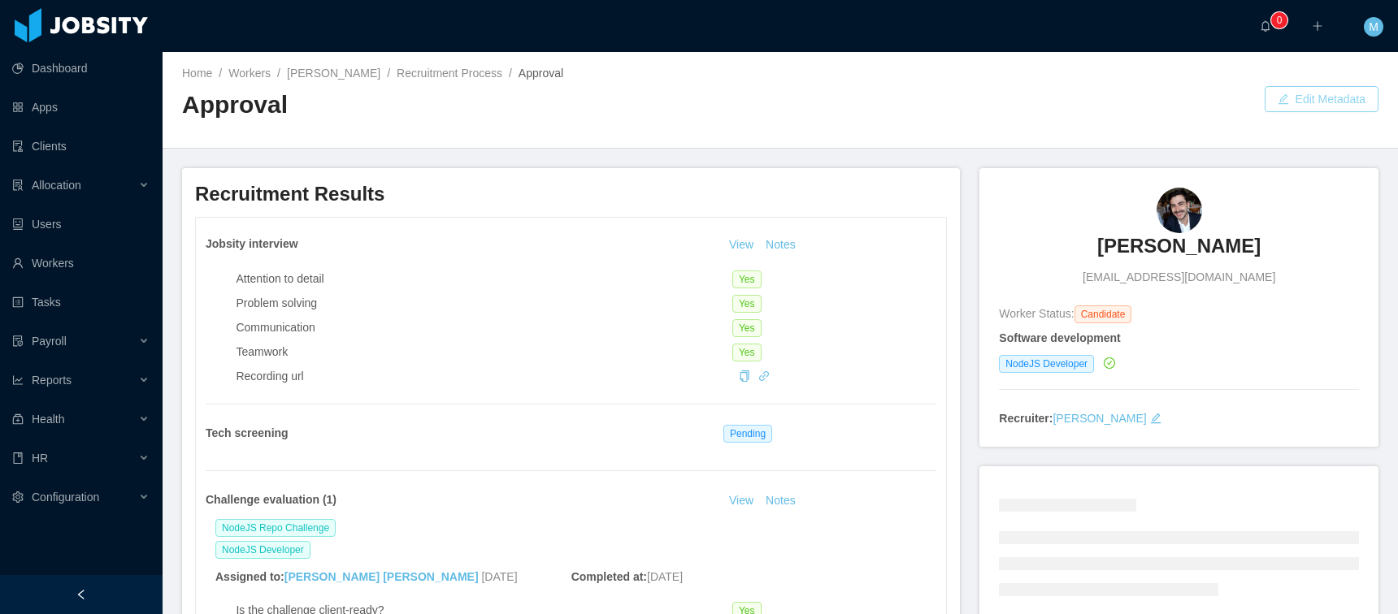
click at [1313, 98] on button "Edit Metadata" at bounding box center [1322, 99] width 114 height 26
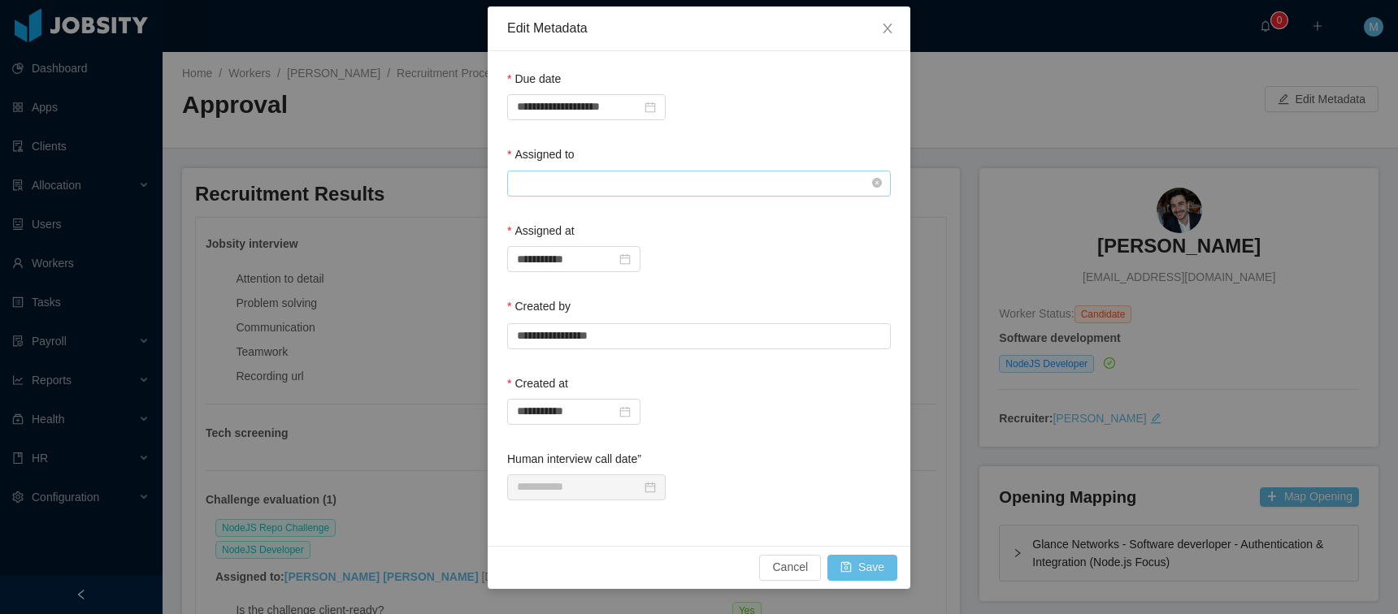
click at [592, 171] on input "text" at bounding box center [699, 184] width 384 height 26
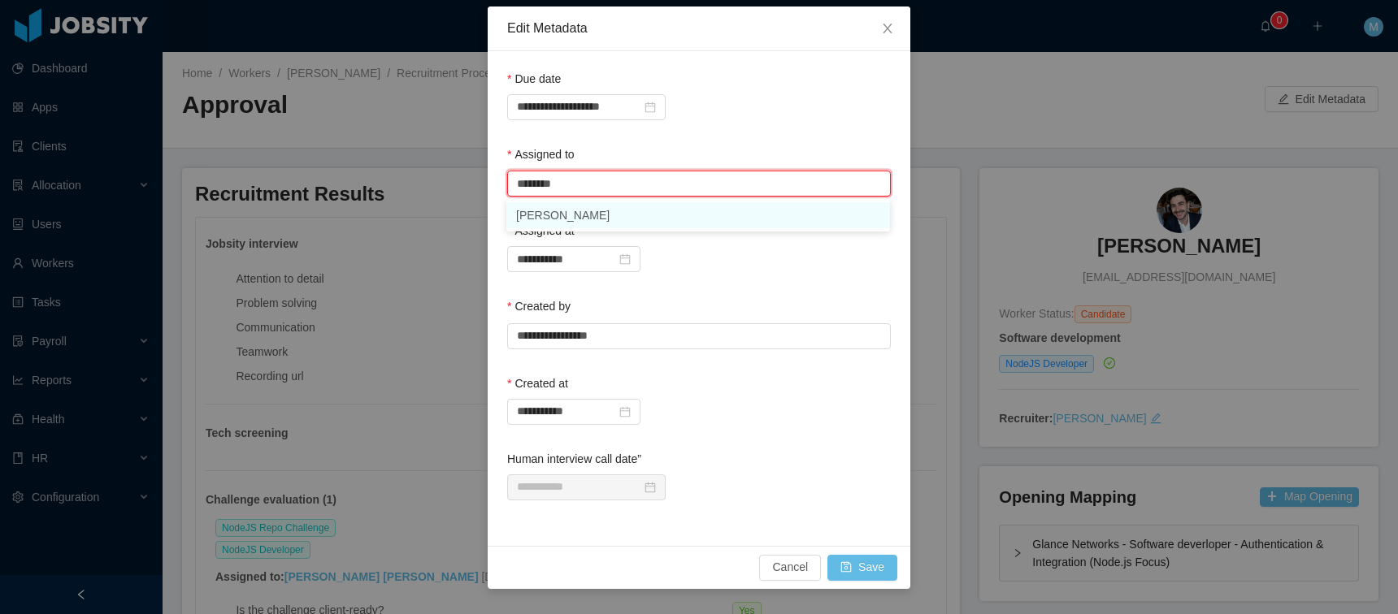
click at [593, 214] on li "Mauricio Lopez" at bounding box center [698, 215] width 384 height 26
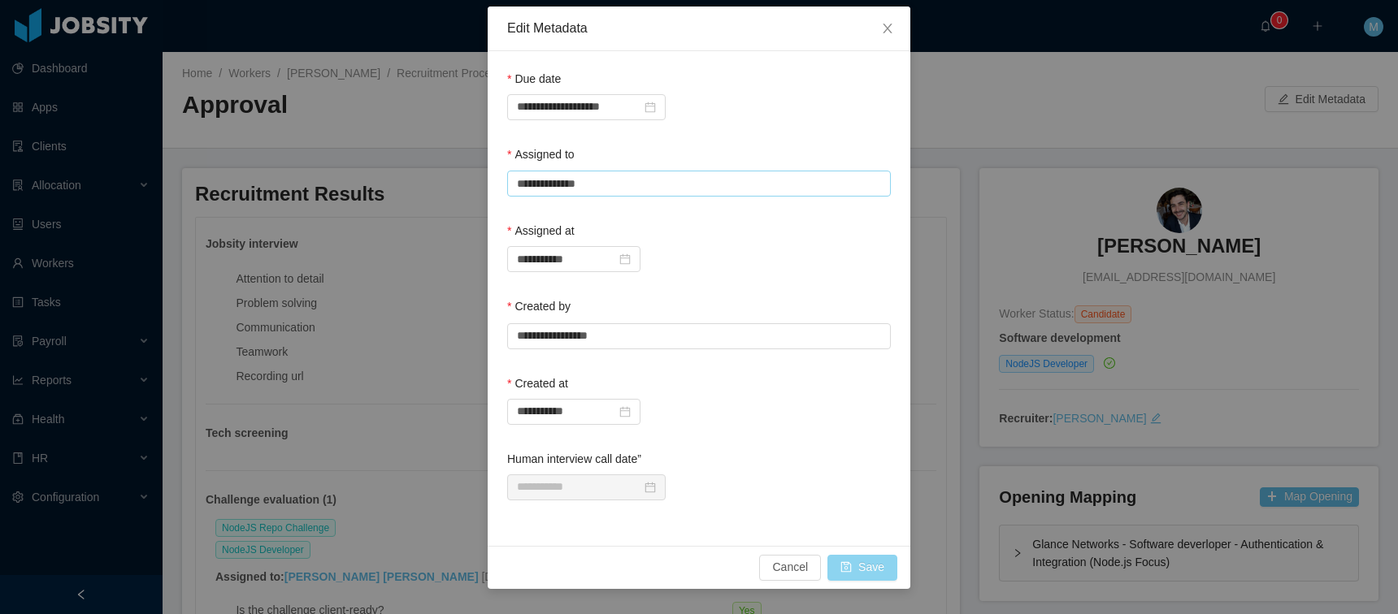
type input "**********"
click at [877, 575] on button "Save" at bounding box center [862, 568] width 70 height 26
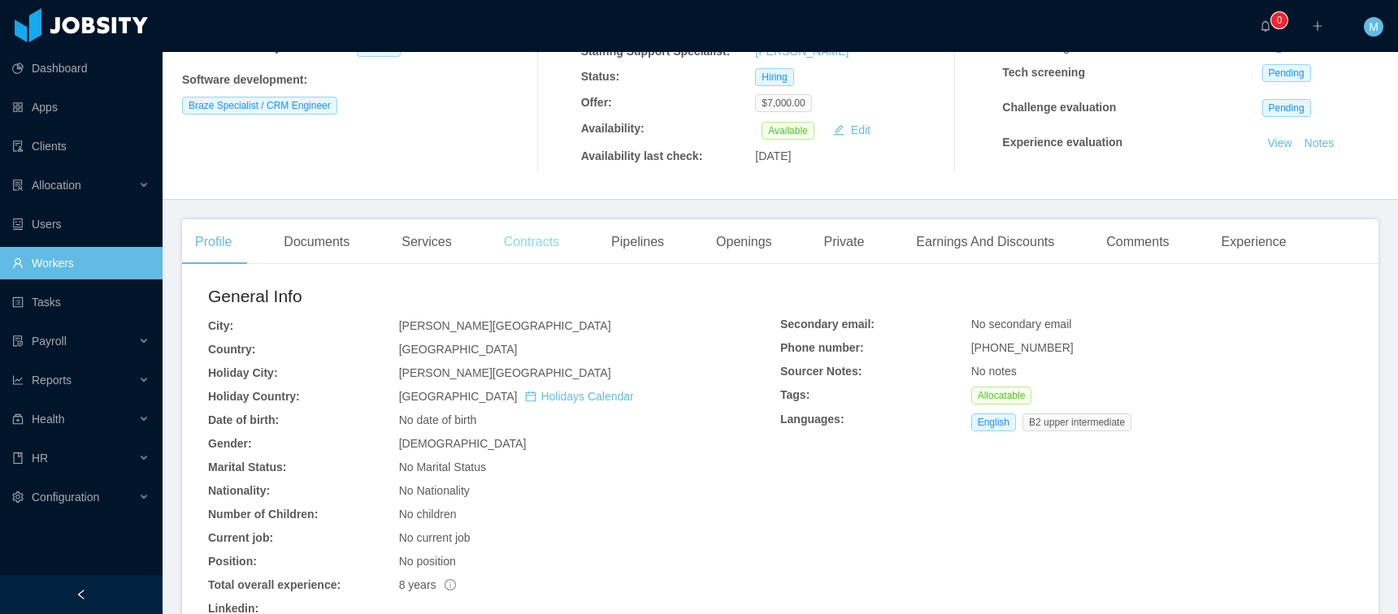
scroll to position [472, 0]
